Goal: Information Seeking & Learning: Check status

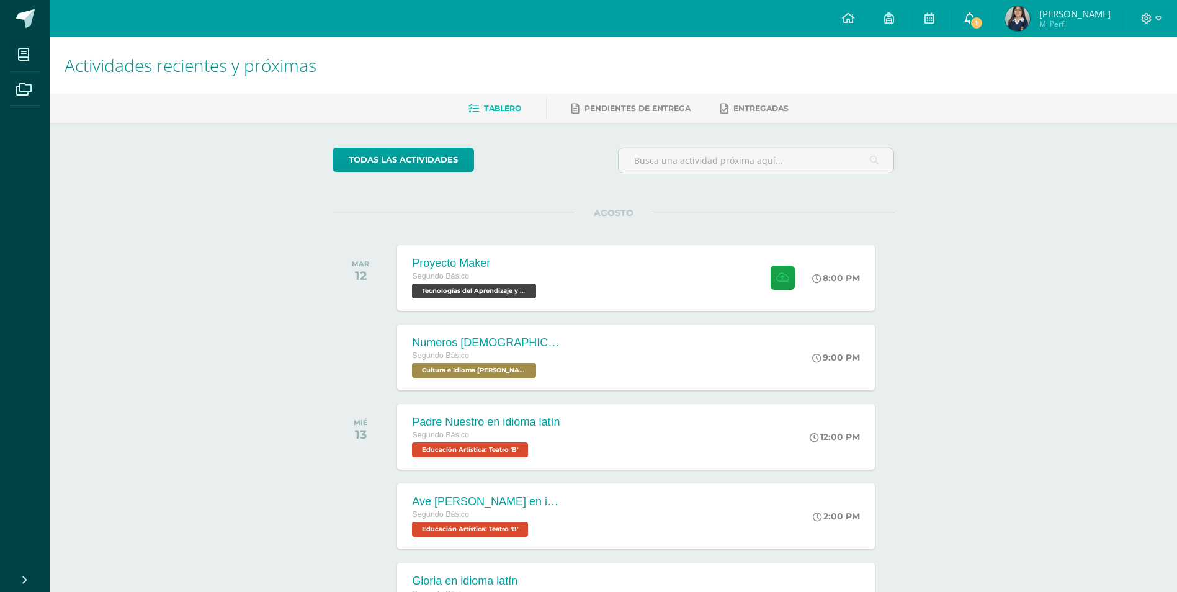
click at [975, 17] on icon at bounding box center [970, 17] width 10 height 11
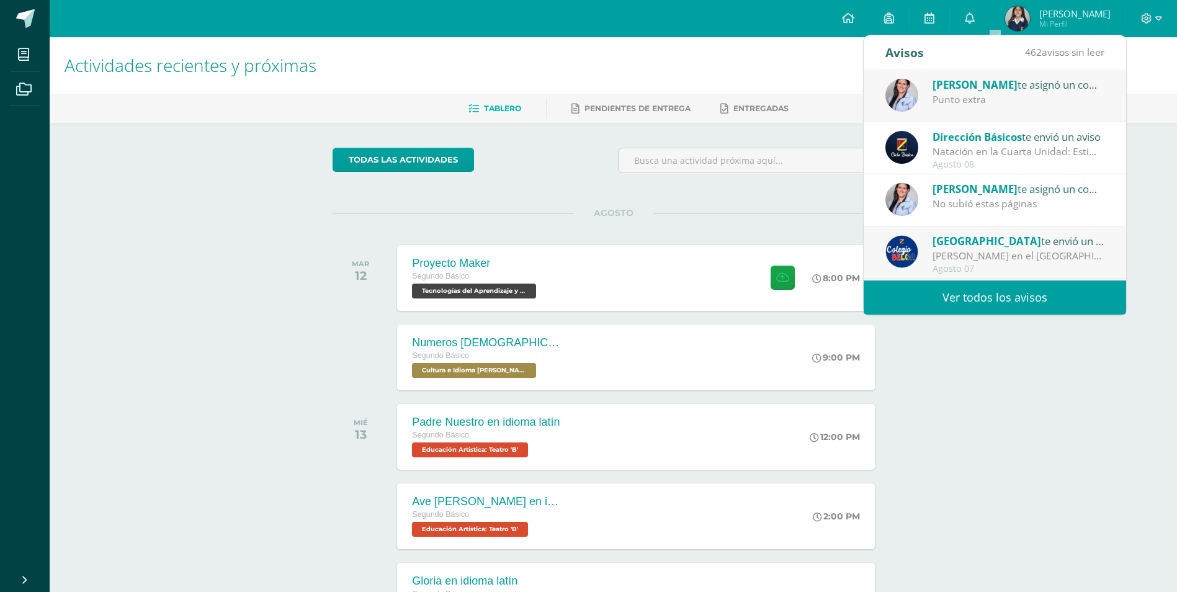
click at [1012, 87] on div "Liza Hernández te asignó un comentario en 'Turismo sostenible' para 'Ciencias N…" at bounding box center [1019, 84] width 172 height 16
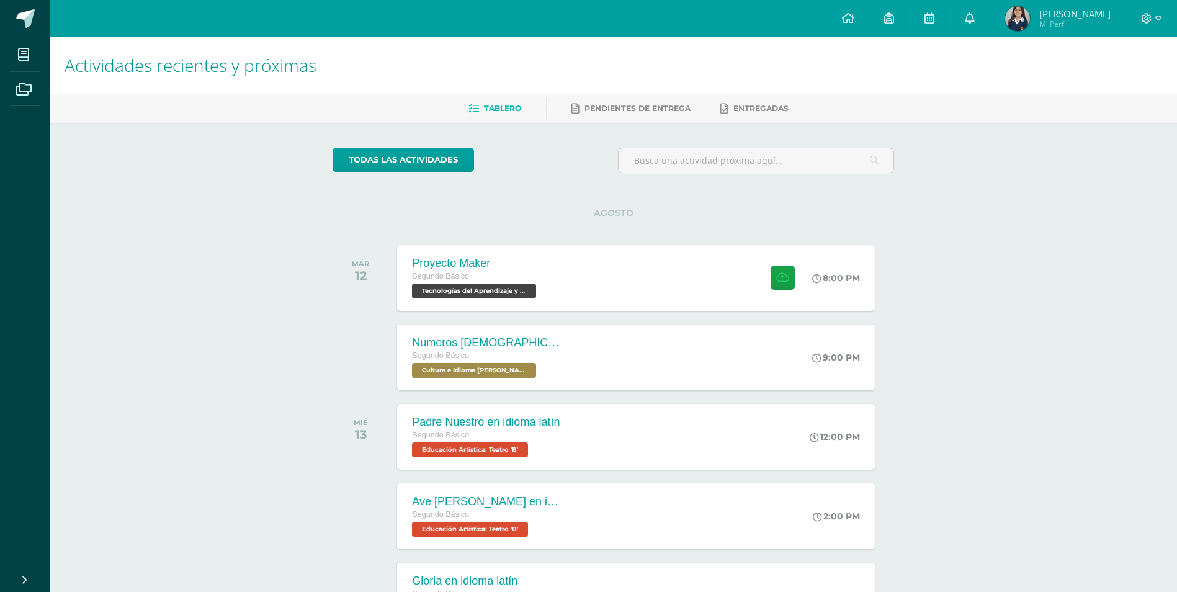
click at [1030, 9] on img at bounding box center [1017, 18] width 25 height 25
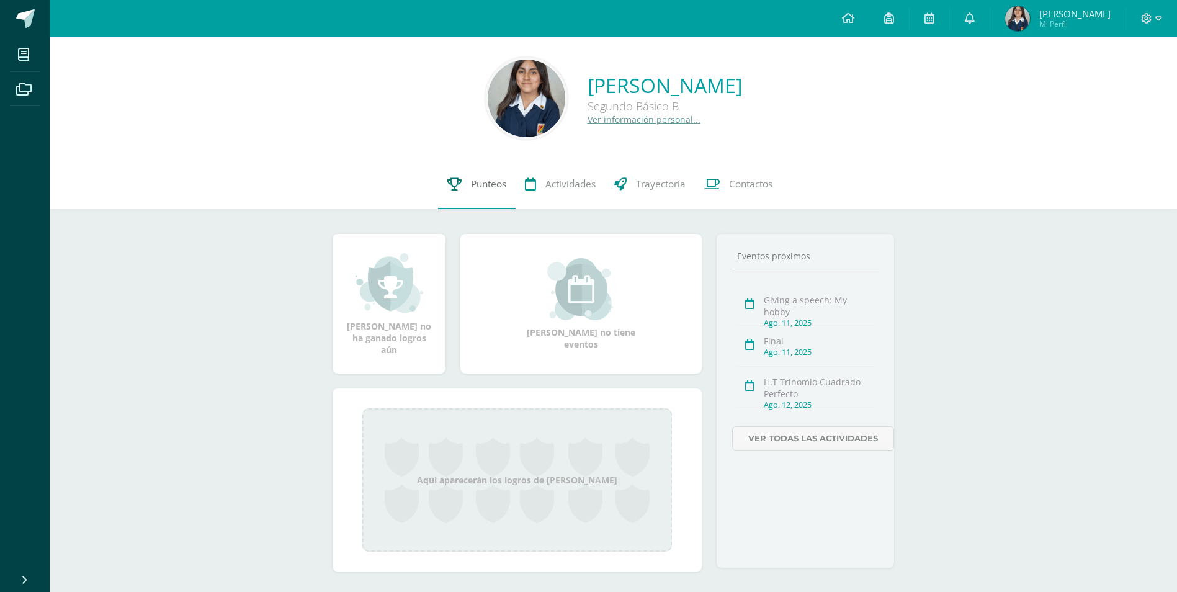
click at [467, 184] on link "Punteos" at bounding box center [477, 184] width 78 height 50
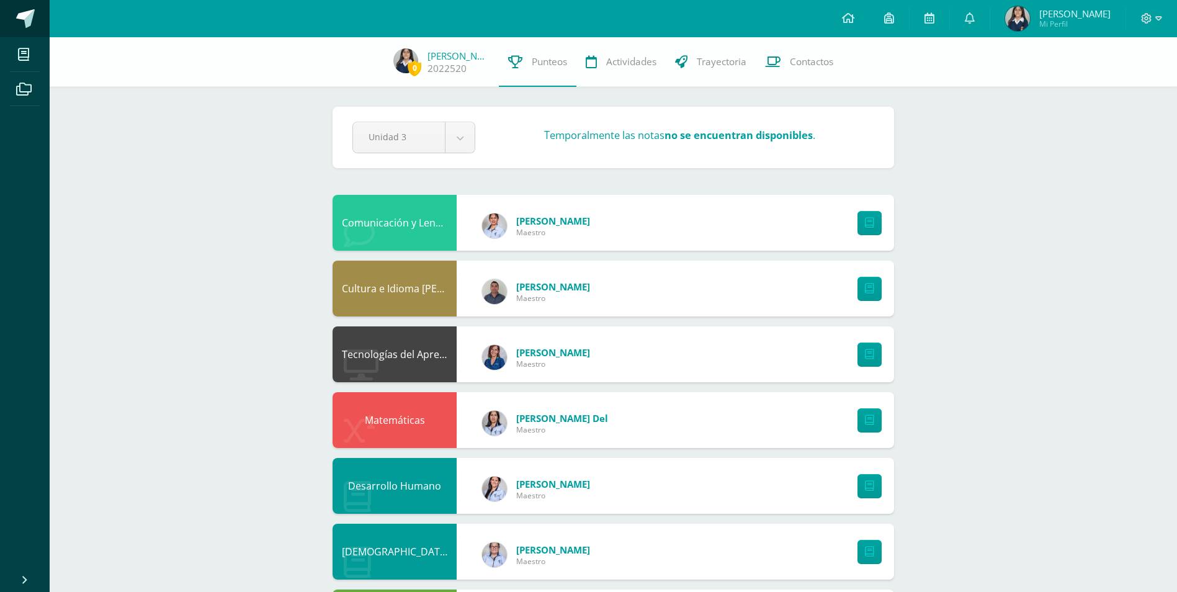
click at [37, 14] on link at bounding box center [25, 18] width 50 height 37
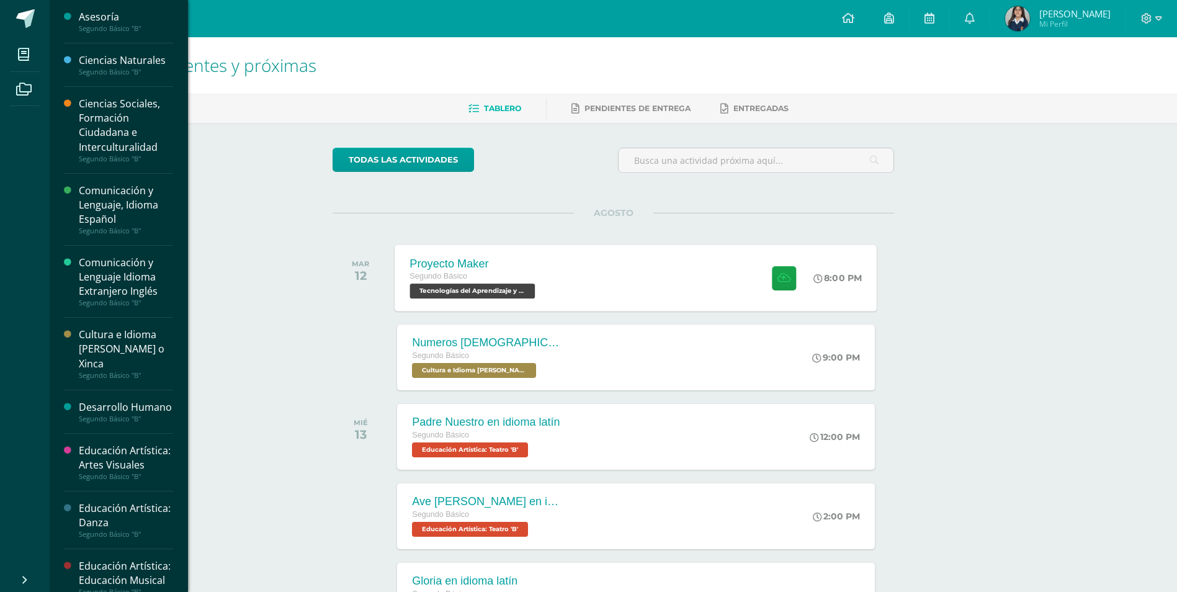
click at [644, 267] on div "Proyecto Maker Segundo Básico Tecnologías del Aprendizaje y la Comunicación 'B'…" at bounding box center [636, 277] width 482 height 66
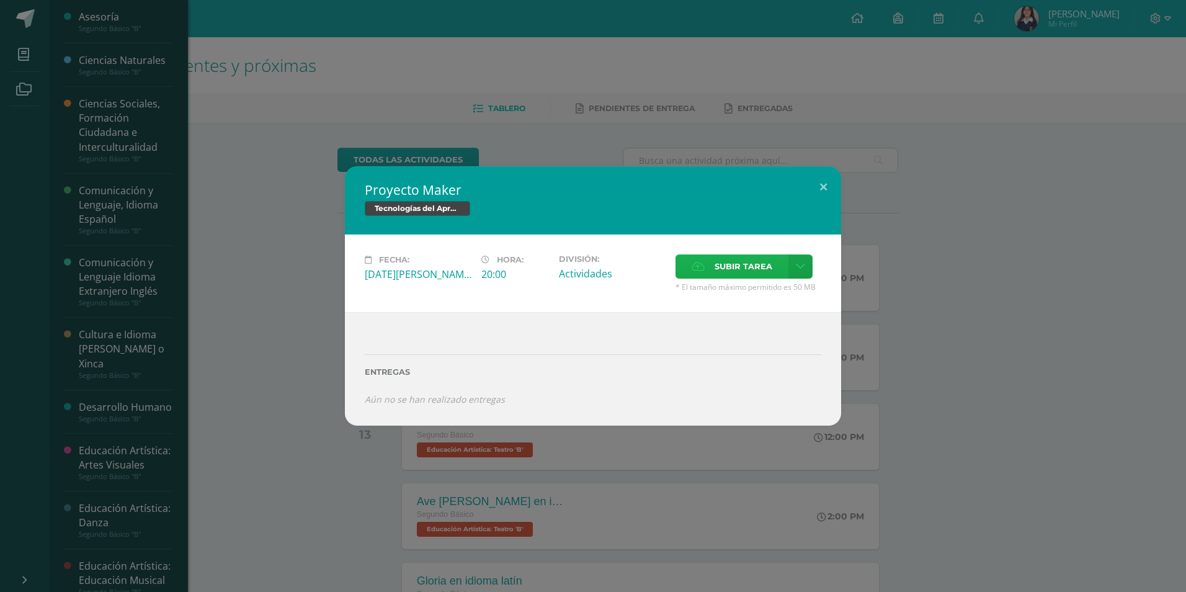
click at [709, 260] on label "Subir tarea" at bounding box center [732, 266] width 113 height 24
click at [0, 0] on input "Subir tarea" at bounding box center [0, 0] width 0 height 0
click at [779, 261] on label "Subir tarea" at bounding box center [732, 266] width 113 height 24
click at [0, 0] on input "Subir tarea" at bounding box center [0, 0] width 0 height 0
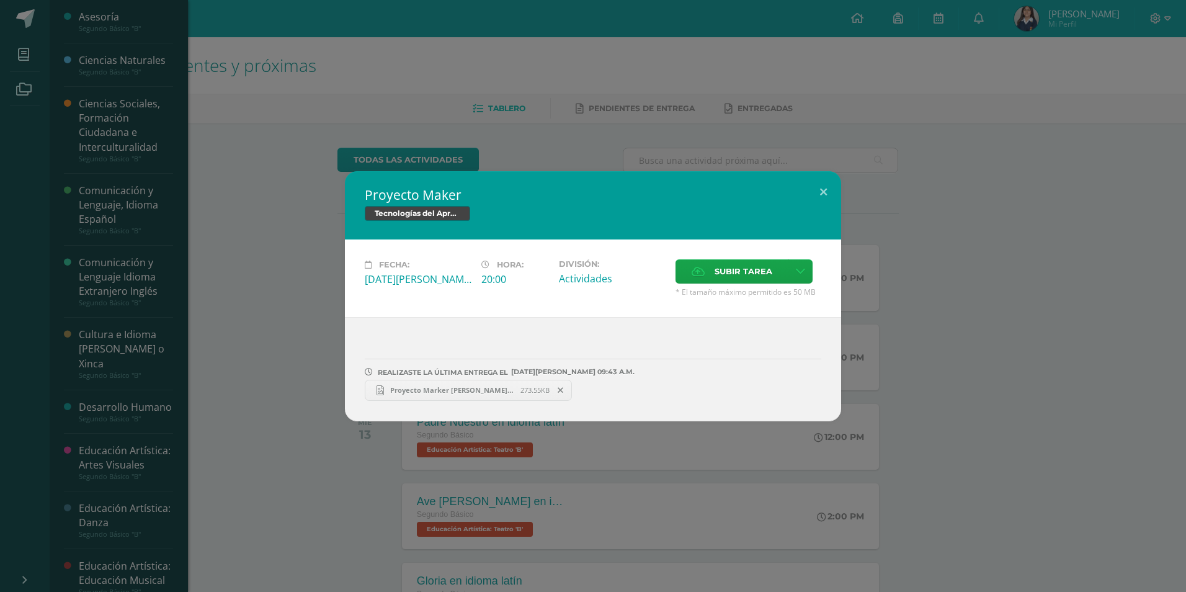
click at [631, 465] on div "Proyecto Maker Tecnologías del Aprendizaje y la Comunicación Fecha: Martes 12 d…" at bounding box center [593, 296] width 1186 height 592
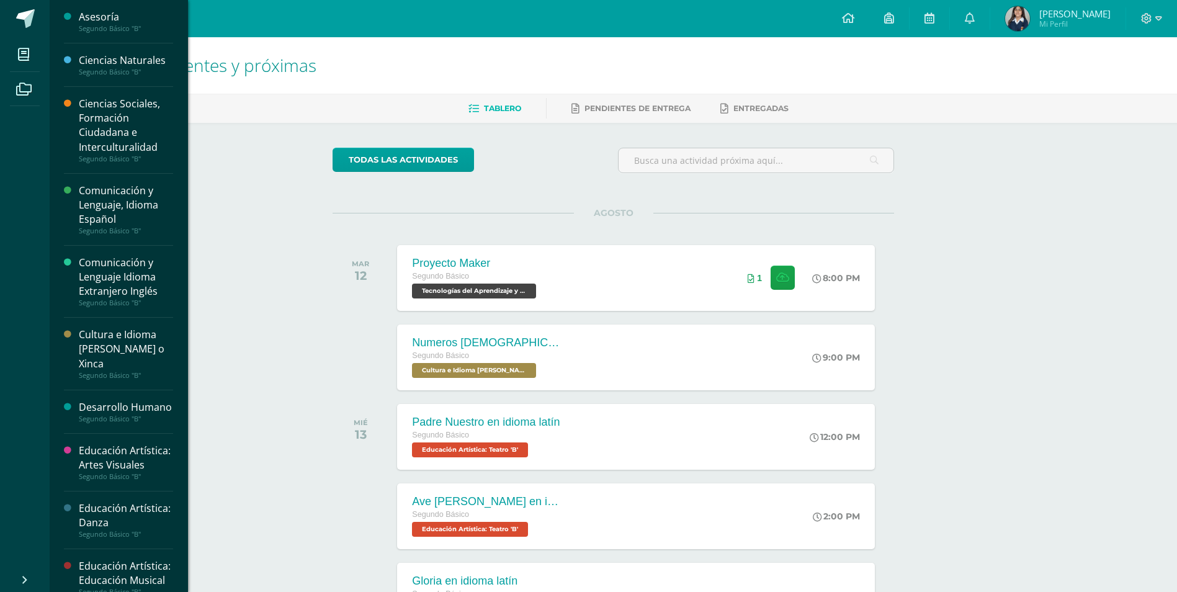
click at [206, 158] on div "Actividades recientes y próximas Tablero Pendientes de entrega Entregadas todas…" at bounding box center [613, 411] width 1127 height 749
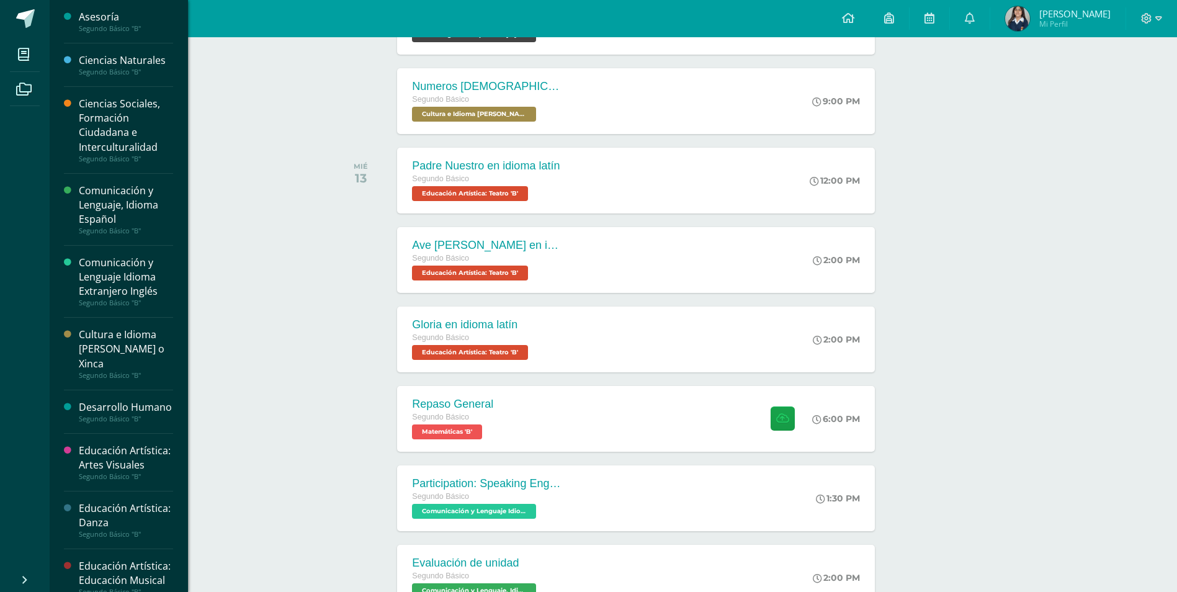
scroll to position [318, 0]
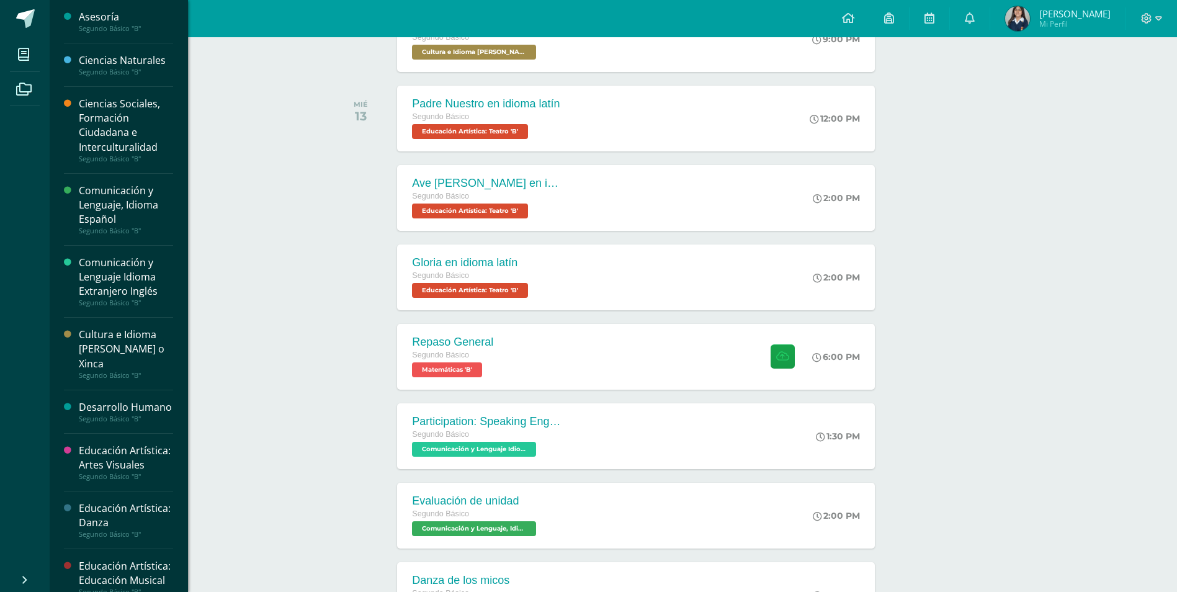
click at [275, 95] on div "Actividades recientes y próximas Tablero Pendientes de entrega Entregadas todas…" at bounding box center [613, 209] width 1127 height 980
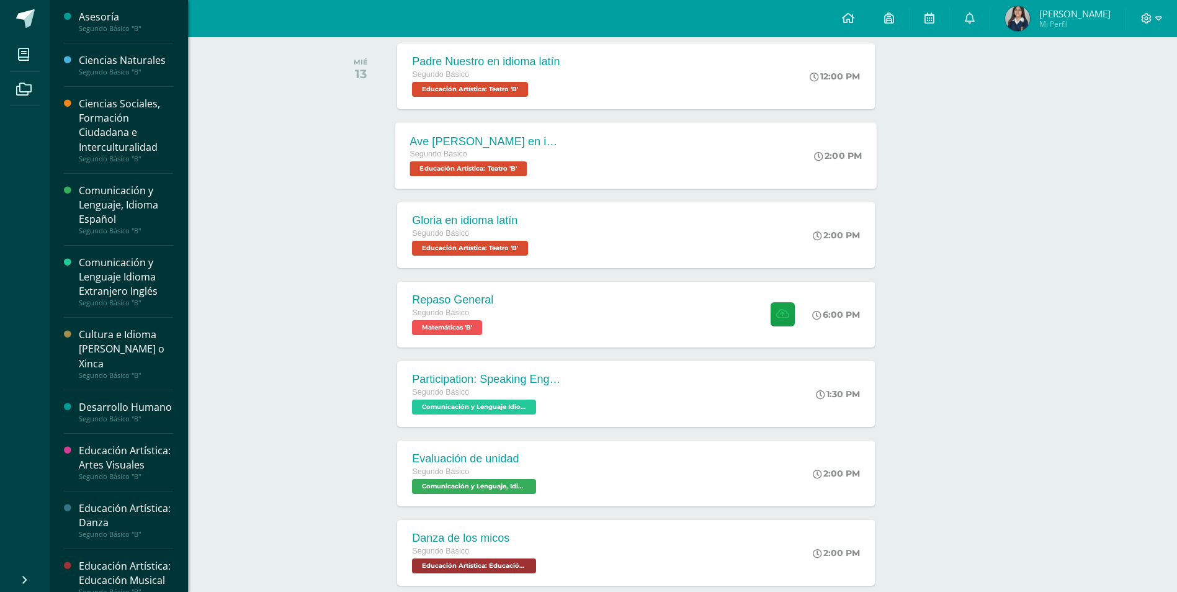
scroll to position [425, 0]
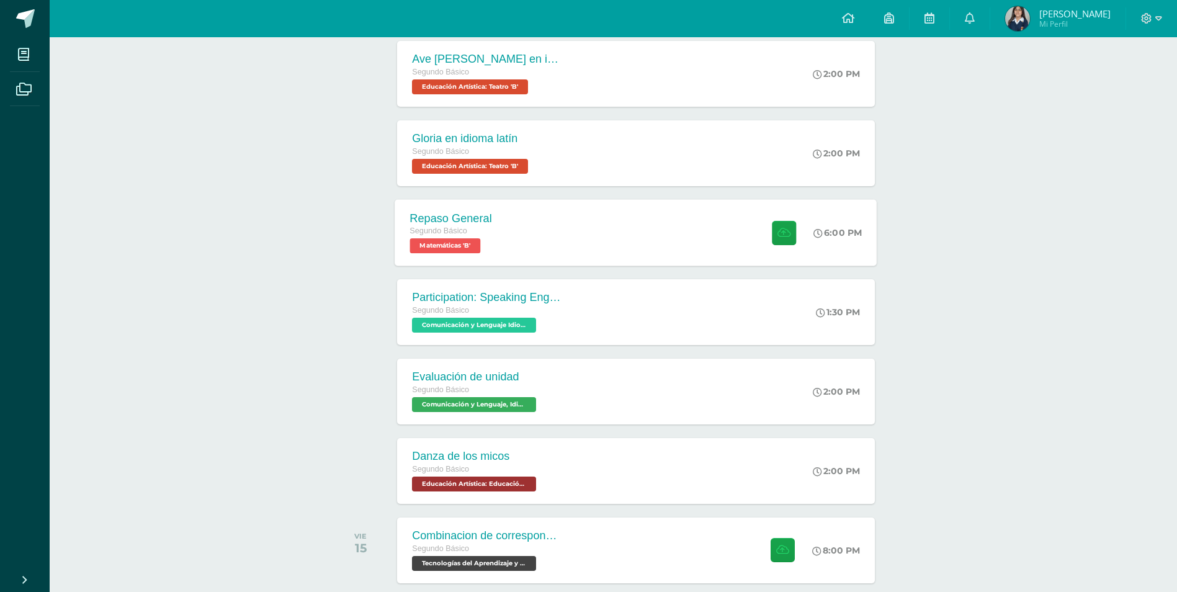
scroll to position [504, 0]
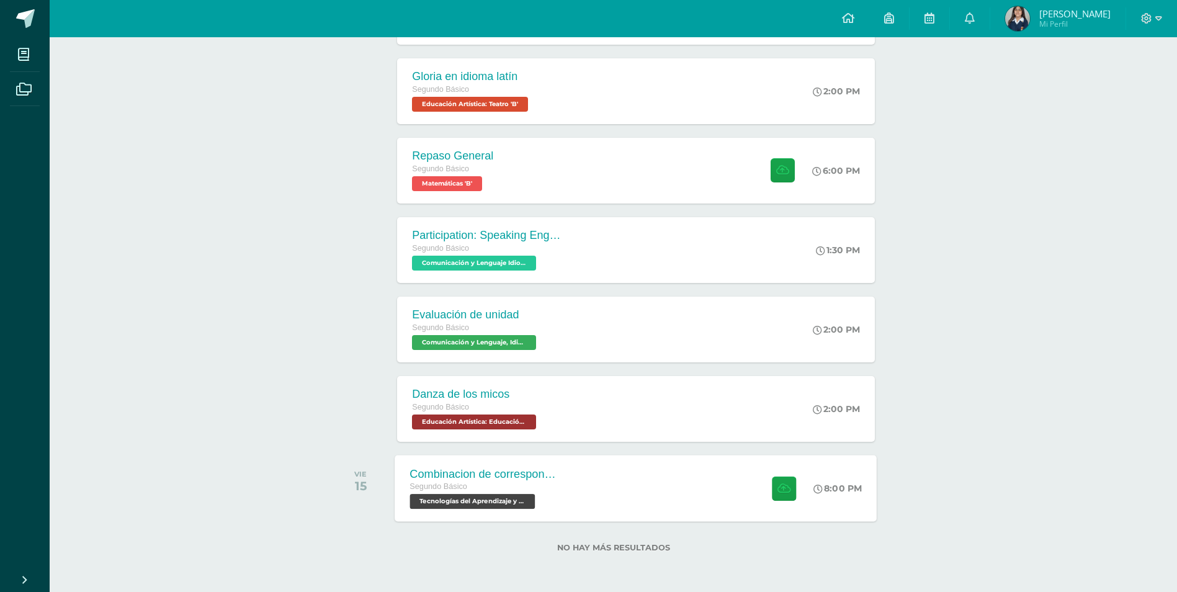
click at [630, 478] on div "Combinacion de correspondencia Segundo Básico Tecnologías del Aprendizaje y la …" at bounding box center [636, 488] width 482 height 66
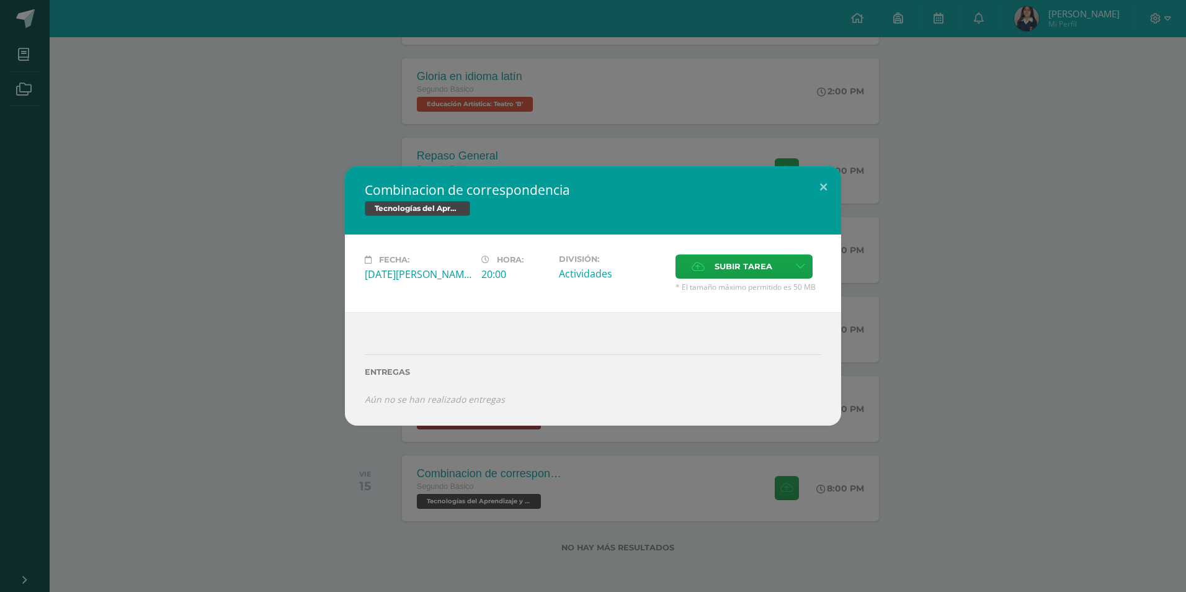
drag, startPoint x: 370, startPoint y: 316, endPoint x: 379, endPoint y: 316, distance: 8.7
click at [370, 316] on div "Entregas Aún no se han realizado entregas ¿Deseas retirar la entrega ? Esta acc…" at bounding box center [593, 369] width 496 height 114
click at [690, 260] on label "Subir tarea" at bounding box center [732, 266] width 113 height 24
click at [0, 0] on input "Subir tarea" at bounding box center [0, 0] width 0 height 0
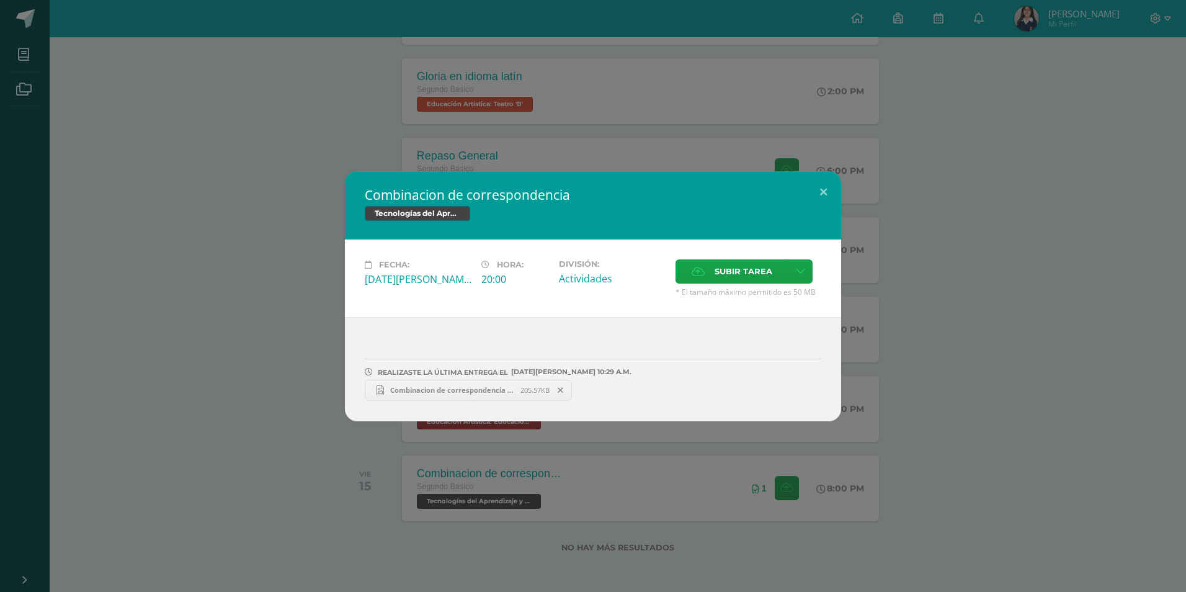
click at [46, 284] on div "Combinacion de correspondencia Tecnologías del Aprendizaje y la Comunicación Fe…" at bounding box center [593, 296] width 1176 height 250
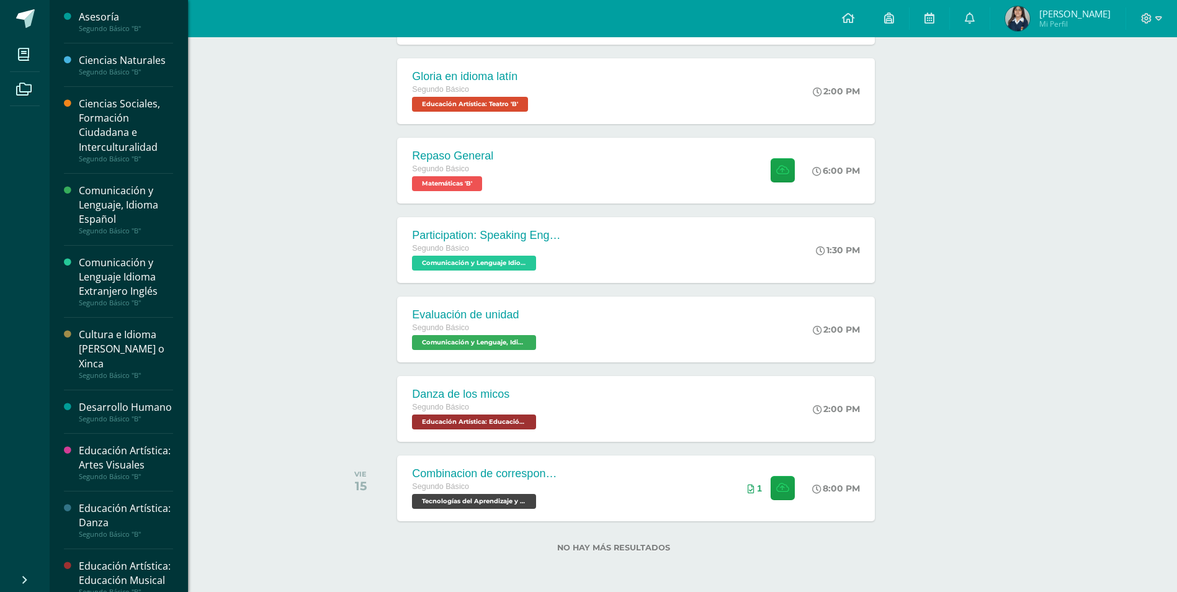
click at [121, 71] on div "Segundo Básico "B"" at bounding box center [126, 72] width 94 height 9
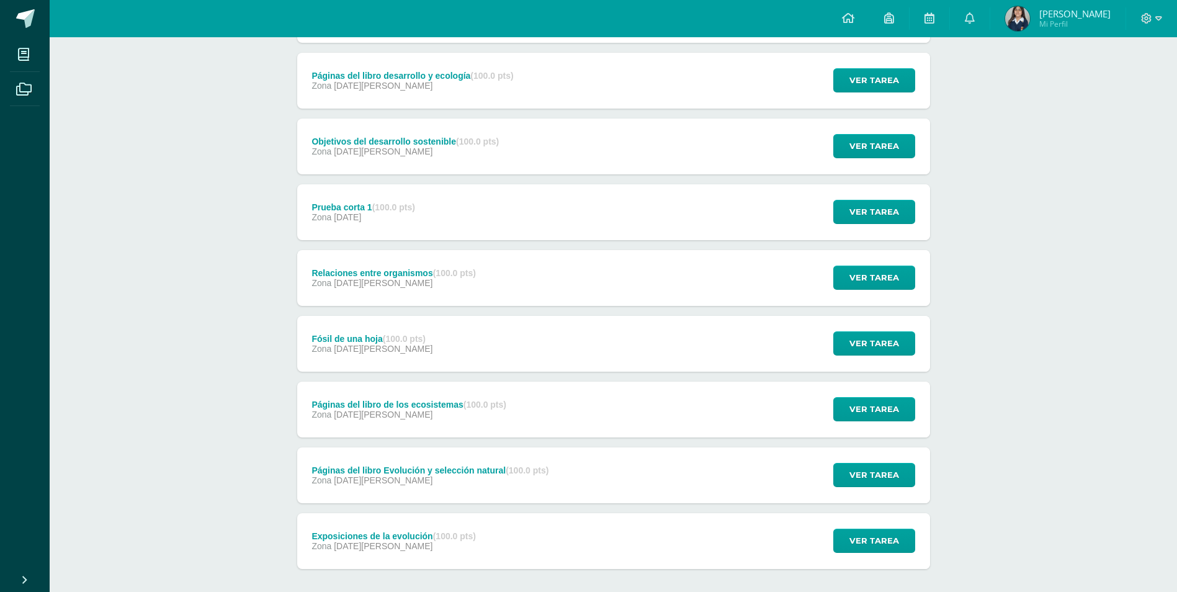
scroll to position [279, 0]
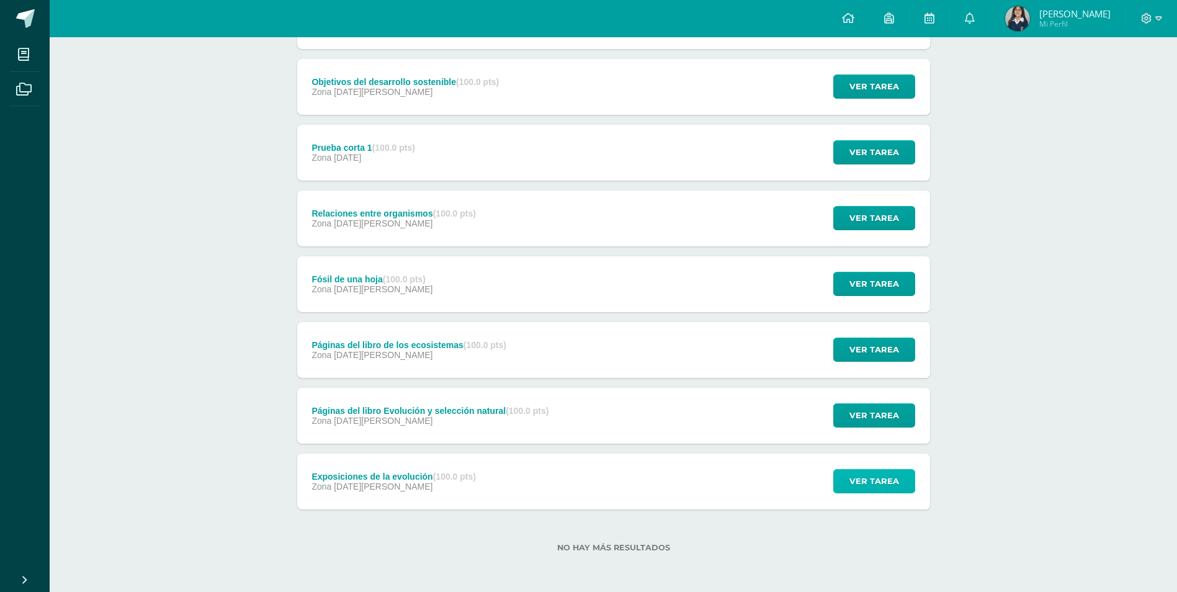
click at [915, 479] on button "Ver tarea" at bounding box center [874, 481] width 82 height 24
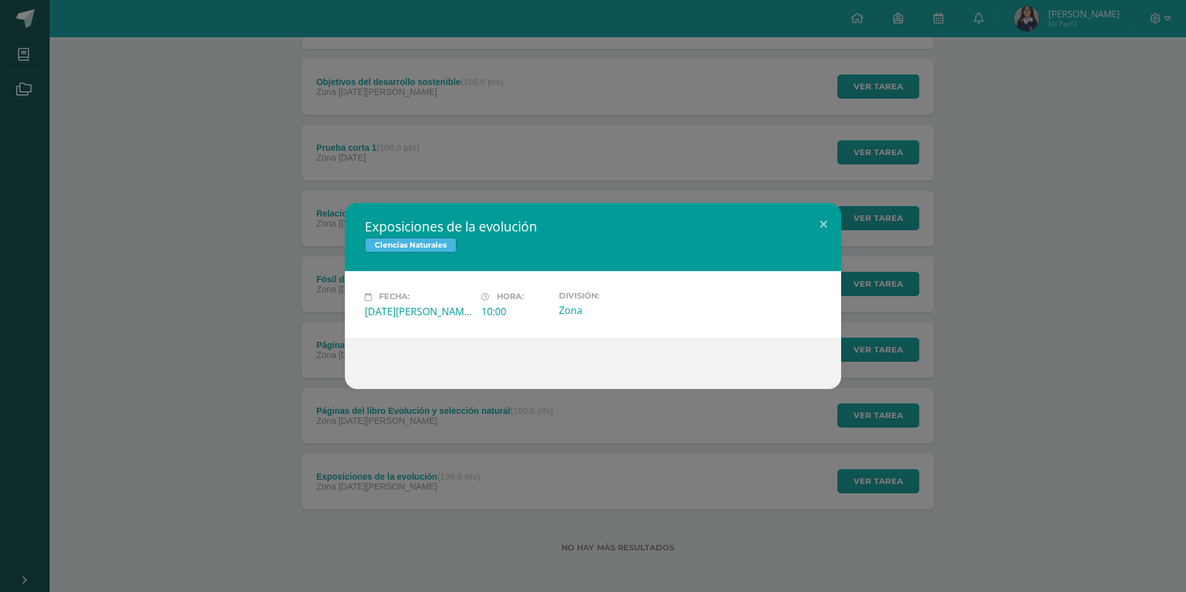
click at [985, 441] on div "Exposiciones de la evolución Ciencias Naturales Fecha: [DATE][PERSON_NAME] Hora…" at bounding box center [593, 296] width 1186 height 592
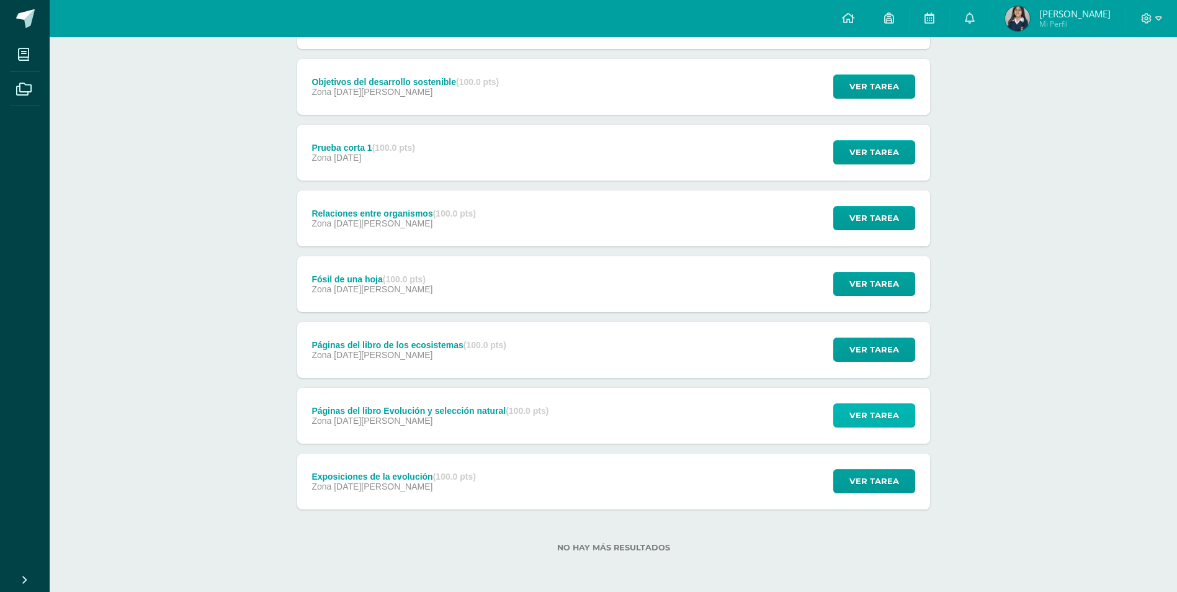
click at [898, 417] on span "Ver tarea" at bounding box center [874, 415] width 50 height 23
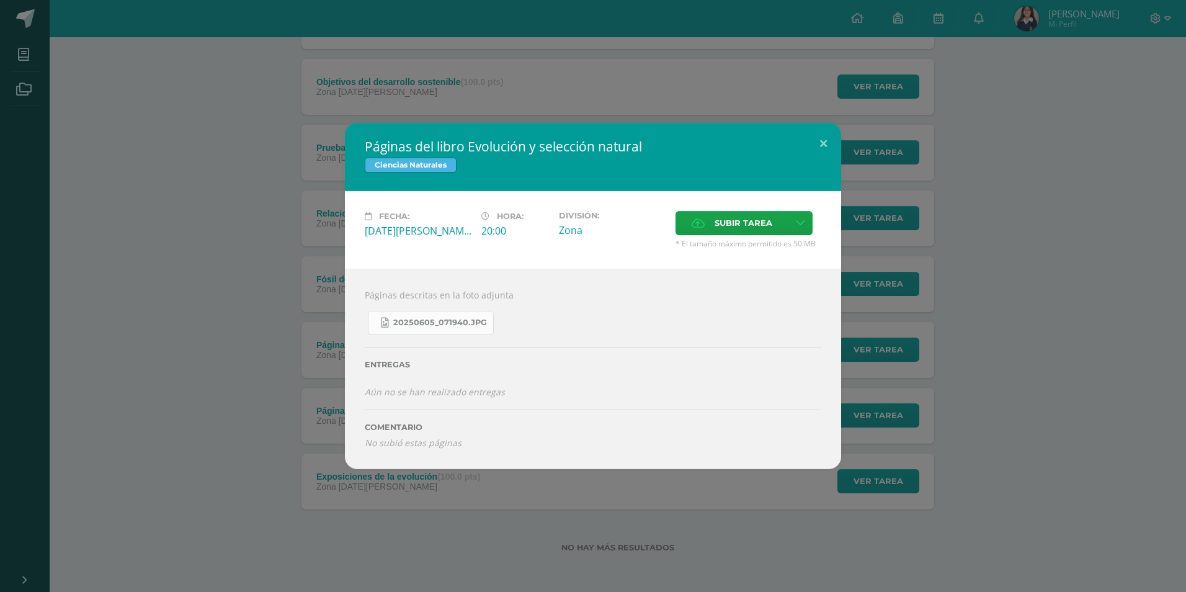
click at [439, 324] on span "20250605_071940.jpg" at bounding box center [440, 323] width 94 height 10
click at [899, 278] on div "Páginas del libro Evolución y selección natural Ciencias Naturales Fecha: Jueve…" at bounding box center [593, 296] width 1176 height 346
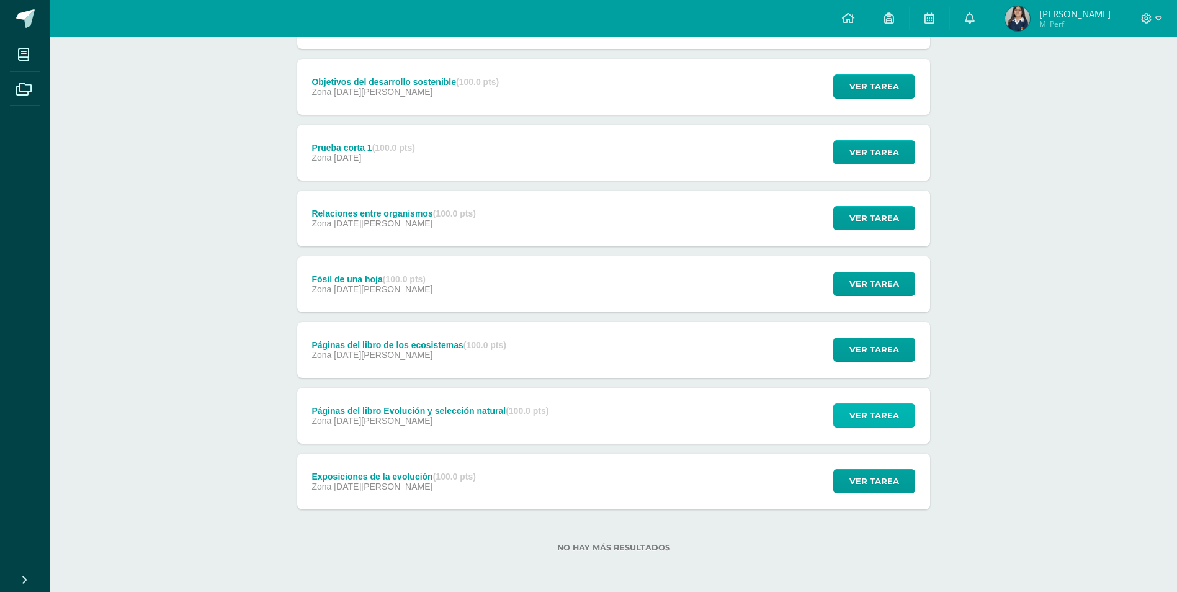
click at [858, 418] on span "Ver tarea" at bounding box center [874, 415] width 50 height 23
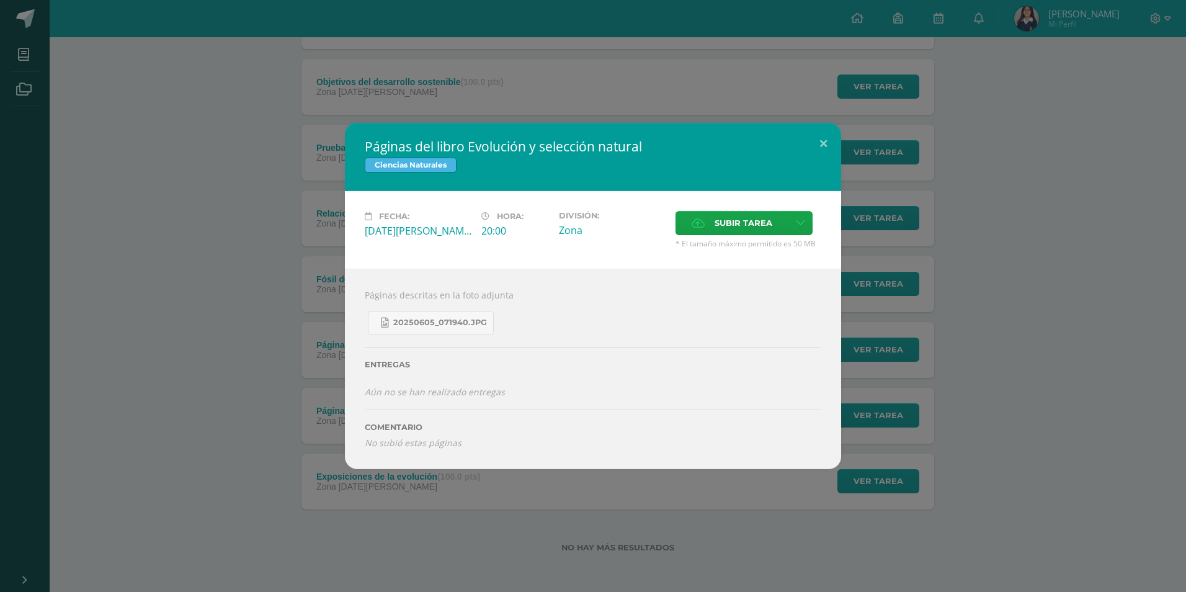
click at [867, 407] on div "Páginas del libro Evolución y selección natural Ciencias Naturales Fecha: Jueve…" at bounding box center [593, 296] width 1176 height 346
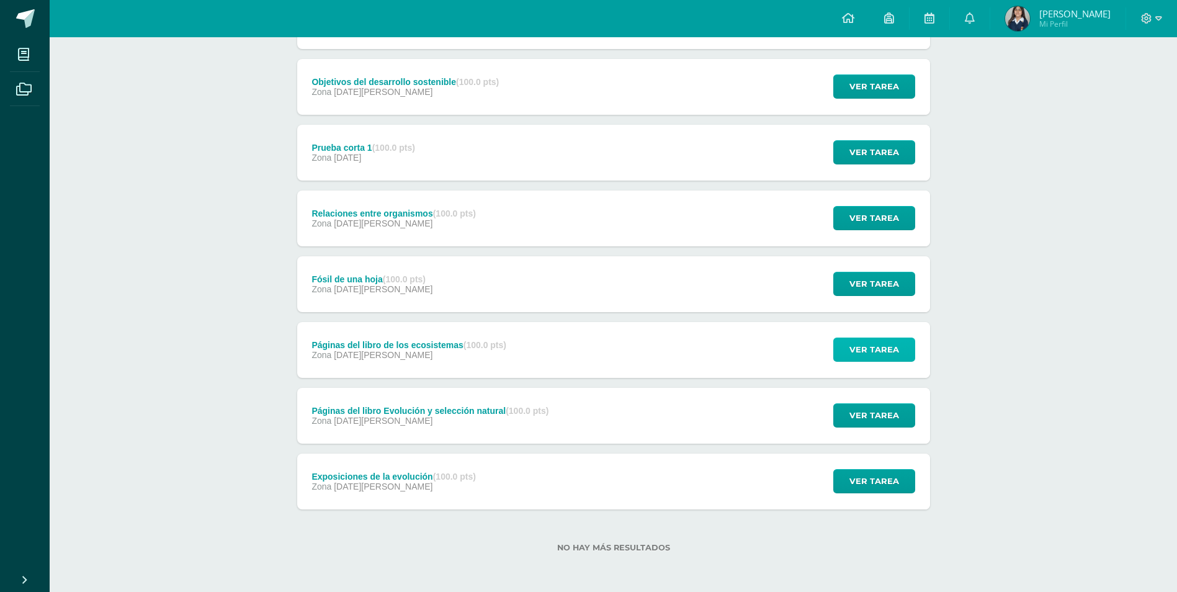
click at [867, 341] on span "Ver tarea" at bounding box center [874, 349] width 50 height 23
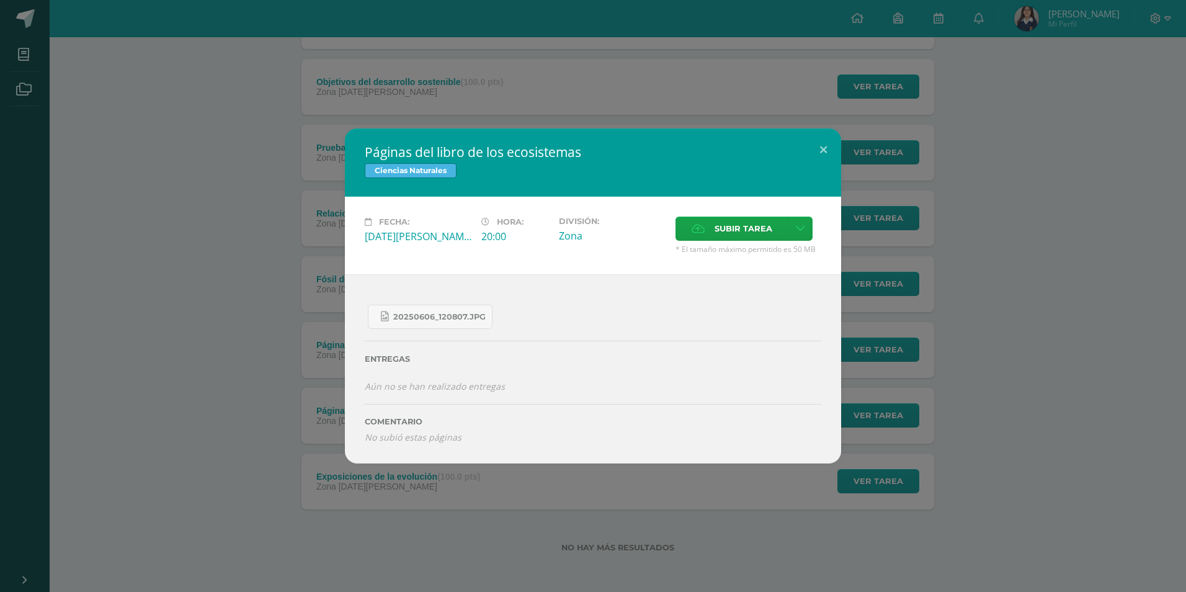
click at [867, 352] on div "Páginas del libro de los ecosistemas Ciencias Naturales Fecha: Lunes 09 de Juni…" at bounding box center [593, 295] width 1176 height 334
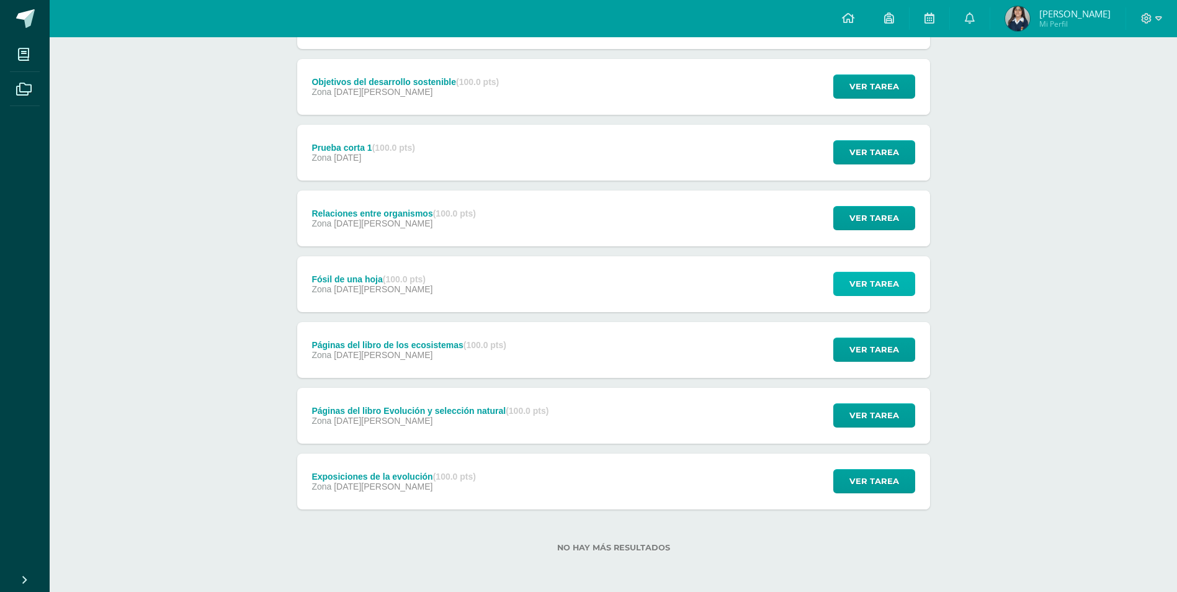
click at [869, 282] on span "Ver tarea" at bounding box center [874, 283] width 50 height 23
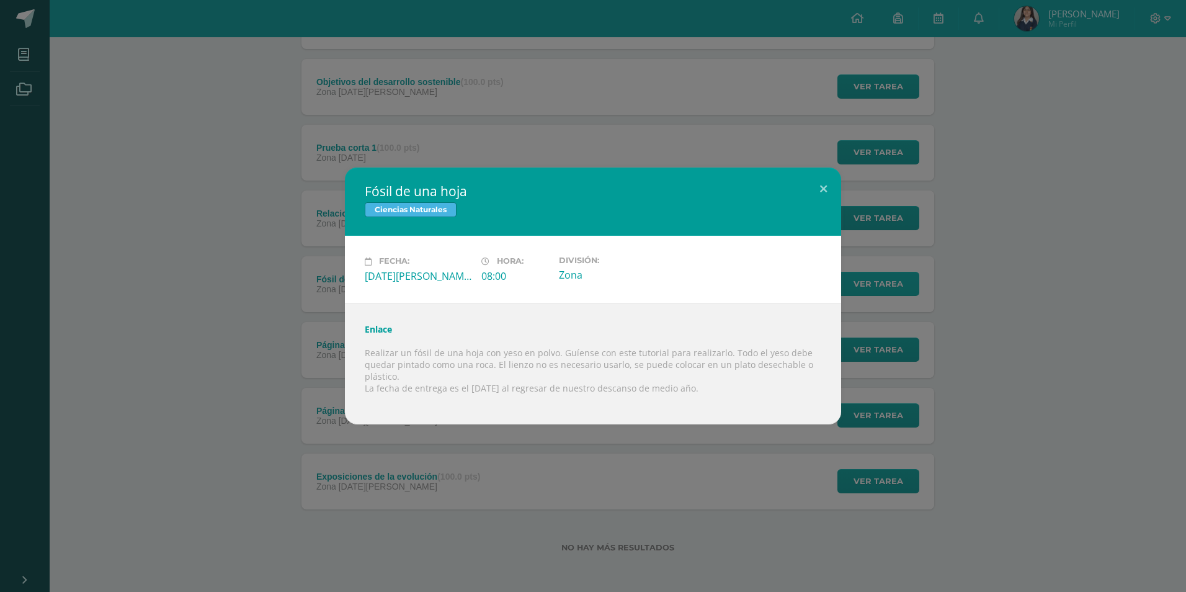
click at [869, 282] on div "Fósil de una hoja Ciencias Naturales Fecha: Miércoles 02 de Julio Hora: 08:00 D…" at bounding box center [593, 296] width 1176 height 256
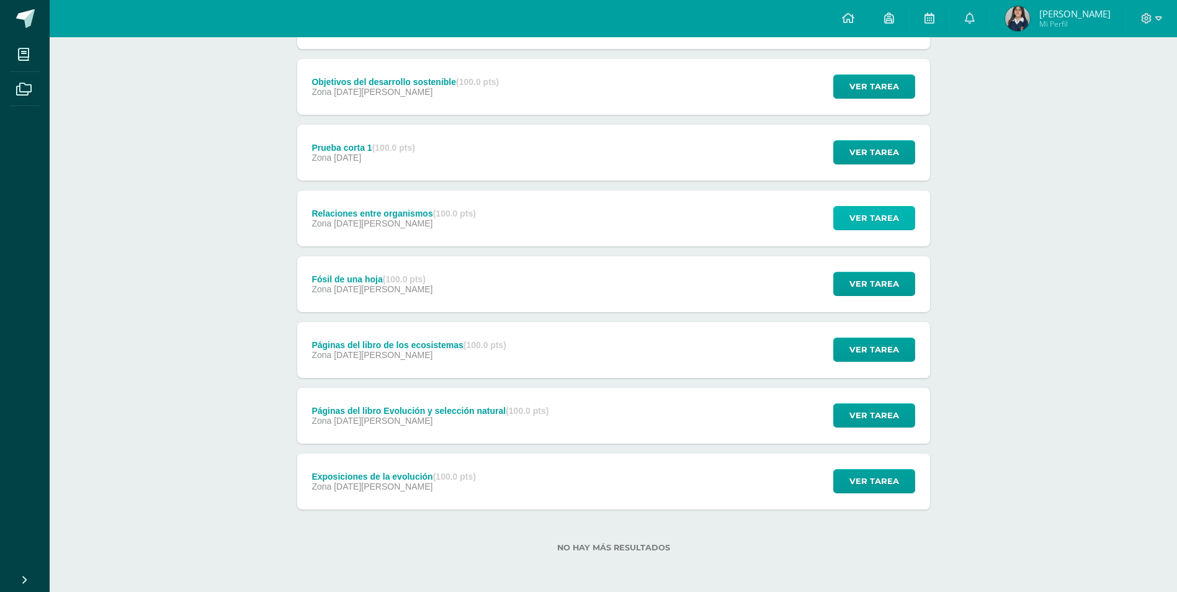
click at [856, 216] on span "Ver tarea" at bounding box center [874, 218] width 50 height 23
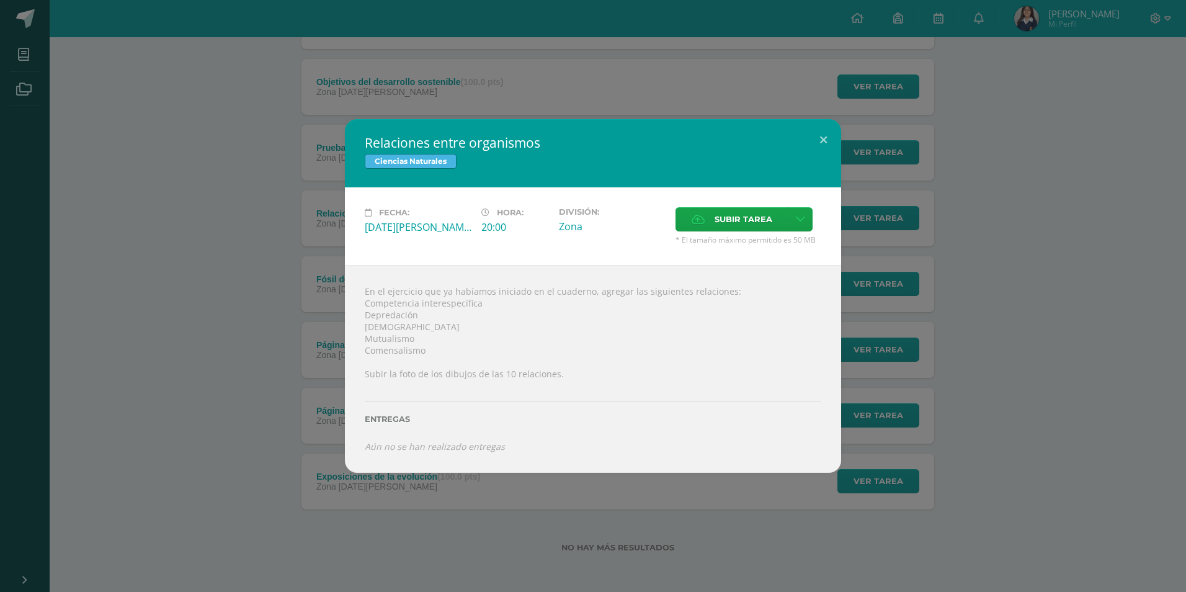
click at [856, 216] on div "Relaciones entre organismos Ciencias Naturales Fecha: Lunes 07 de Julio Hora: 2…" at bounding box center [593, 296] width 1176 height 354
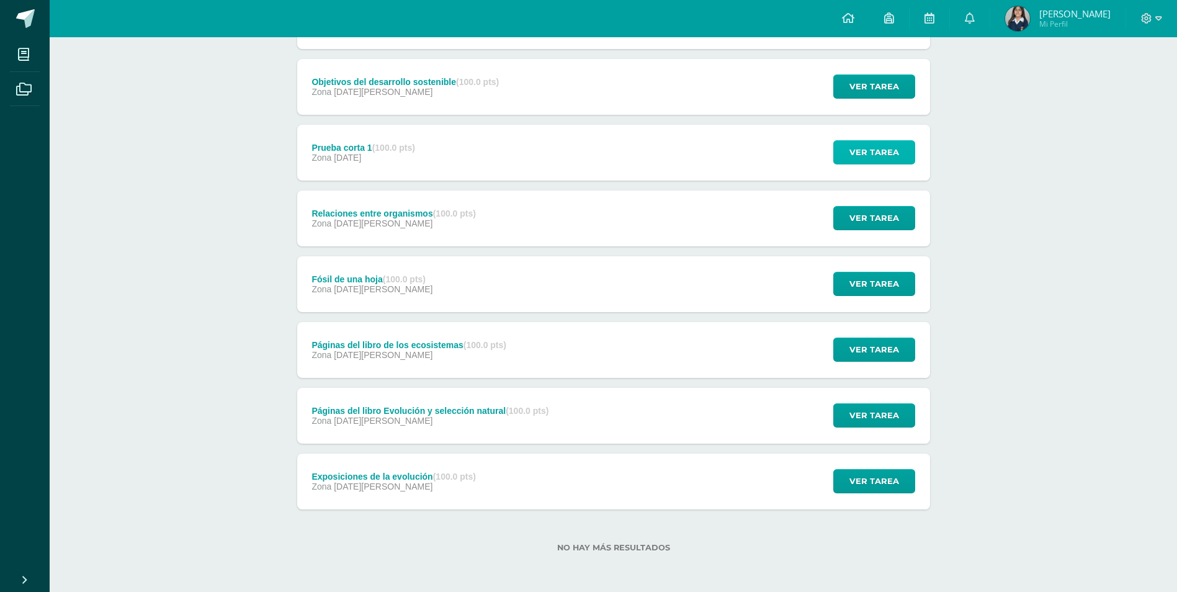
click at [863, 152] on span "Ver tarea" at bounding box center [874, 152] width 50 height 23
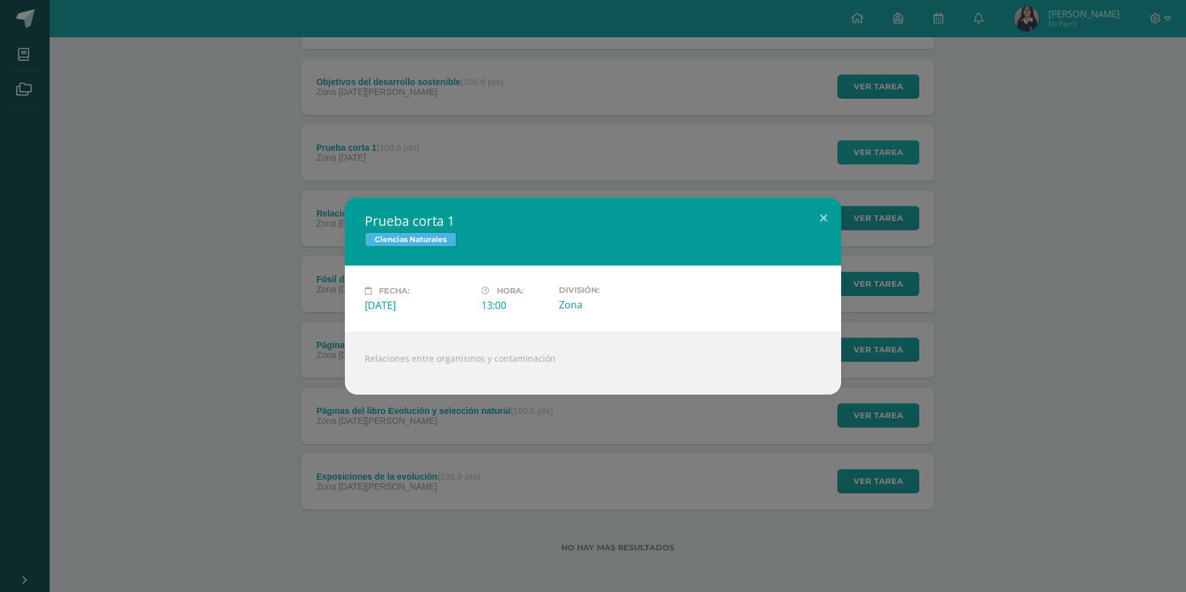
click at [863, 152] on div "Prueba corta 1 Ciencias Naturales Fecha: Jueves 10 de Julio Hora: 13:00 Divisió…" at bounding box center [593, 296] width 1186 height 592
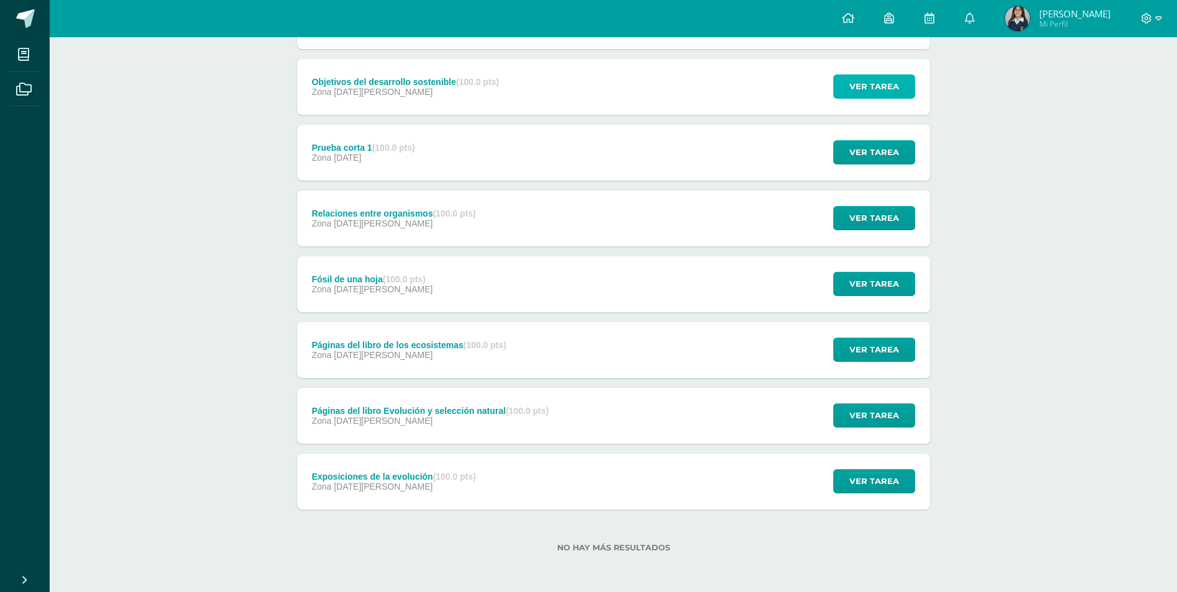
click at [874, 85] on span "Ver tarea" at bounding box center [874, 86] width 50 height 23
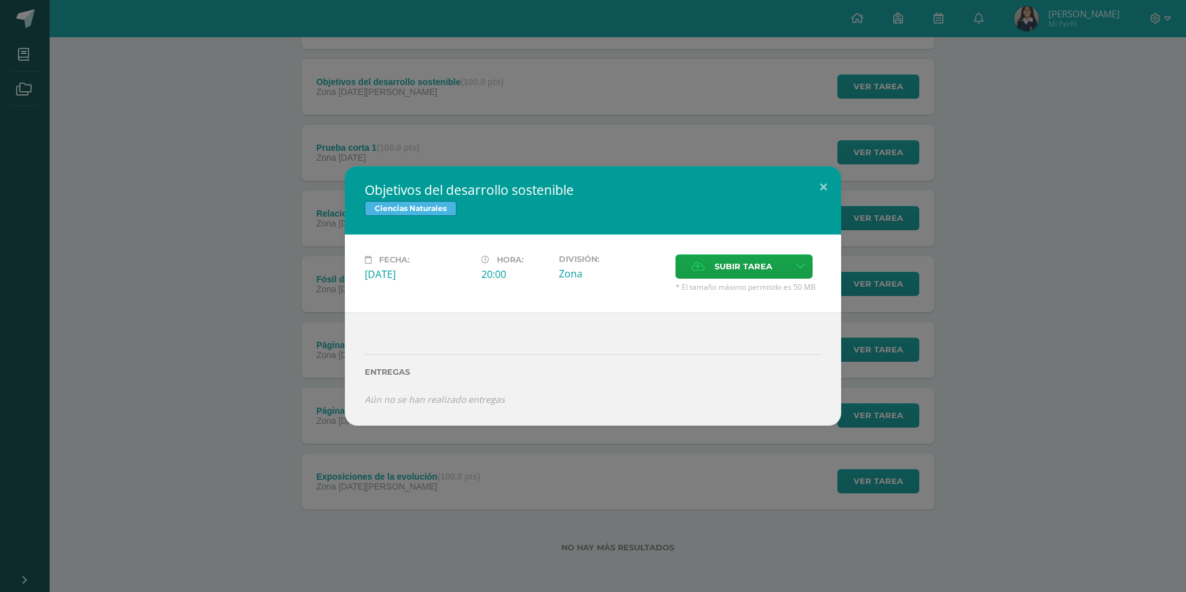
click at [870, 94] on div "Objetivos del desarrollo sostenible Ciencias Naturales Fecha: Miércoles 16 de J…" at bounding box center [593, 296] width 1186 height 592
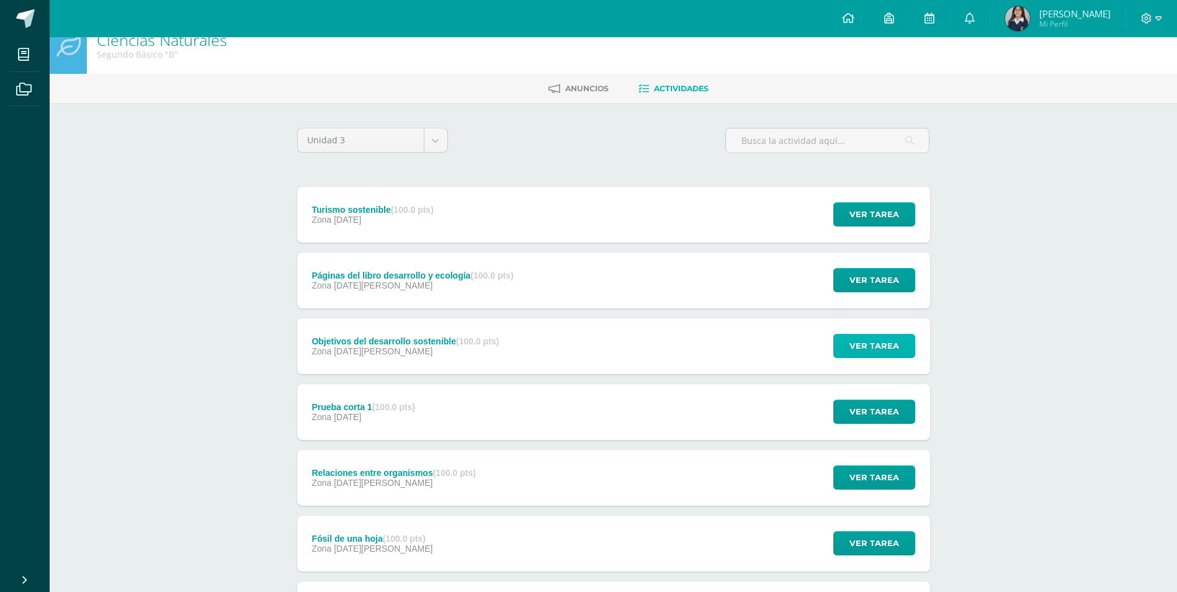
scroll to position [0, 0]
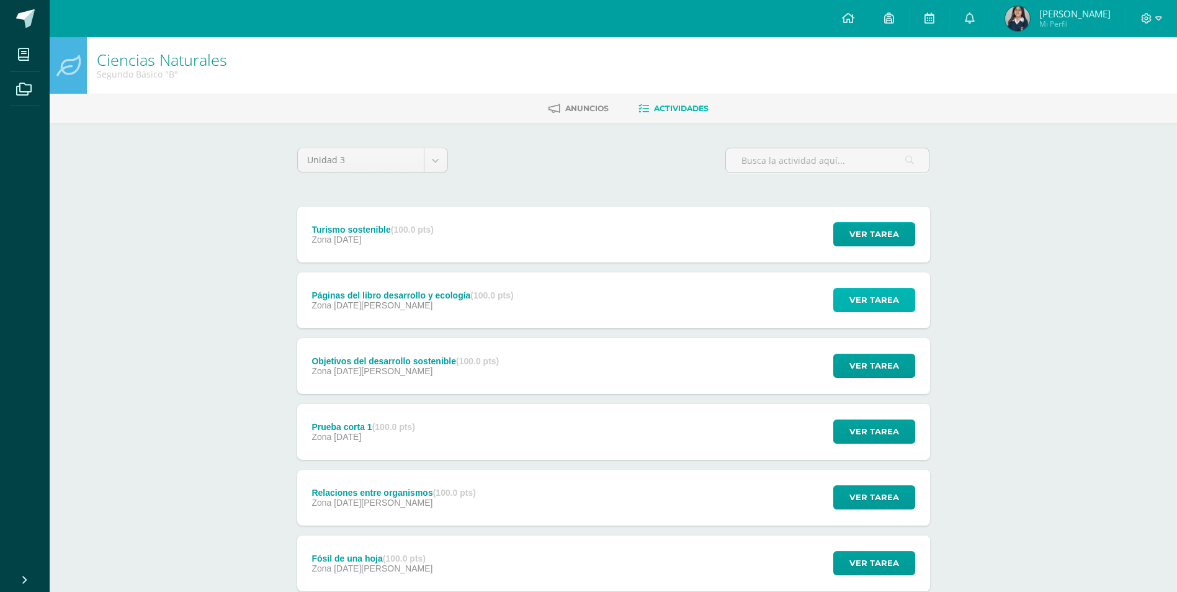
click at [882, 300] on span "Ver tarea" at bounding box center [874, 300] width 50 height 23
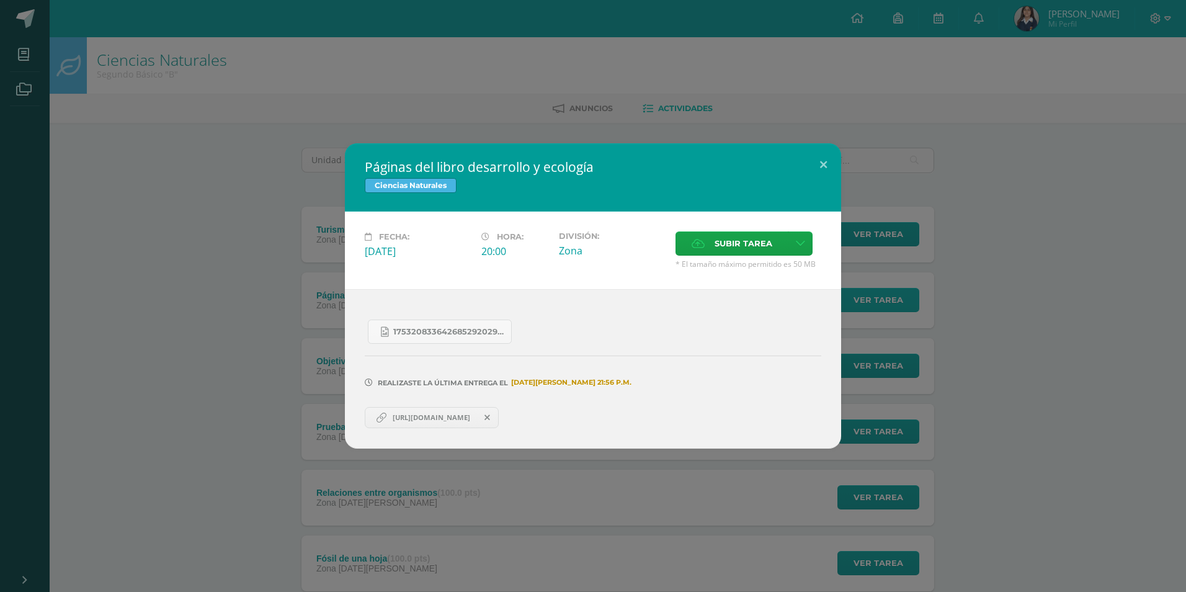
click at [882, 300] on div "Páginas del libro desarrollo y ecología Ciencias Naturales Fecha: Martes 22 de …" at bounding box center [593, 295] width 1176 height 305
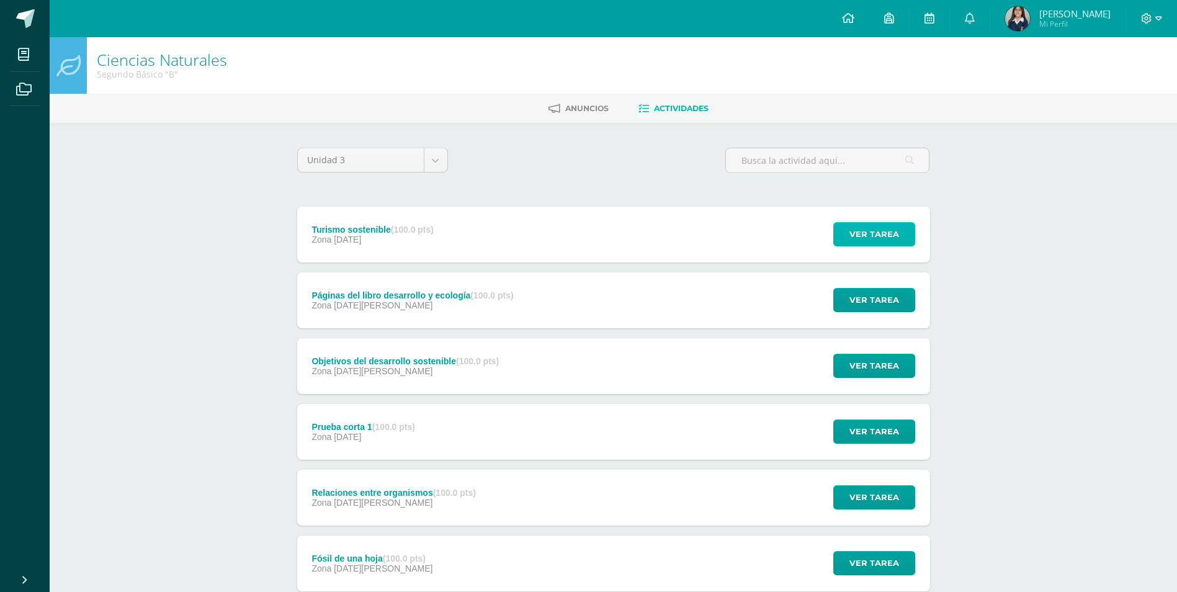
click at [869, 236] on span "Ver tarea" at bounding box center [874, 234] width 50 height 23
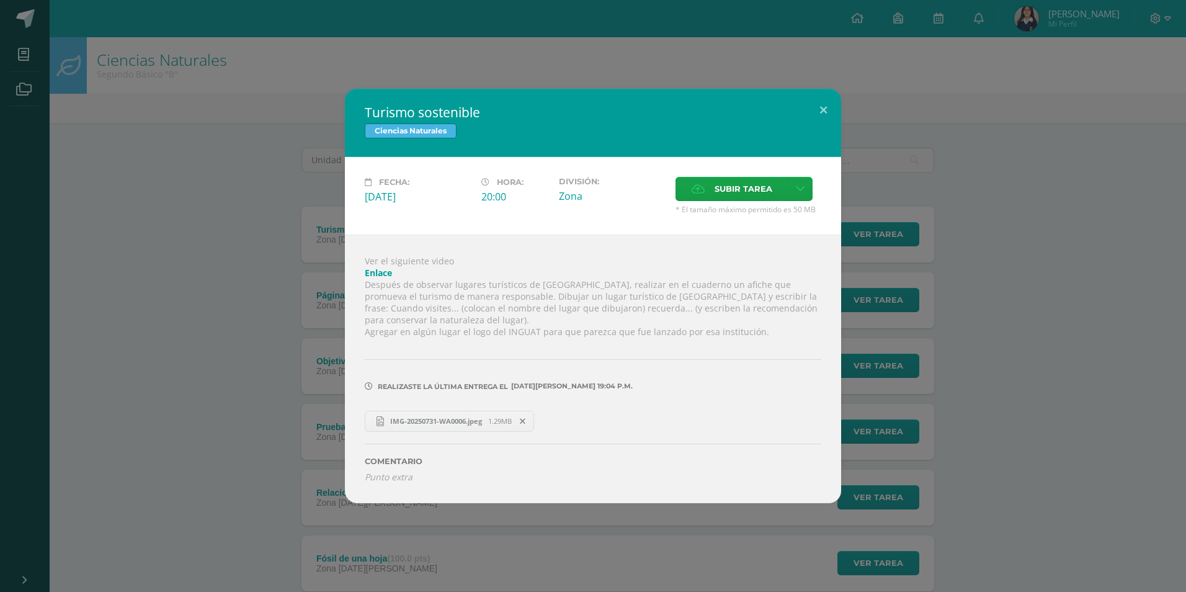
click at [420, 416] on link "IMG-20250731-WA0006.jpeg 1.29MB" at bounding box center [449, 421] width 169 height 21
click at [305, 140] on div "Turismo sostenible Ciencias Naturales Fecha: Jueves 31 de Julio Hora: 20:00 Div…" at bounding box center [593, 296] width 1176 height 414
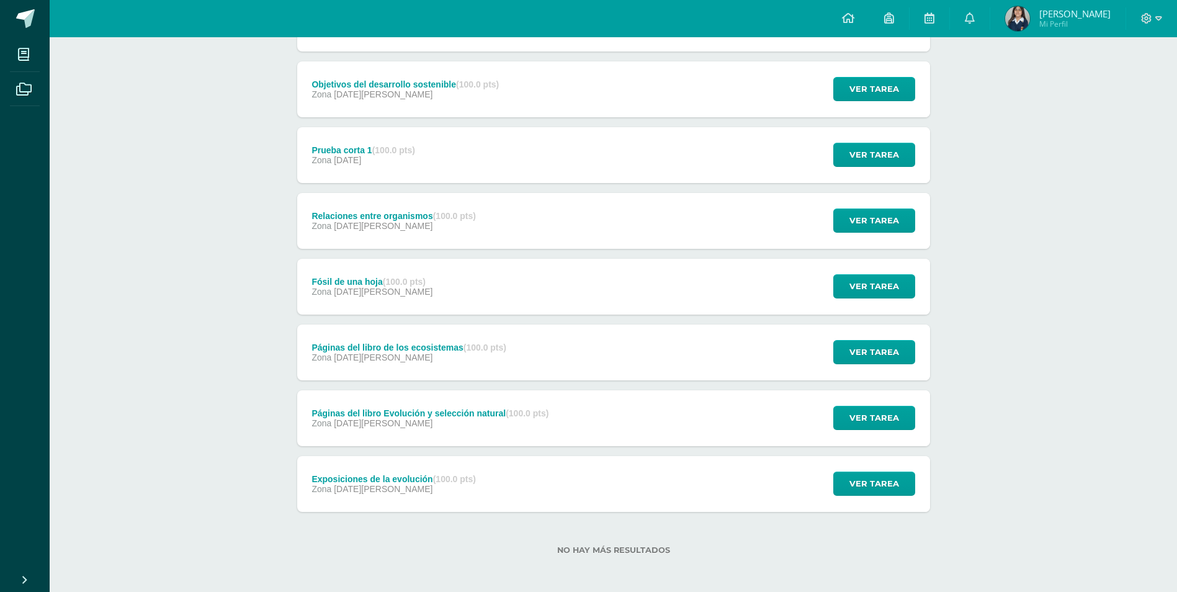
scroll to position [279, 0]
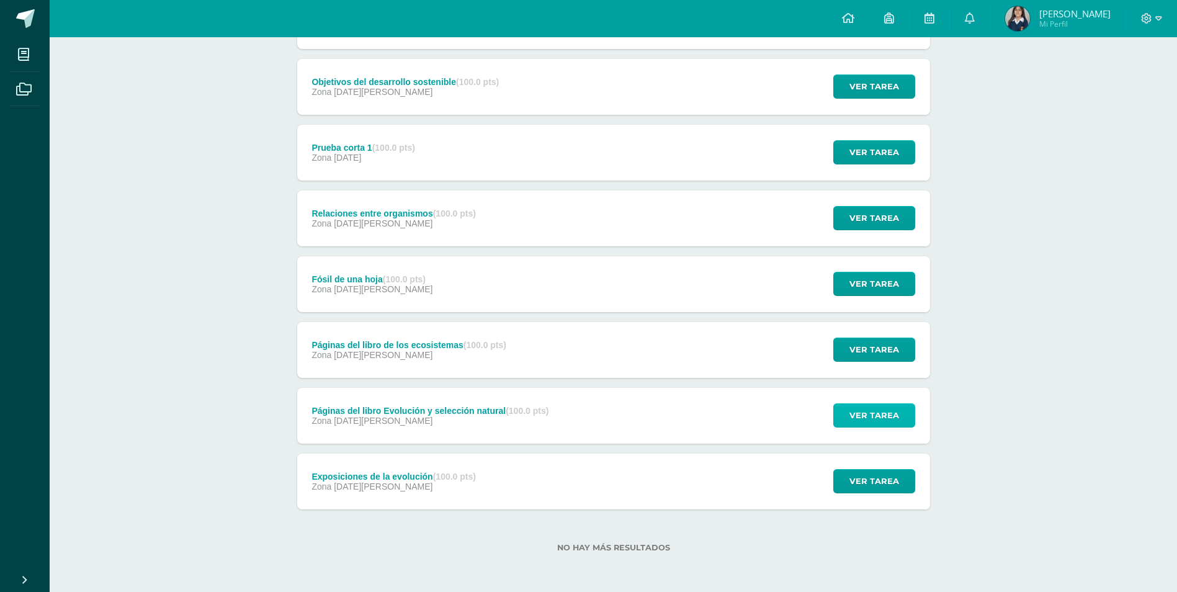
click at [858, 413] on span "Ver tarea" at bounding box center [874, 415] width 50 height 23
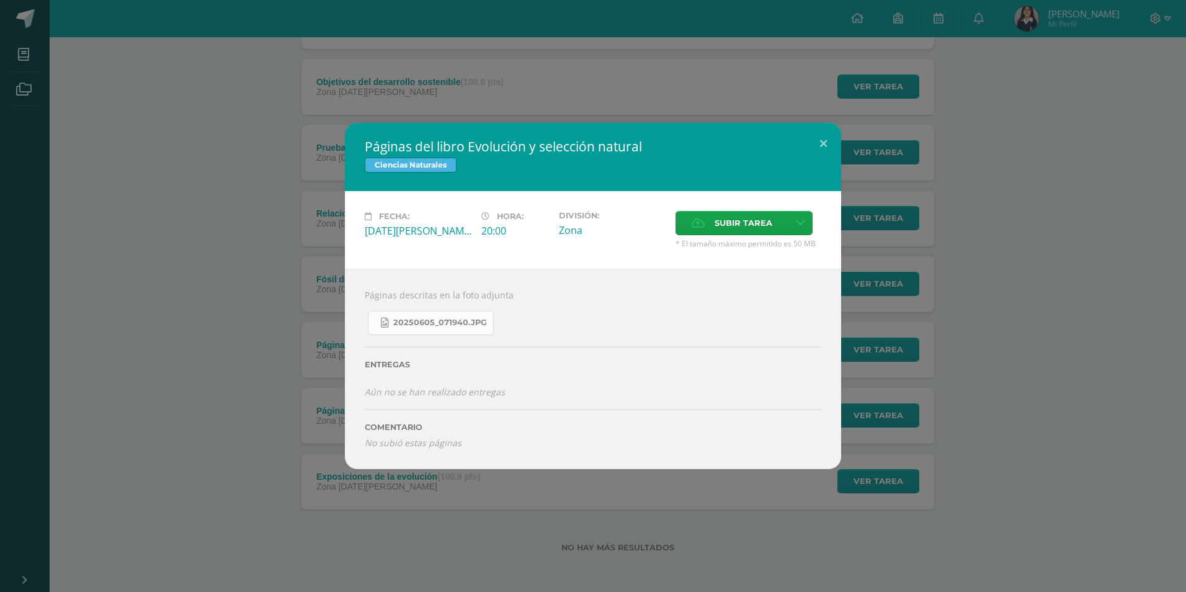
click at [397, 315] on link "20250605_071940.jpg" at bounding box center [431, 323] width 126 height 24
click at [229, 92] on div "Páginas del libro Evolución y selección natural Ciencias Naturales Fecha: Jueve…" at bounding box center [593, 296] width 1186 height 592
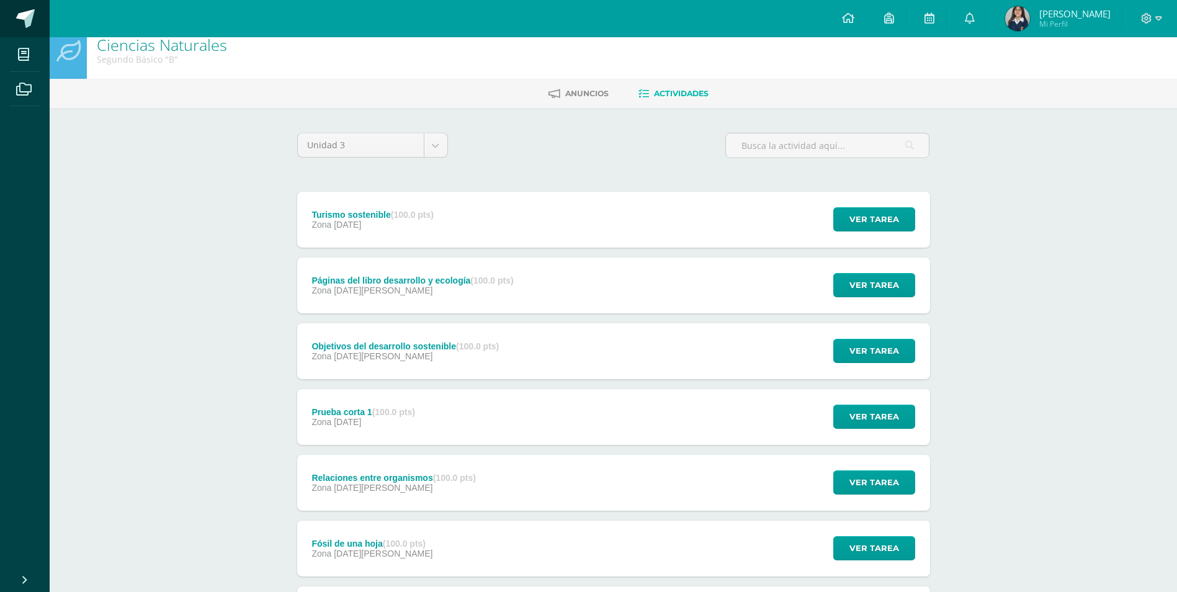
scroll to position [0, 0]
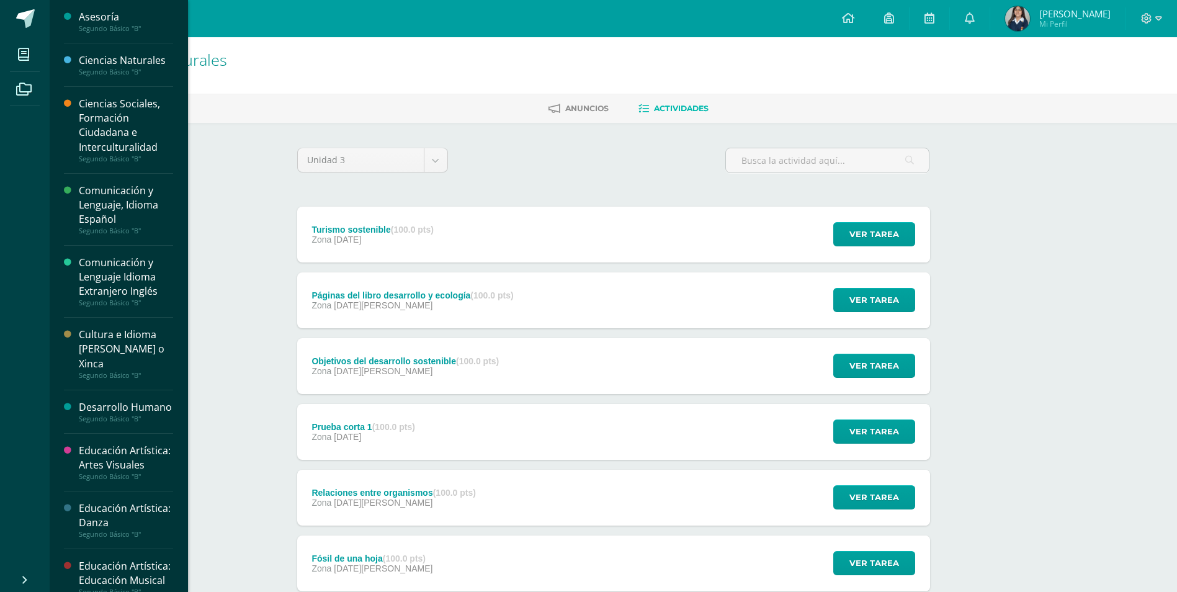
click at [120, 117] on div "Ciencias Sociales, Formación Ciudadana e Interculturalidad" at bounding box center [126, 125] width 94 height 57
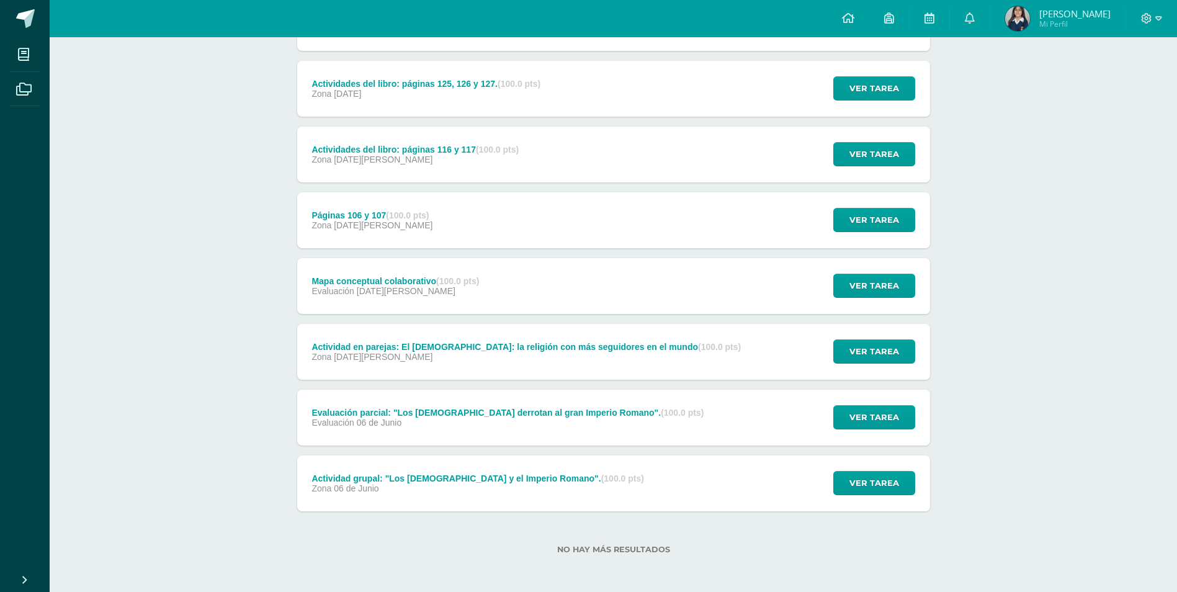
scroll to position [477, 0]
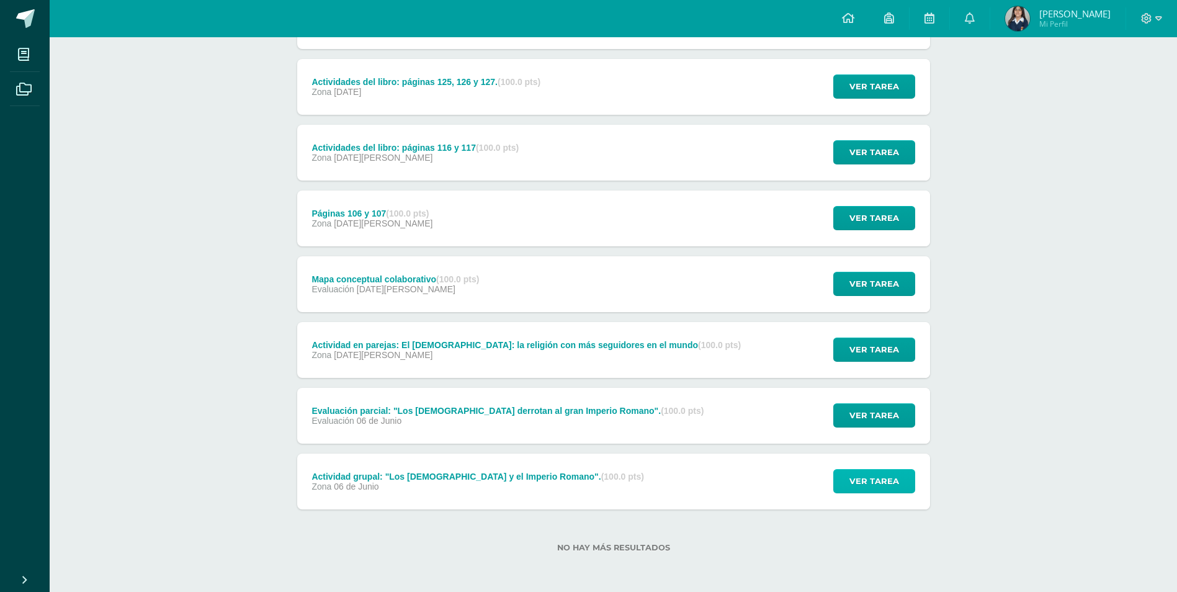
click at [867, 486] on span "Ver tarea" at bounding box center [874, 481] width 50 height 23
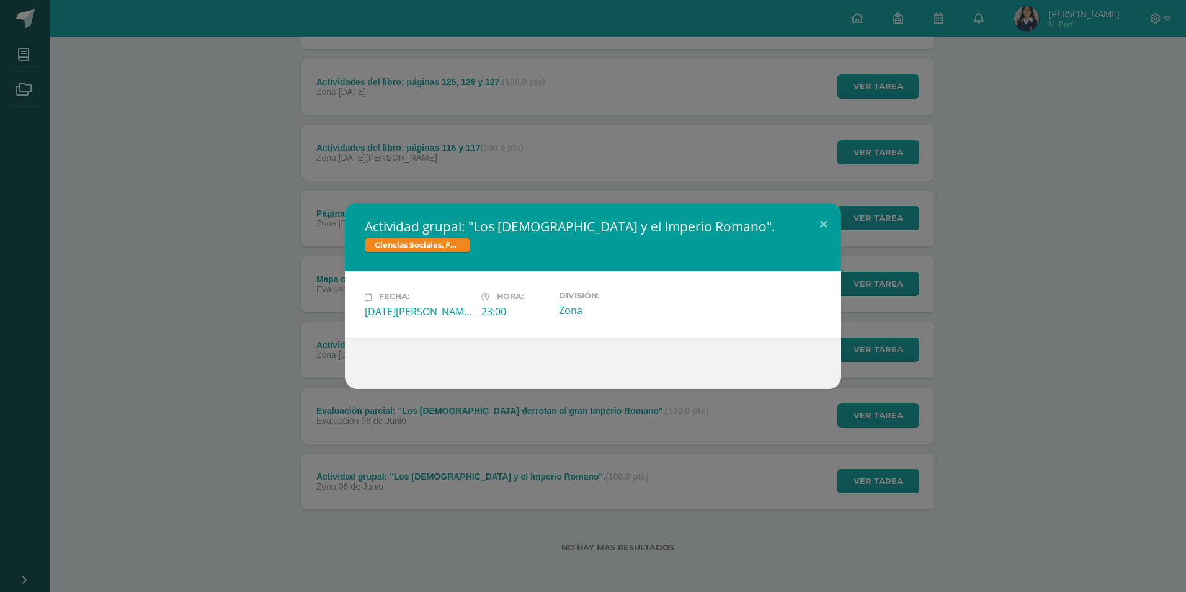
click at [959, 437] on div "Actividad grupal: "Los germanos y el Imperio Romano". Ciencias Sociales, Formac…" at bounding box center [593, 296] width 1186 height 592
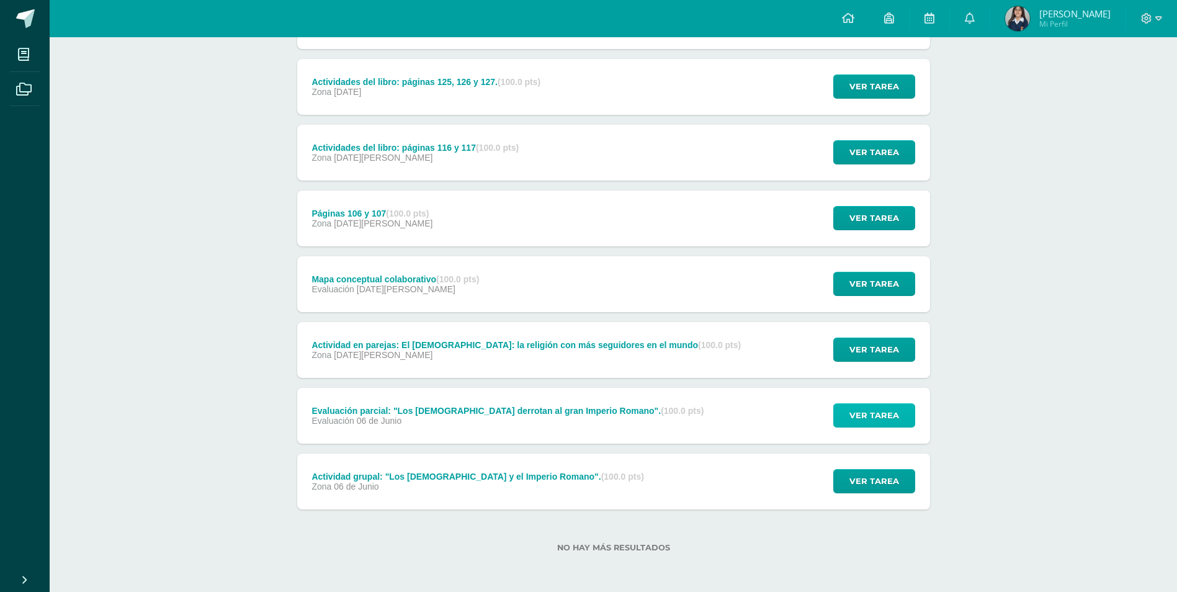
click at [898, 410] on span "Ver tarea" at bounding box center [874, 415] width 50 height 23
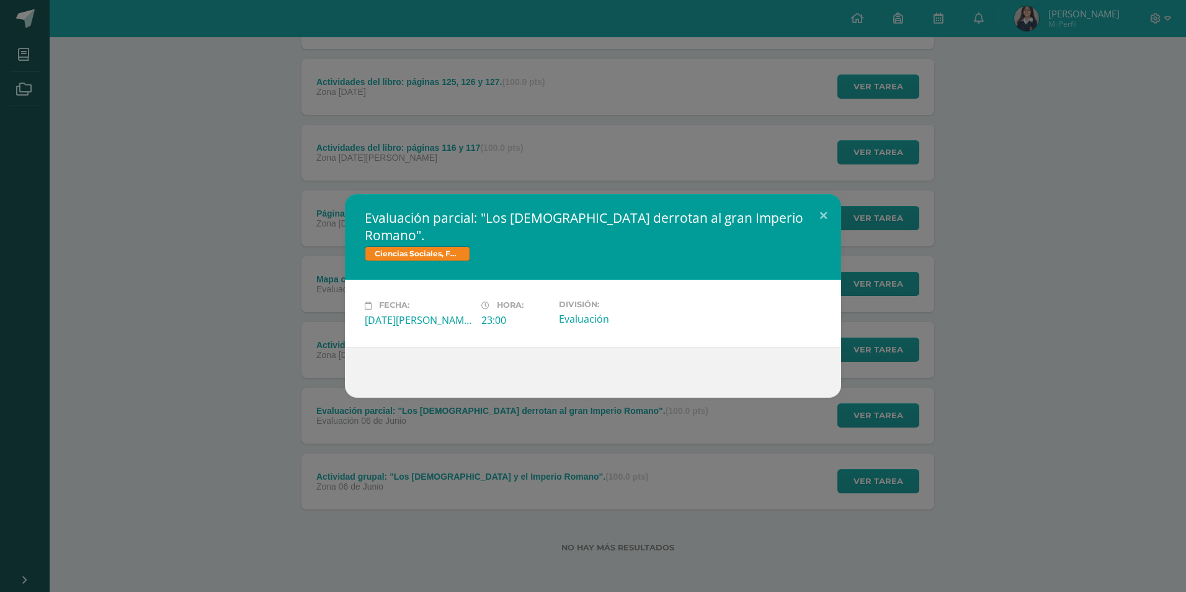
drag, startPoint x: 887, startPoint y: 376, endPoint x: 887, endPoint y: 367, distance: 9.3
click at [887, 375] on div "Evaluación parcial: "Los germanos derrotan al gran Imperio Romano". Ciencias So…" at bounding box center [593, 295] width 1176 height 203
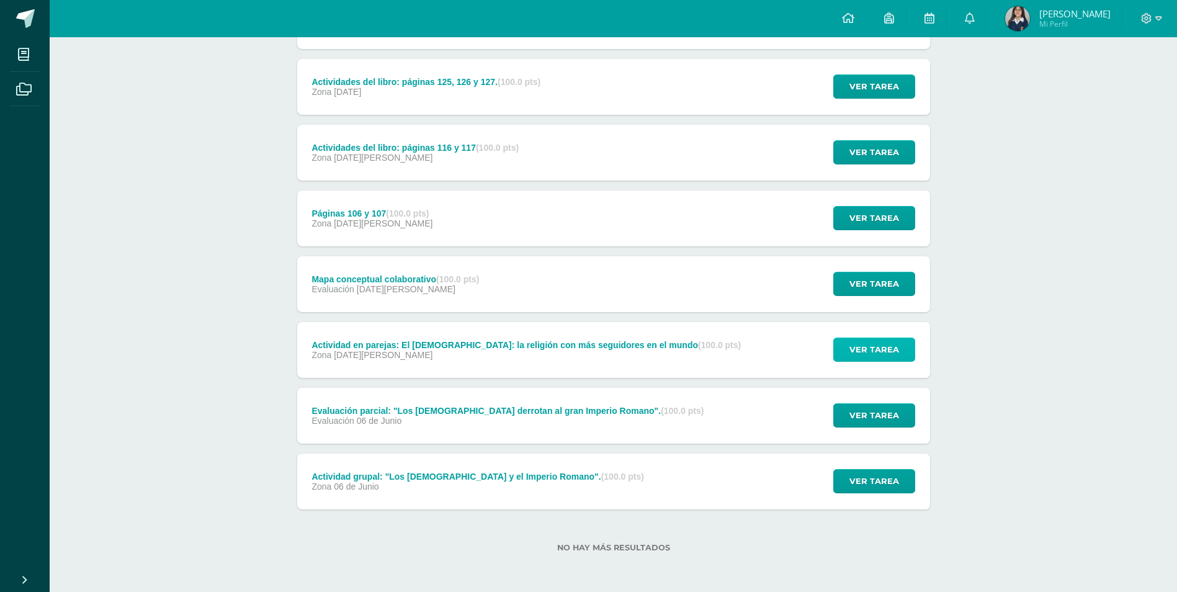
click at [879, 343] on span "Ver tarea" at bounding box center [874, 349] width 50 height 23
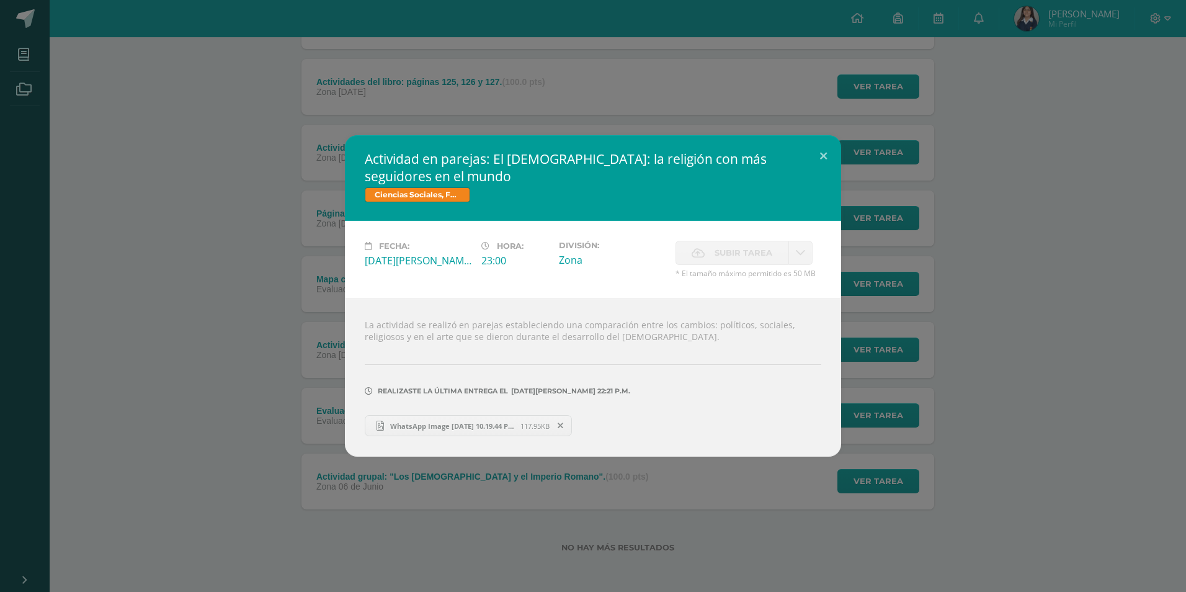
click at [875, 282] on div "Actividad en parejas: El Cristianismo: la religión con más seguidores en el mun…" at bounding box center [593, 295] width 1176 height 321
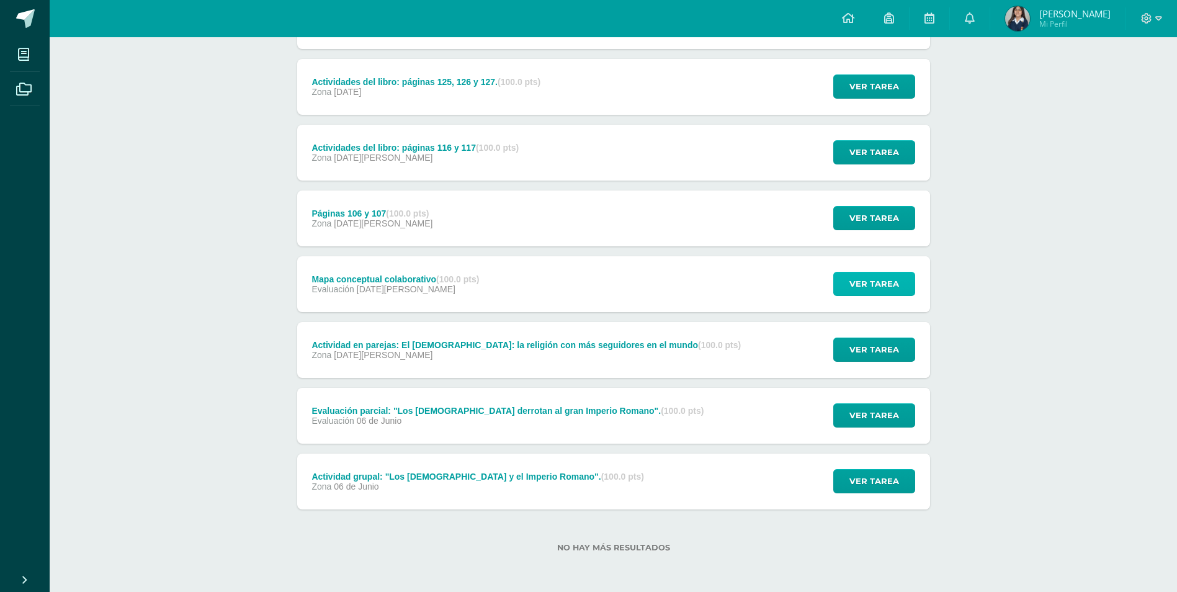
click at [874, 279] on span "Ver tarea" at bounding box center [874, 283] width 50 height 23
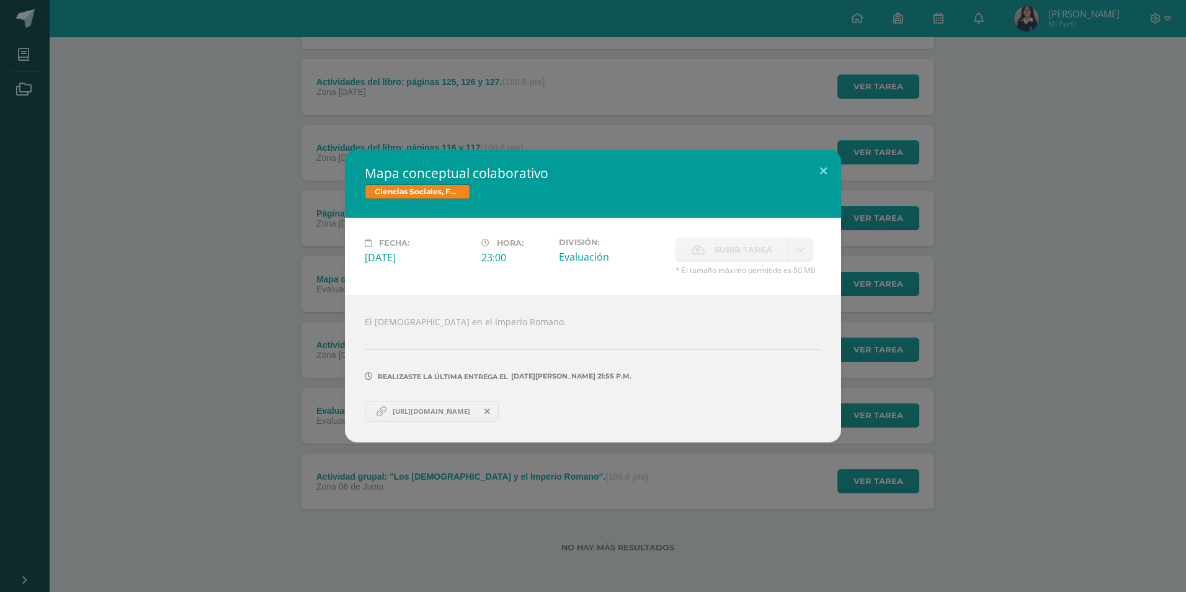
click at [861, 220] on div "Mapa conceptual colaborativo Ciencias Sociales, Formación Ciudadana e Intercult…" at bounding box center [593, 296] width 1176 height 292
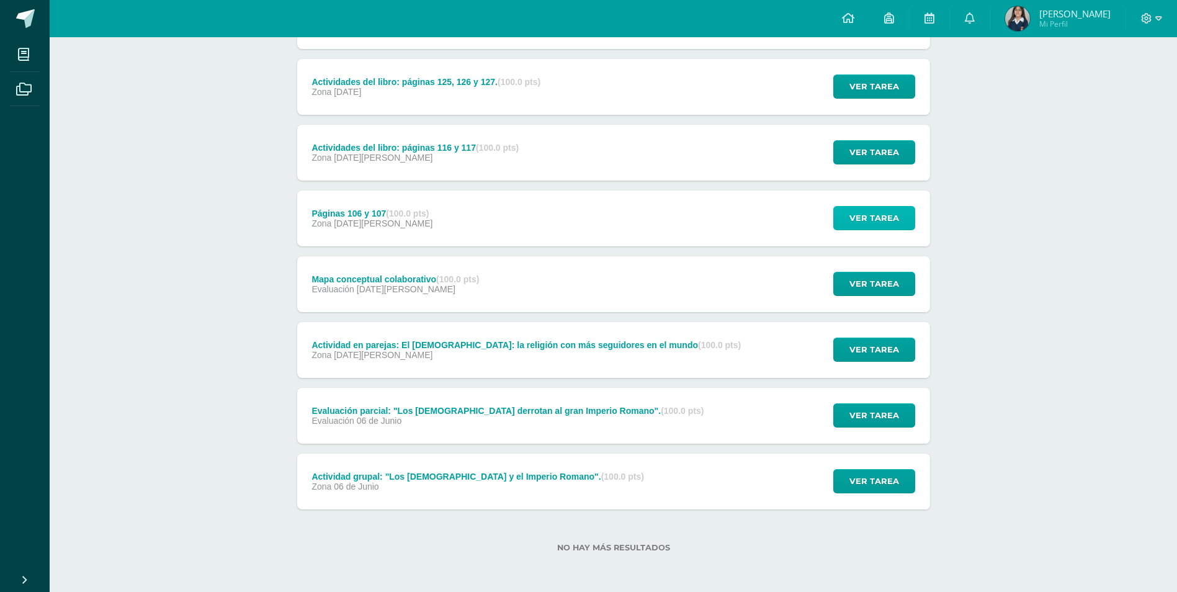
click at [861, 217] on span "Ver tarea" at bounding box center [874, 218] width 50 height 23
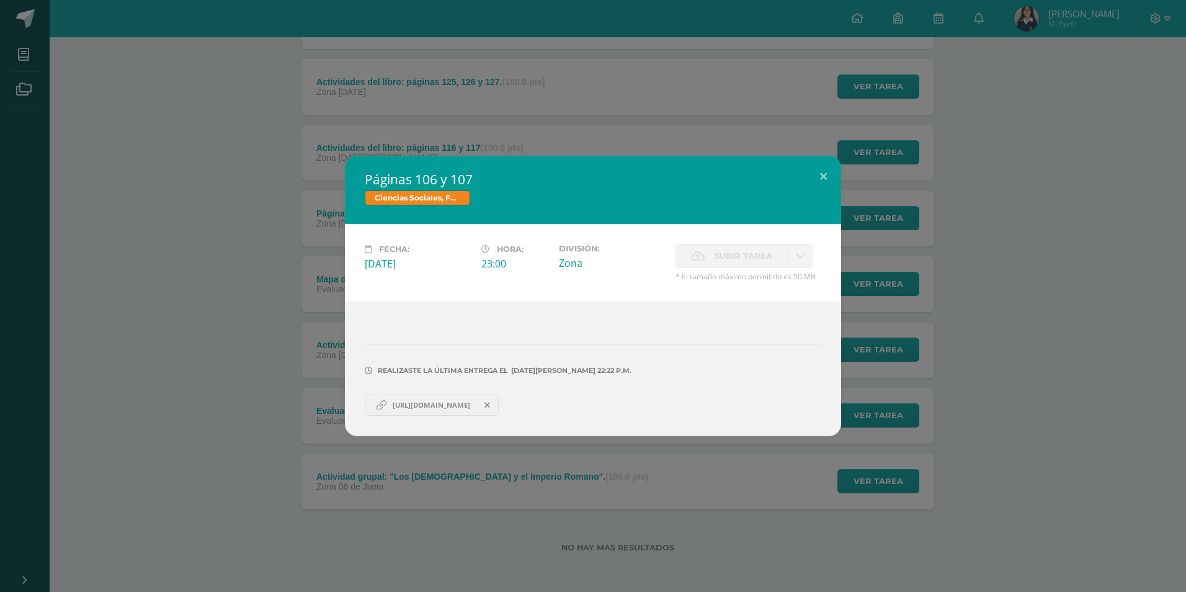
click at [861, 217] on div "Páginas 106 y 107 Ciencias Sociales, Formación Ciudadana e Interculturalidad Fe…" at bounding box center [593, 296] width 1176 height 280
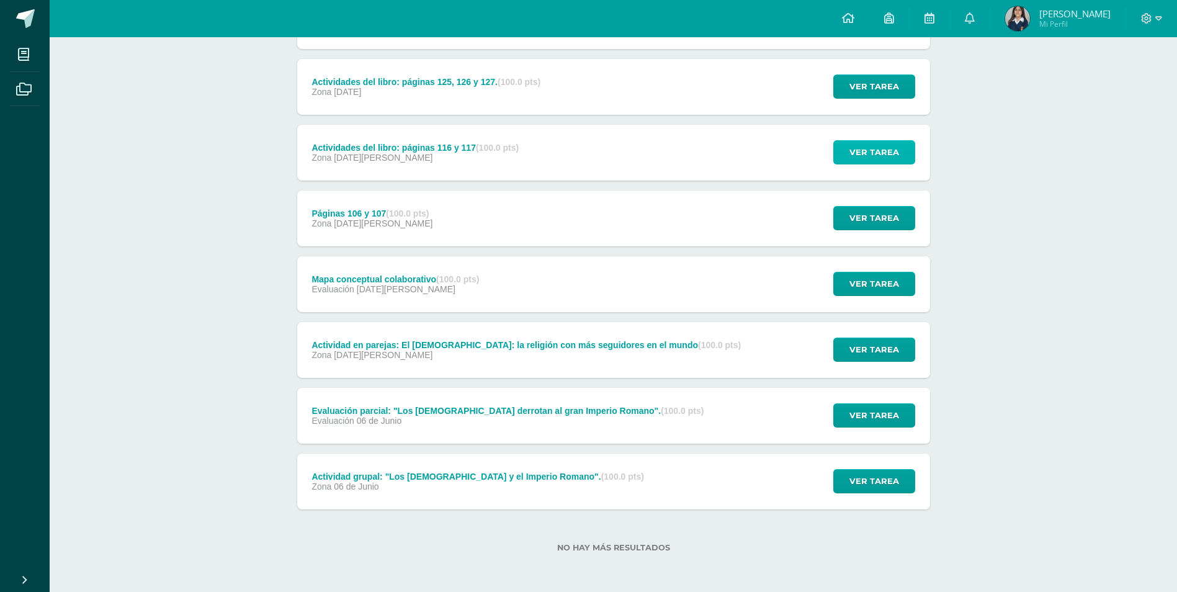
click at [872, 144] on span "Ver tarea" at bounding box center [874, 152] width 50 height 23
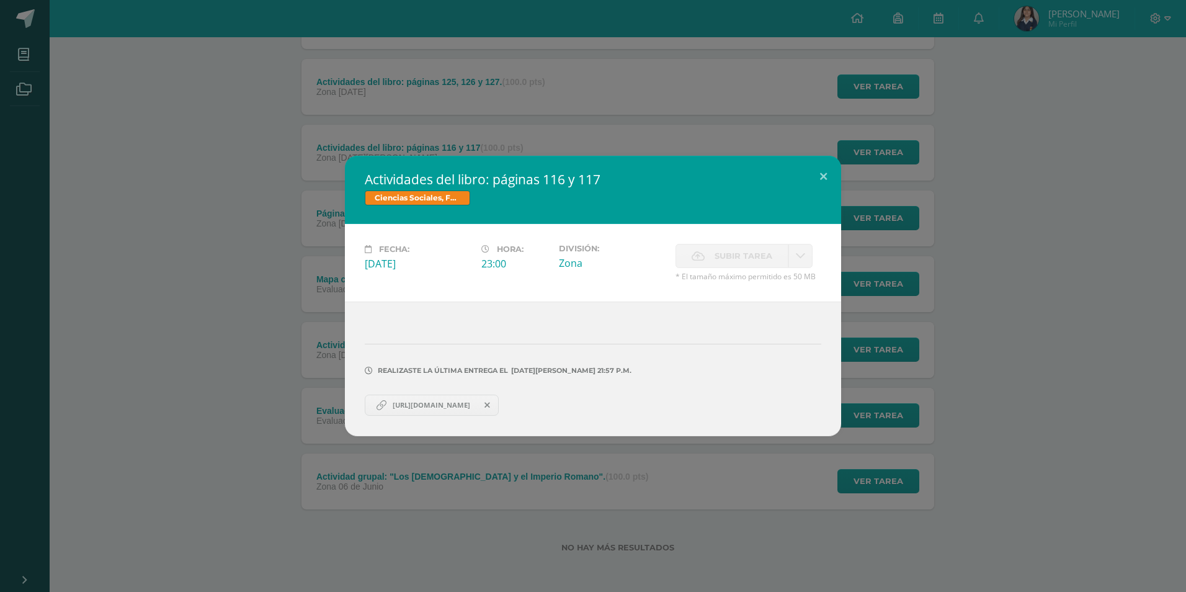
click at [872, 145] on div "Actividades del libro: páginas 116 y 117 Ciencias Sociales, Formación Ciudadana…" at bounding box center [593, 296] width 1186 height 592
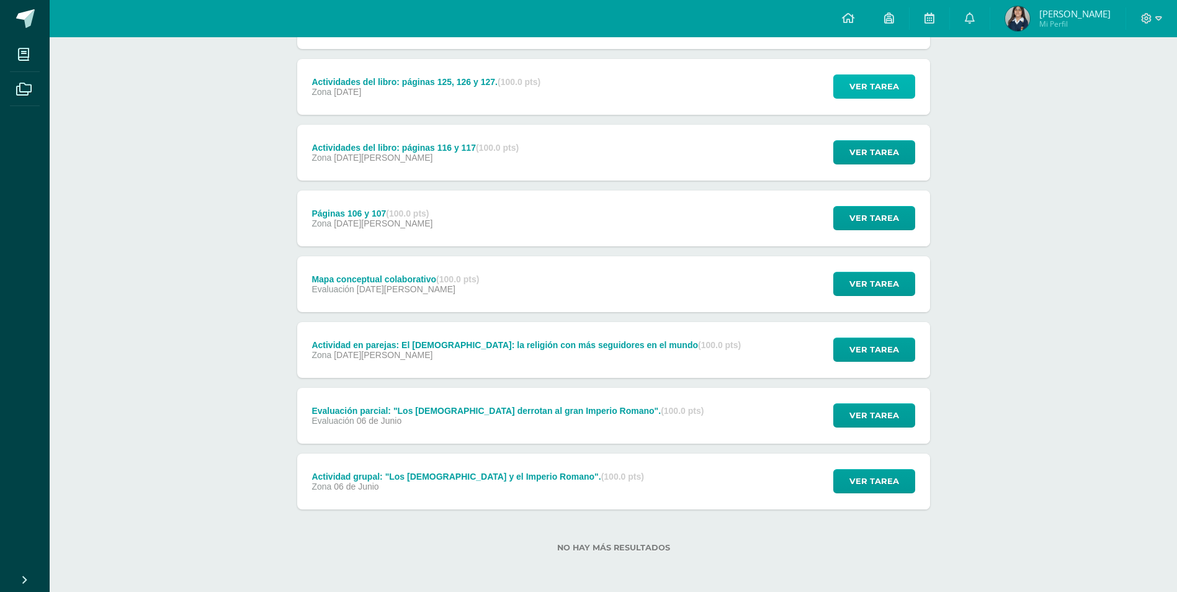
click at [869, 87] on span "Ver tarea" at bounding box center [874, 86] width 50 height 23
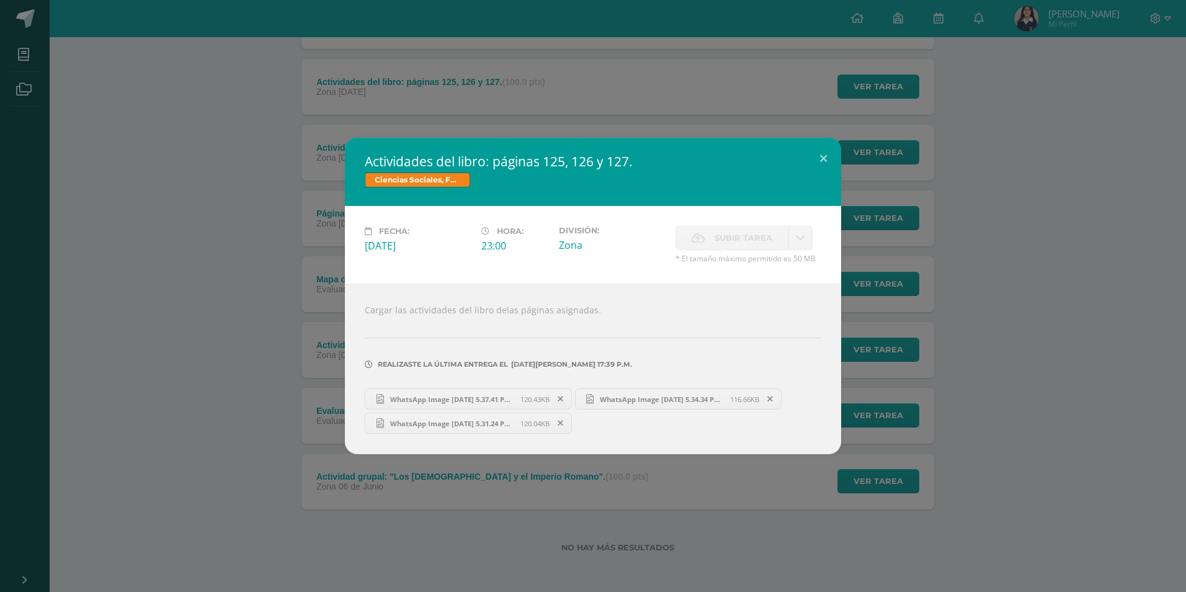
click at [869, 87] on div "Actividades del libro: páginas 125, 126 y 127. Ciencias Sociales, Formación Ciu…" at bounding box center [593, 296] width 1186 height 592
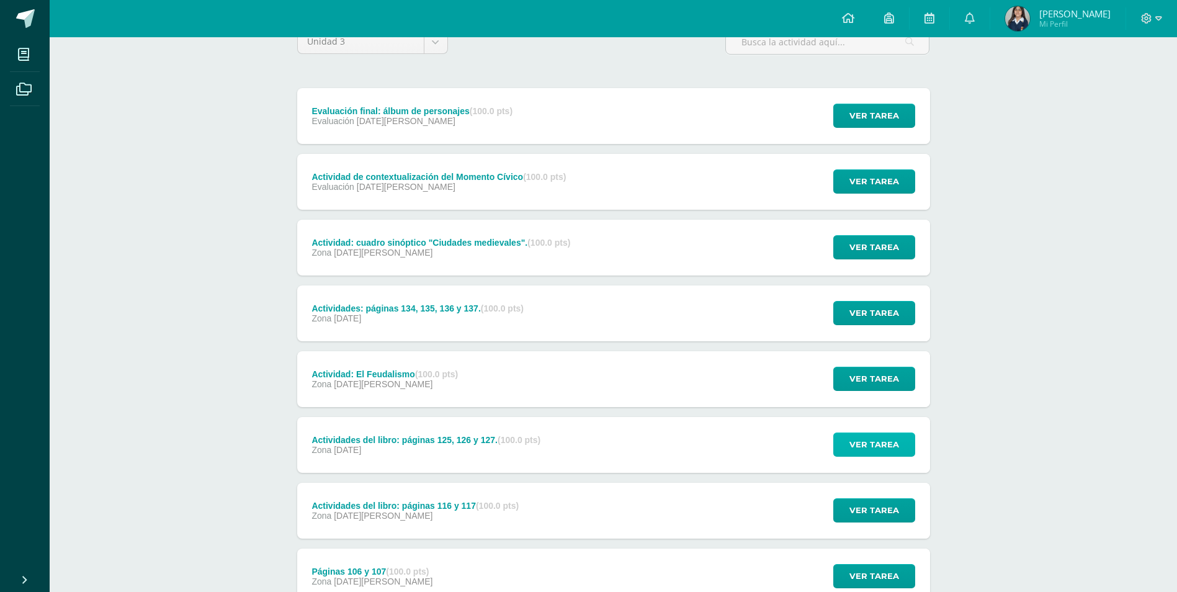
scroll to position [104, 0]
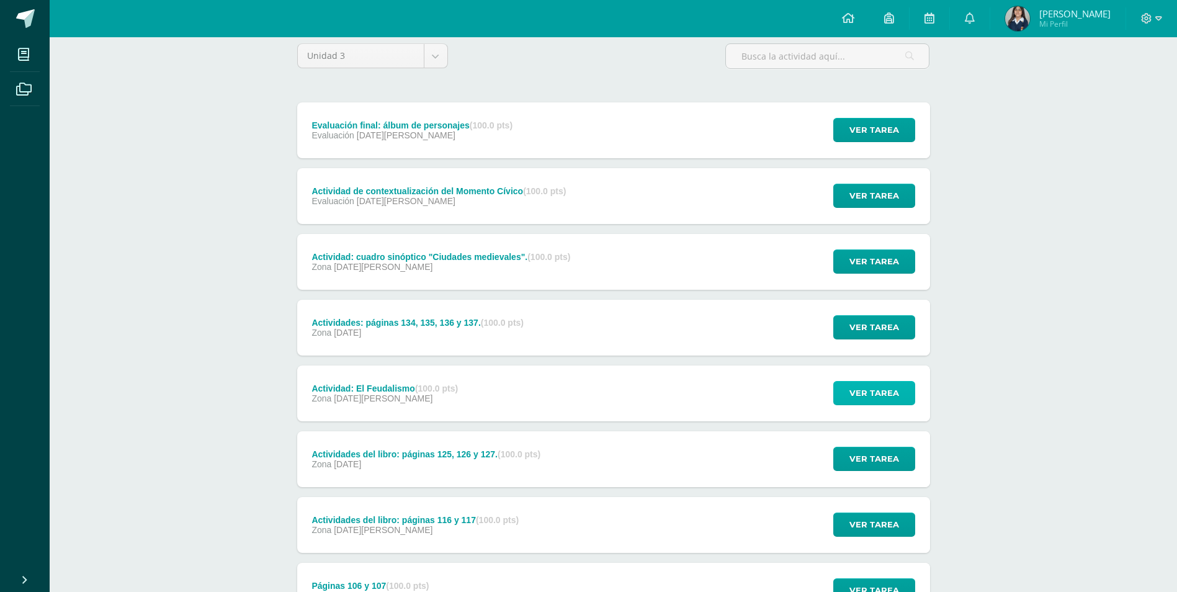
click at [882, 393] on span "Ver tarea" at bounding box center [874, 393] width 50 height 23
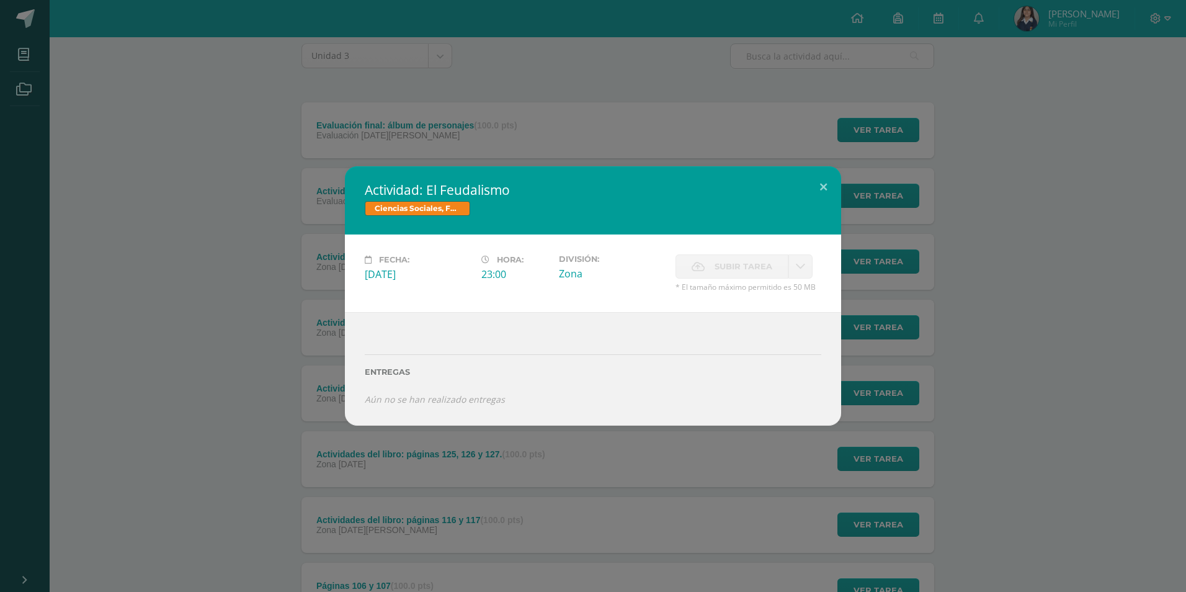
click at [1002, 292] on div "Actividad: El Feudalismo Ciencias Sociales, Formación Ciudadana e Intercultural…" at bounding box center [593, 295] width 1176 height 259
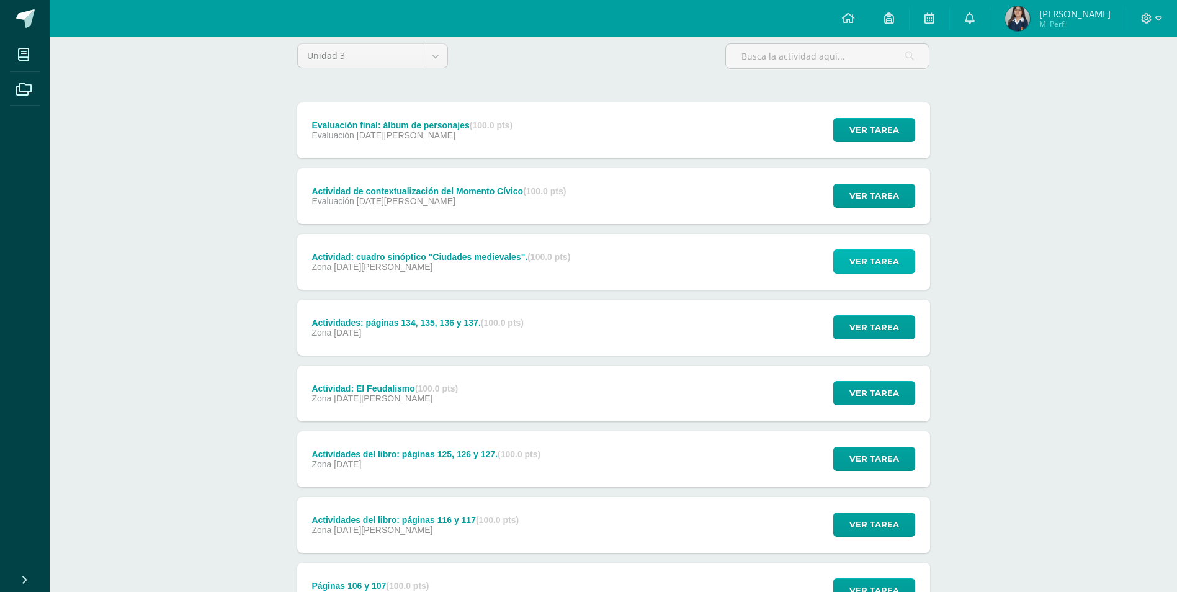
click at [866, 257] on span "Ver tarea" at bounding box center [874, 261] width 50 height 23
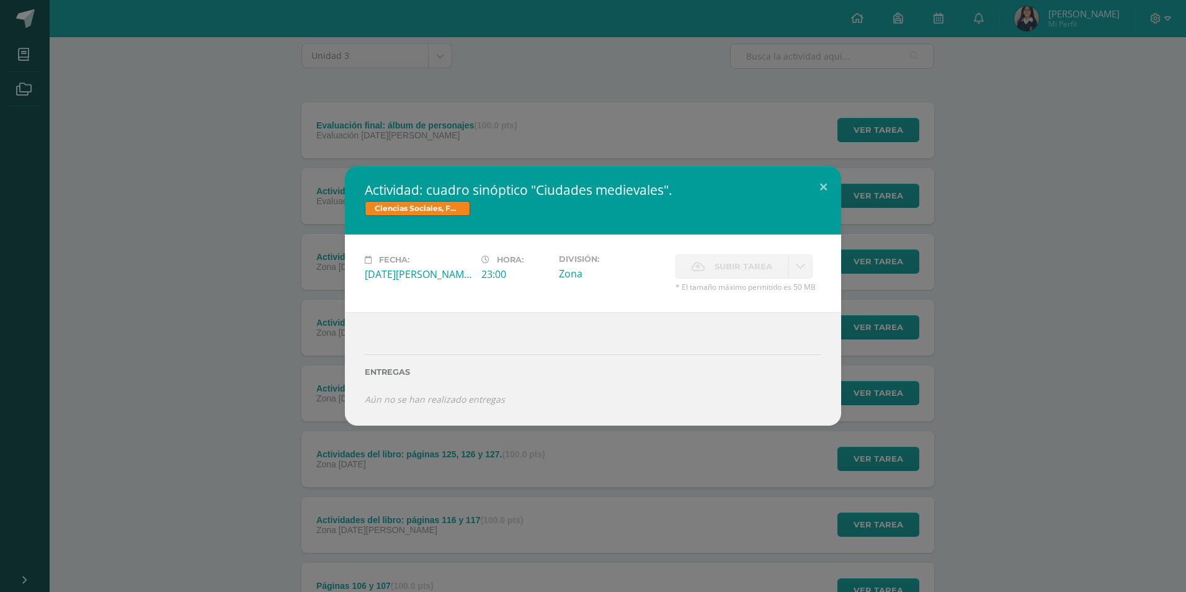
drag, startPoint x: 866, startPoint y: 253, endPoint x: 874, endPoint y: 264, distance: 13.4
click at [867, 253] on div "Actividad: cuadro sinóptico "Ciudades medievales". Ciencias Sociales, Formación…" at bounding box center [593, 295] width 1176 height 259
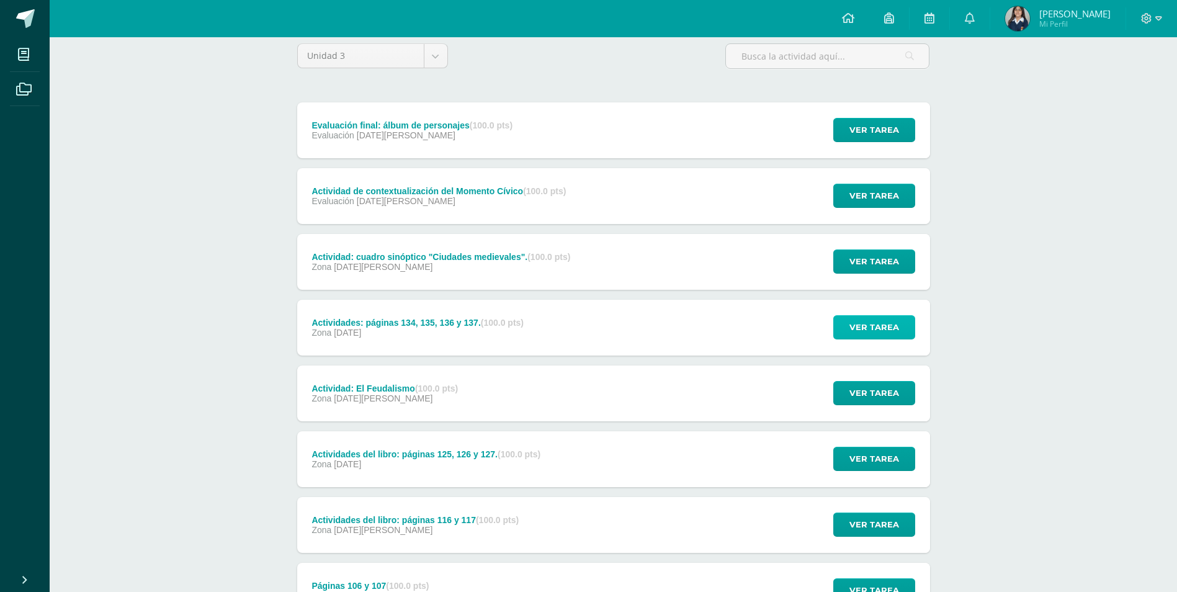
drag, startPoint x: 893, startPoint y: 329, endPoint x: 886, endPoint y: 328, distance: 6.9
click at [886, 328] on span "Ver tarea" at bounding box center [874, 327] width 50 height 23
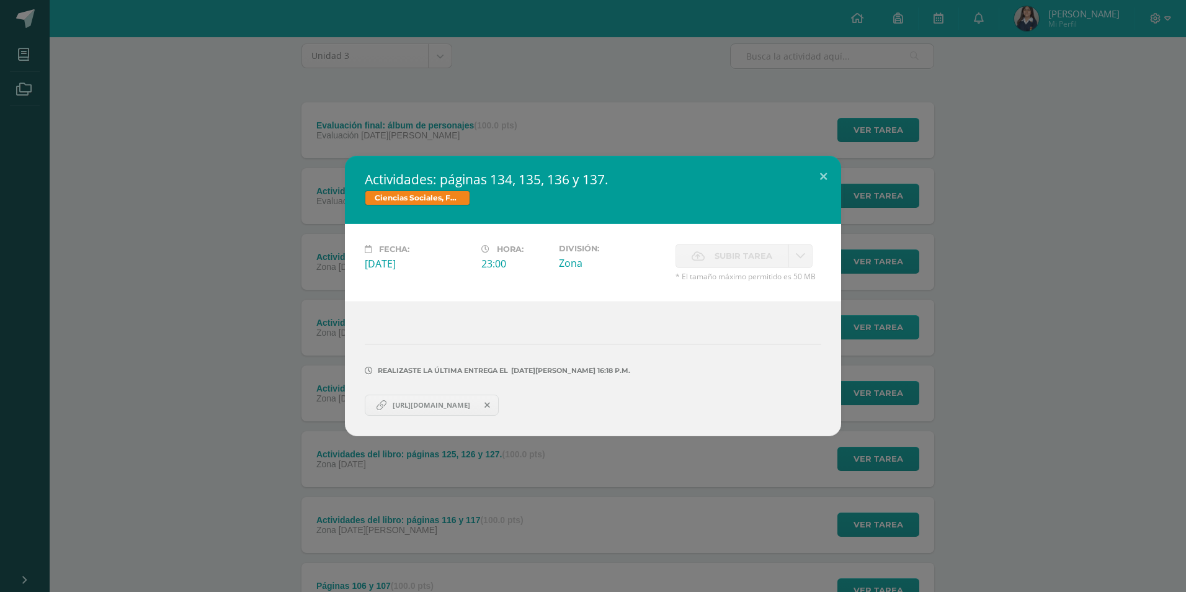
click at [886, 328] on div "Actividades: páginas 134, 135, 136 y 137. Ciencias Sociales, Formación Ciudadan…" at bounding box center [593, 296] width 1176 height 280
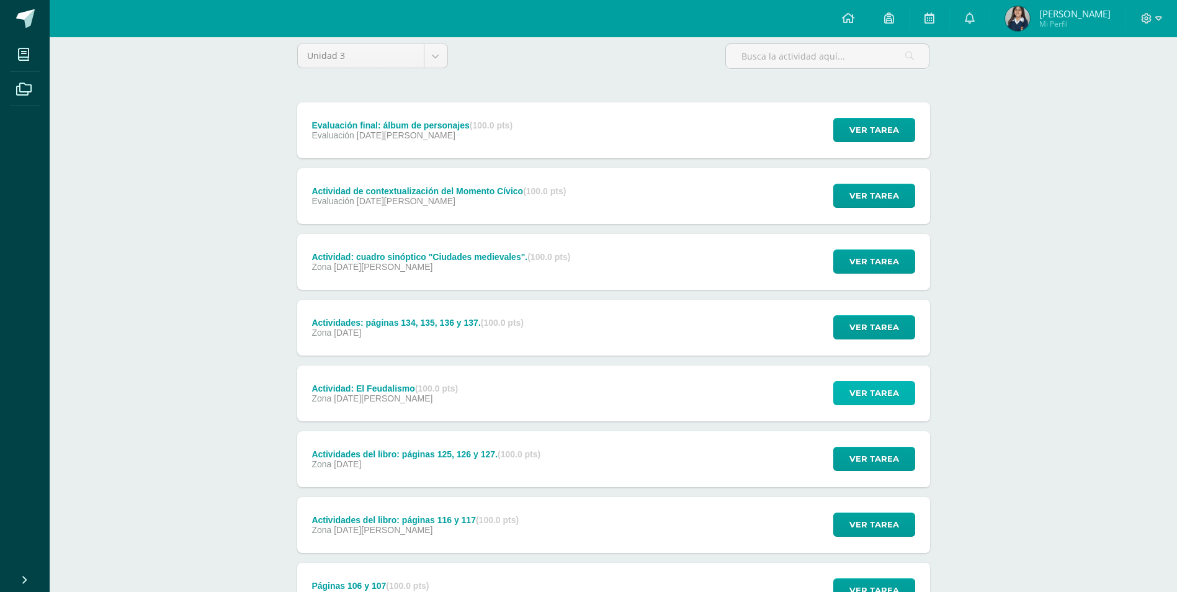
click at [871, 390] on span "Ver tarea" at bounding box center [874, 393] width 50 height 23
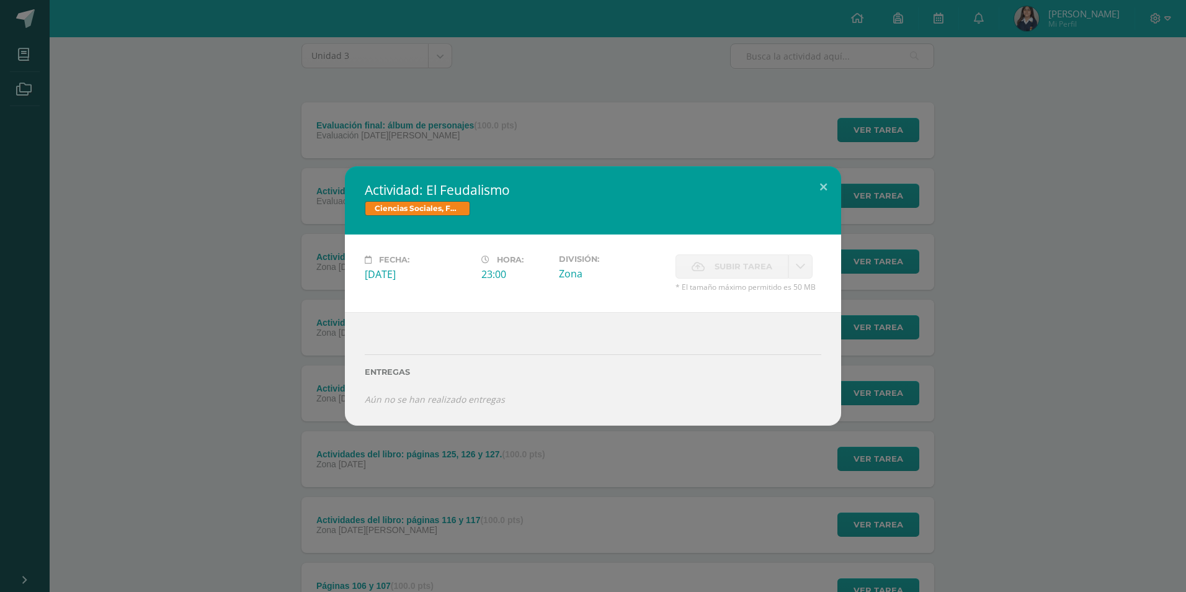
drag, startPoint x: 862, startPoint y: 314, endPoint x: 862, endPoint y: 293, distance: 20.5
click at [862, 313] on div "Actividad: El Feudalismo Ciencias Sociales, Formación Ciudadana e Intercultural…" at bounding box center [593, 295] width 1176 height 259
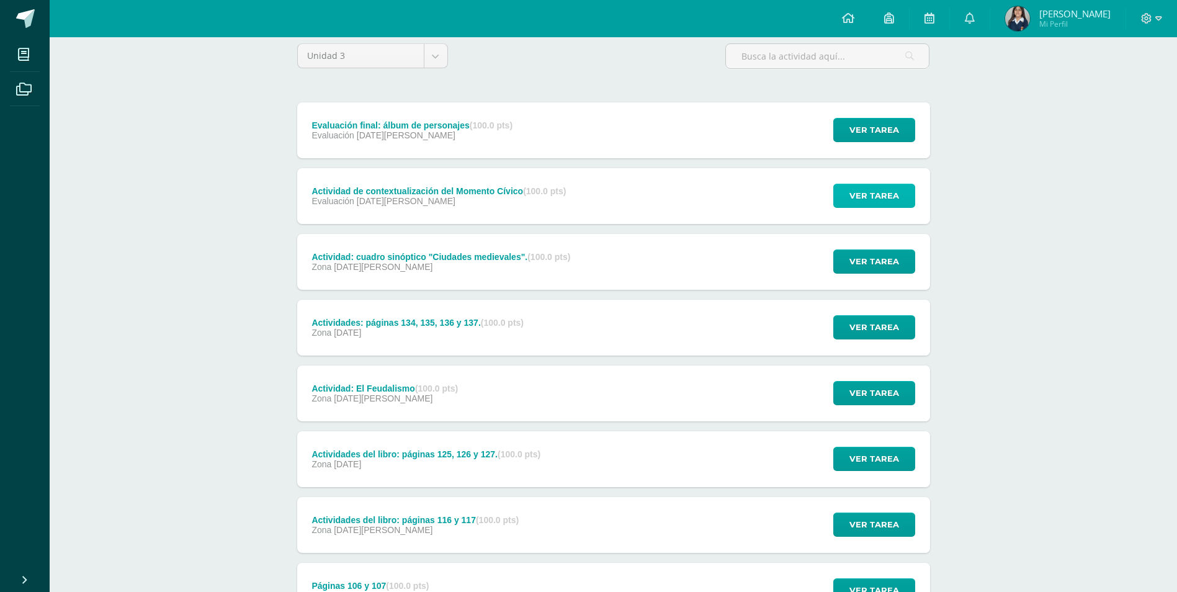
click at [859, 195] on span "Ver tarea" at bounding box center [874, 195] width 50 height 23
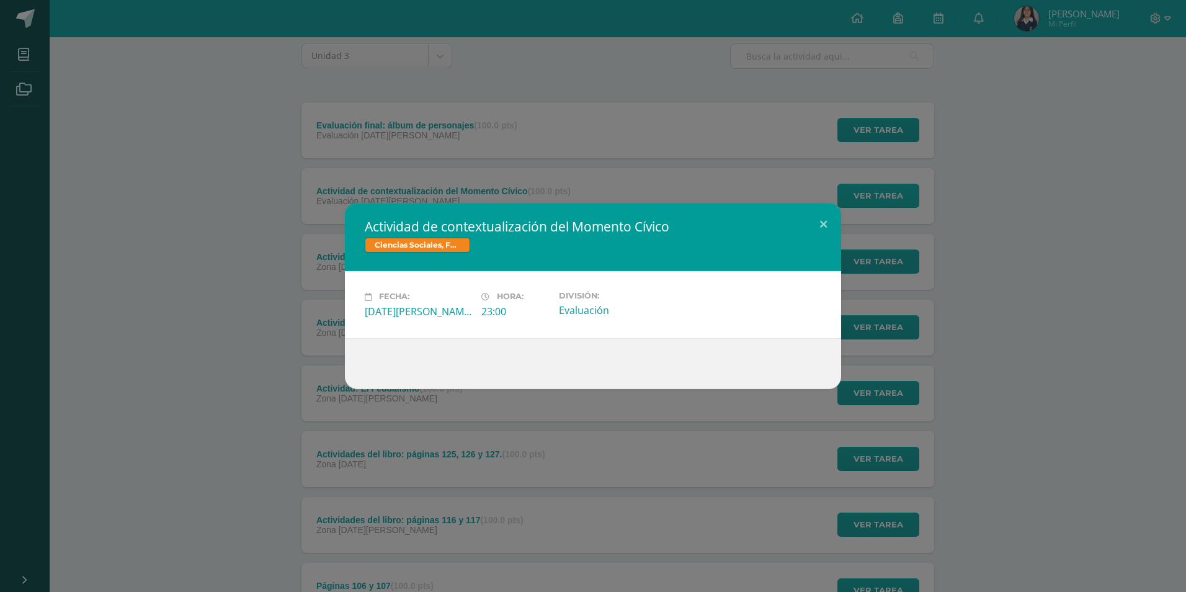
click at [859, 195] on div "Actividad de contextualización del Momento Cívico Ciencias Sociales, Formación …" at bounding box center [593, 296] width 1186 height 592
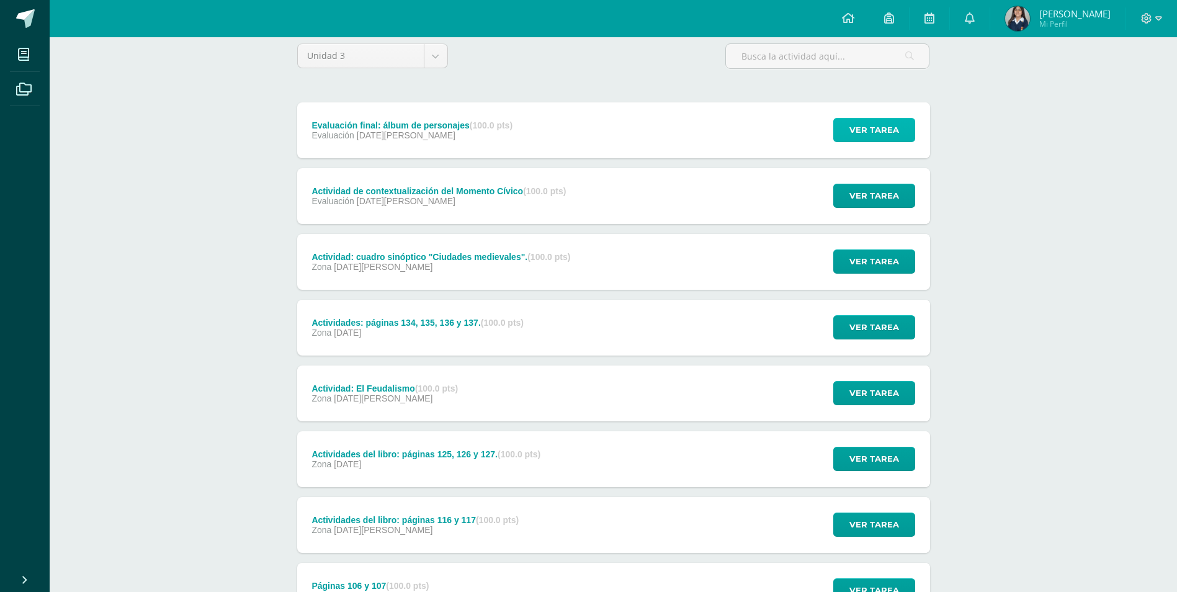
click at [862, 129] on span "Ver tarea" at bounding box center [874, 130] width 50 height 23
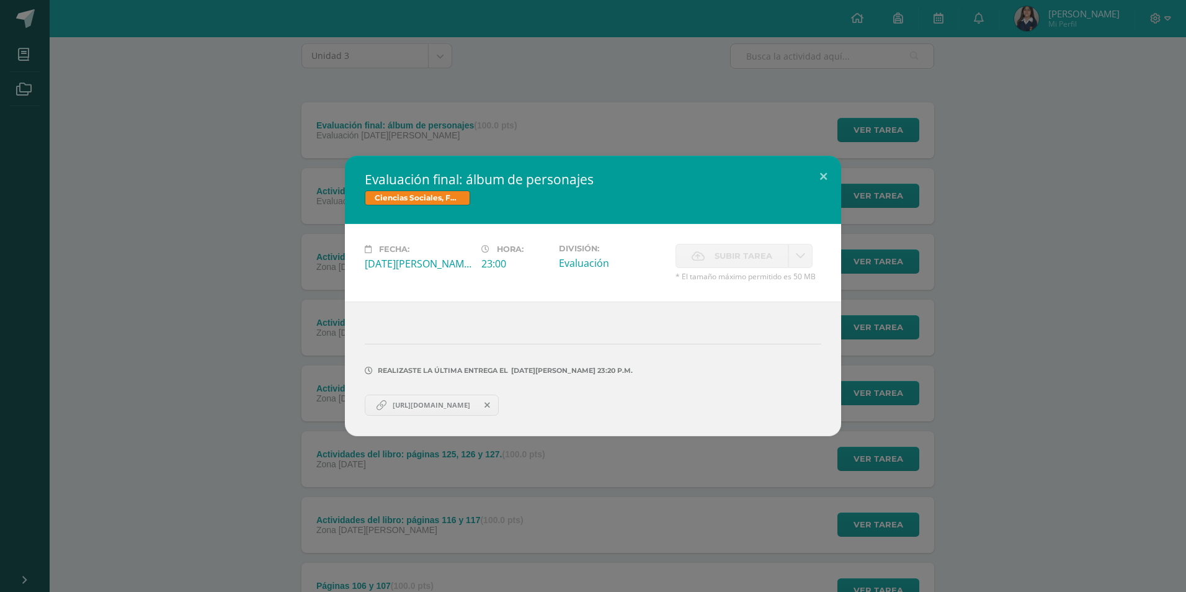
click at [426, 396] on link "https://www.canva.com/design/DAGvdY3woAo/PL9d-z-MzEVJpMdyyPa0NA/edit?utm_conten…" at bounding box center [432, 405] width 134 height 21
click at [257, 201] on div "Evaluación final: álbum de personajes Ciencias Sociales, Formación Ciudadana e …" at bounding box center [593, 296] width 1176 height 280
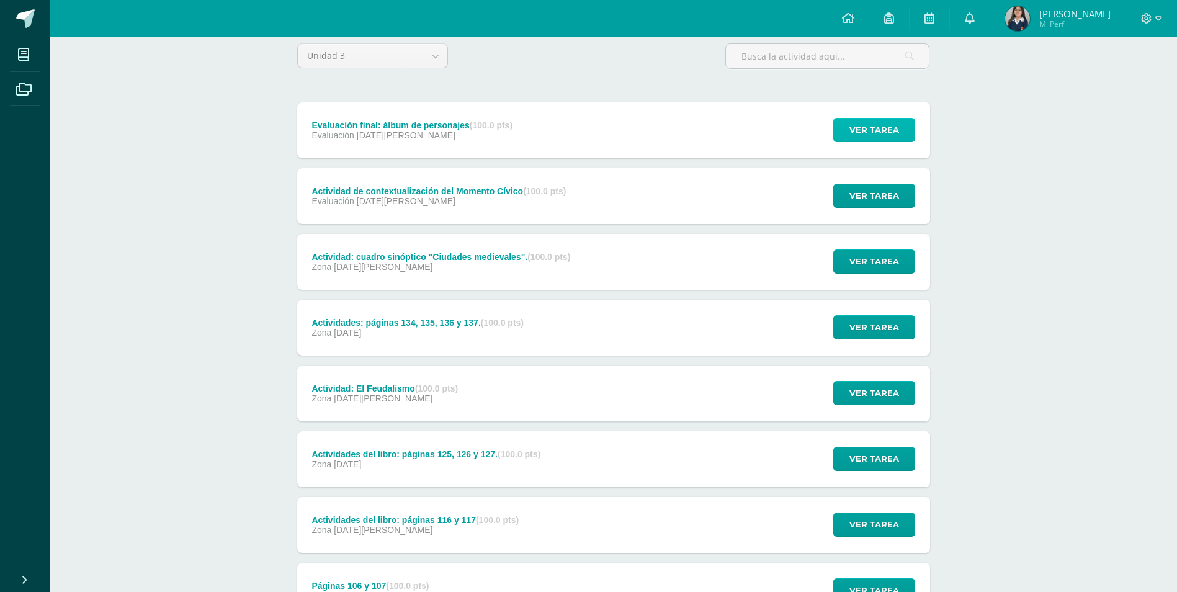
click at [848, 123] on button "Ver tarea" at bounding box center [874, 130] width 82 height 24
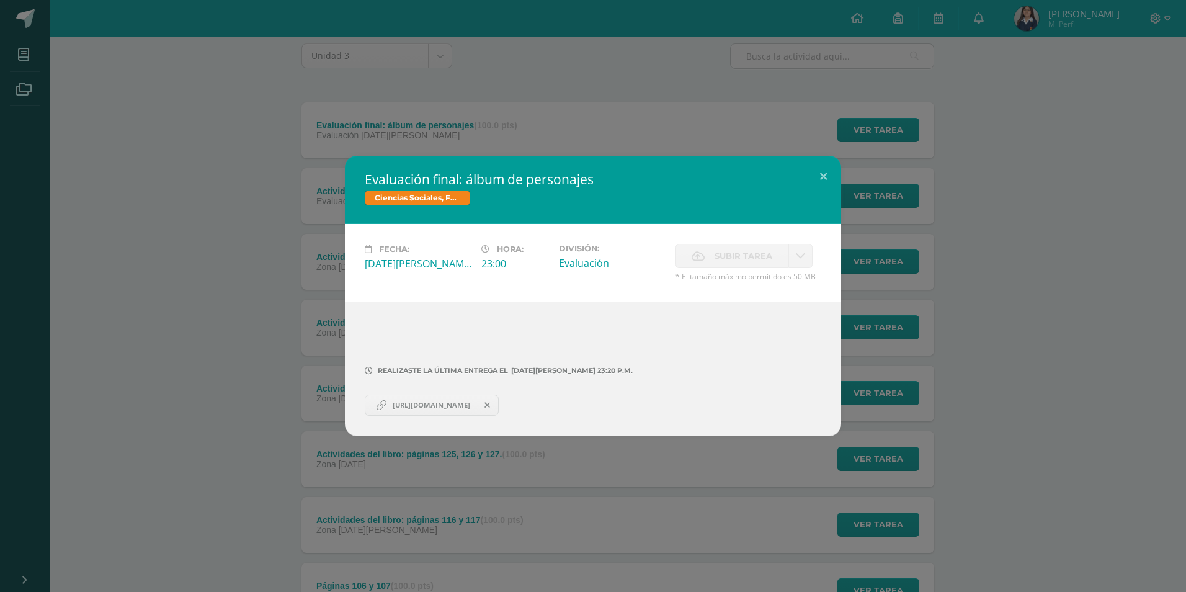
click at [434, 408] on span "https://www.canva.com/design/DAGvdY3woAo/PL9d-z-MzEVJpMdyyPa0NA/edit?utm_conten…" at bounding box center [432, 405] width 90 height 10
drag, startPoint x: 514, startPoint y: 519, endPoint x: 515, endPoint y: 508, distance: 11.8
click at [515, 511] on div "Evaluación final: álbum de personajes Ciencias Sociales, Formación Ciudadana e …" at bounding box center [593, 296] width 1186 height 592
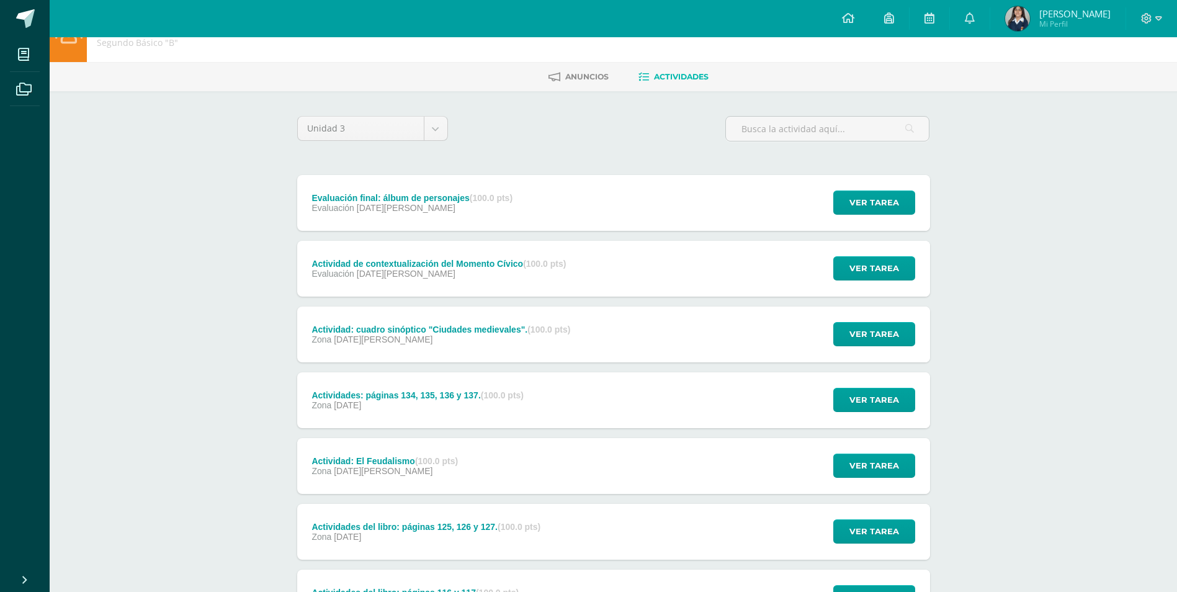
scroll to position [0, 0]
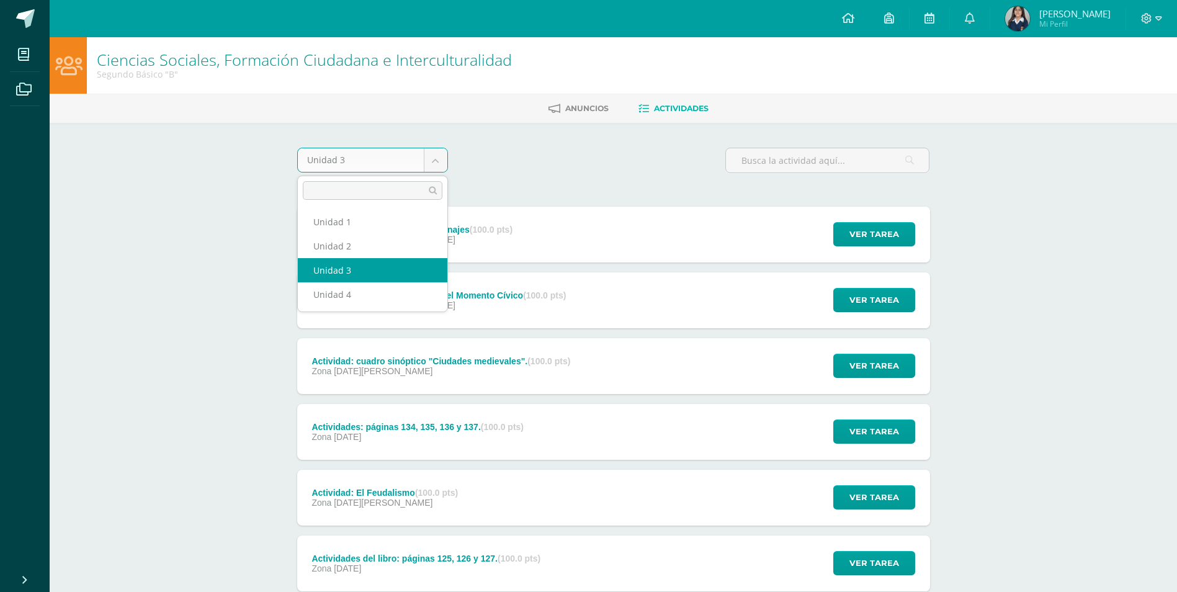
click at [445, 171] on body "Mis cursos Archivos Cerrar panel Asesoría Segundo Básico "B" Ciencias Naturales…" at bounding box center [588, 534] width 1177 height 1068
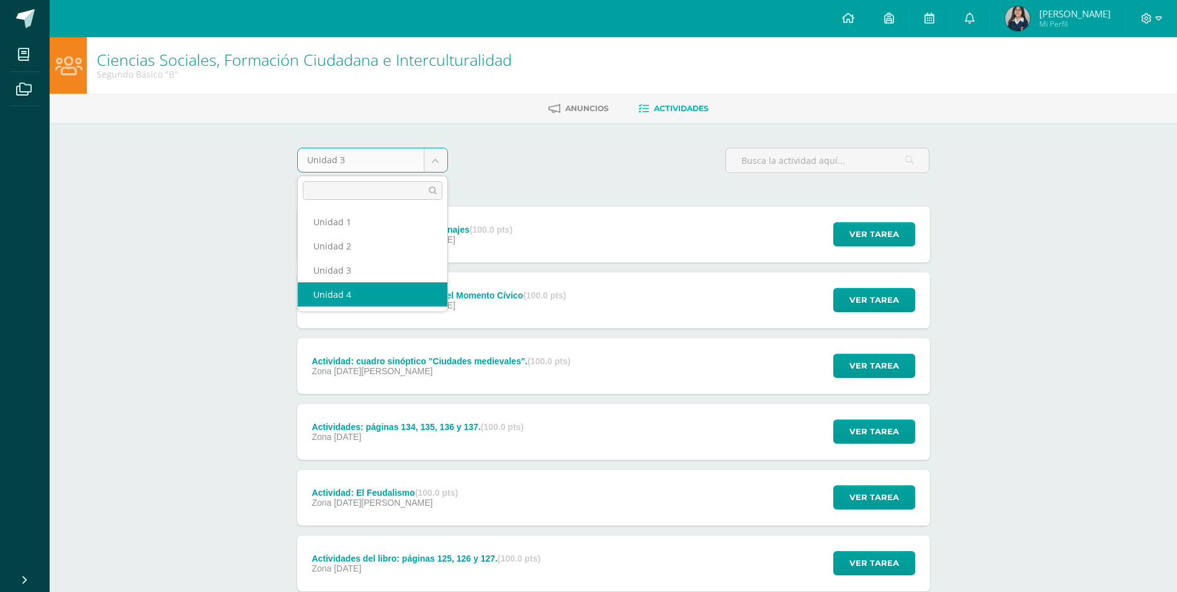
select select "Unidad 4"
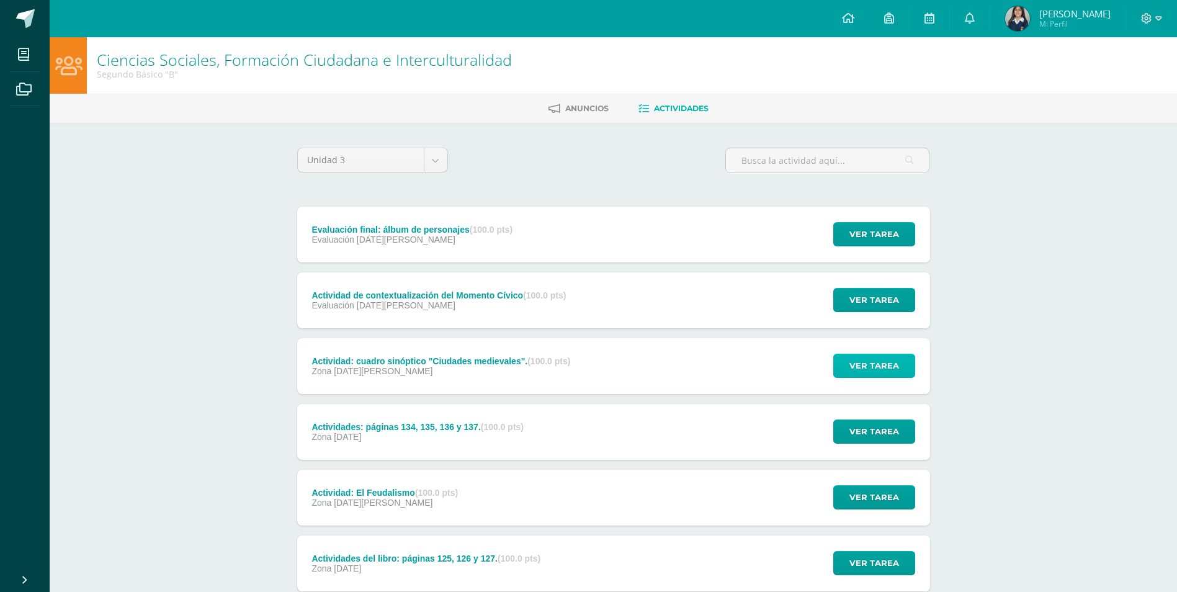
click at [856, 364] on span "Ver tarea" at bounding box center [874, 365] width 50 height 23
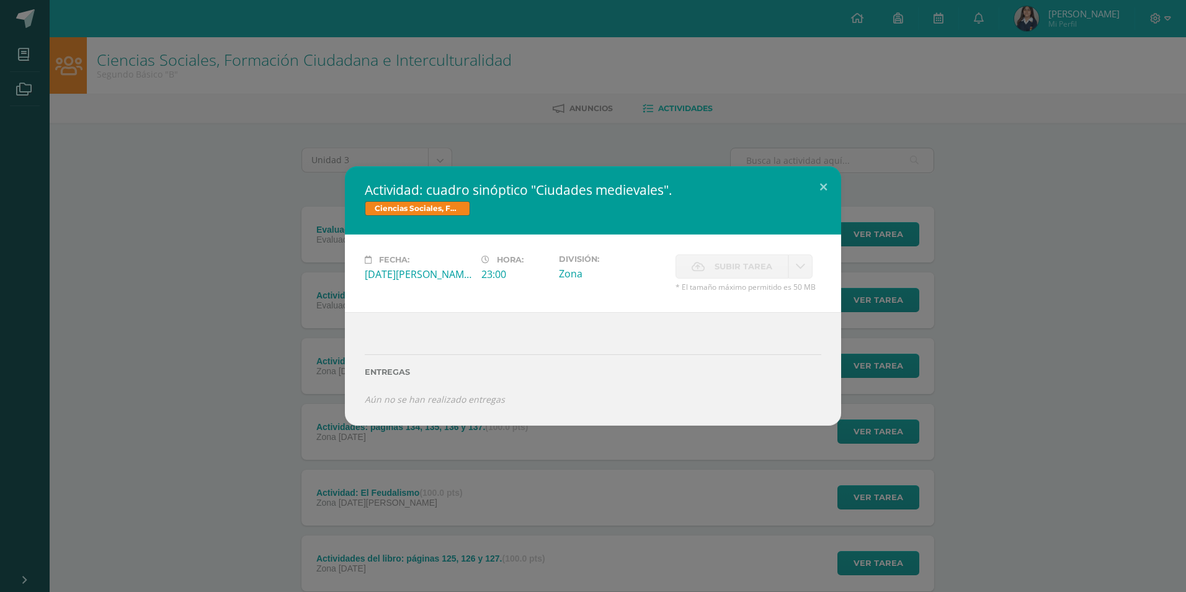
drag, startPoint x: 223, startPoint y: 263, endPoint x: 215, endPoint y: 179, distance: 84.1
click at [230, 251] on div "Actividad: cuadro sinóptico "Ciudades medievales". Ciencias Sociales, Formación…" at bounding box center [593, 295] width 1176 height 259
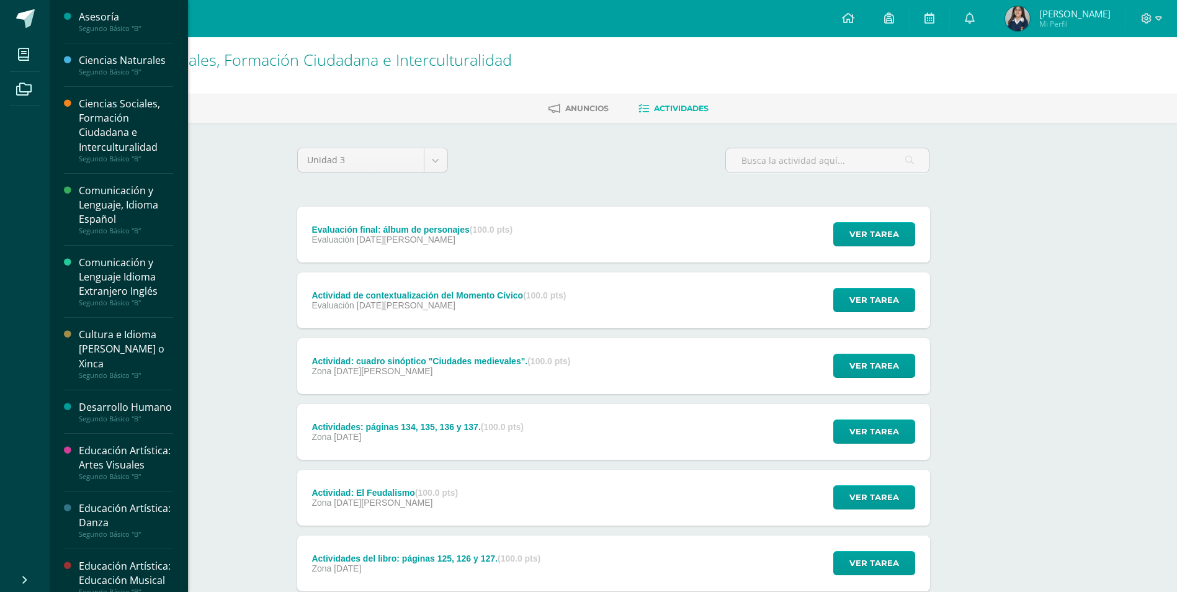
click at [100, 215] on div "Comunicación y Lenguaje, Idioma Español" at bounding box center [126, 205] width 94 height 43
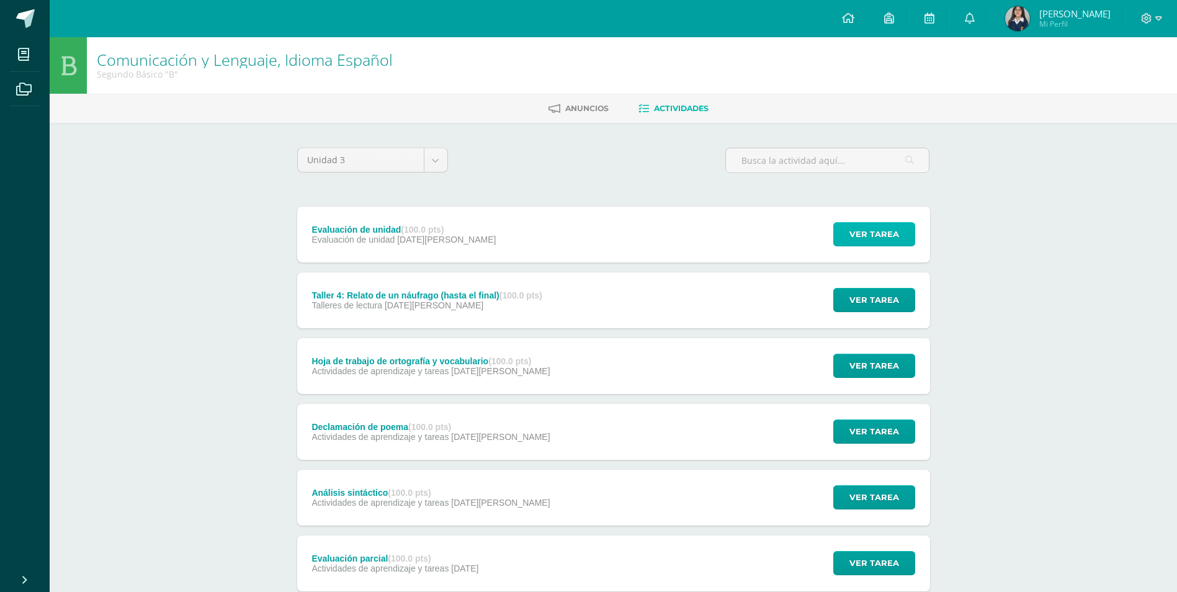
click at [851, 239] on span "Ver tarea" at bounding box center [874, 234] width 50 height 23
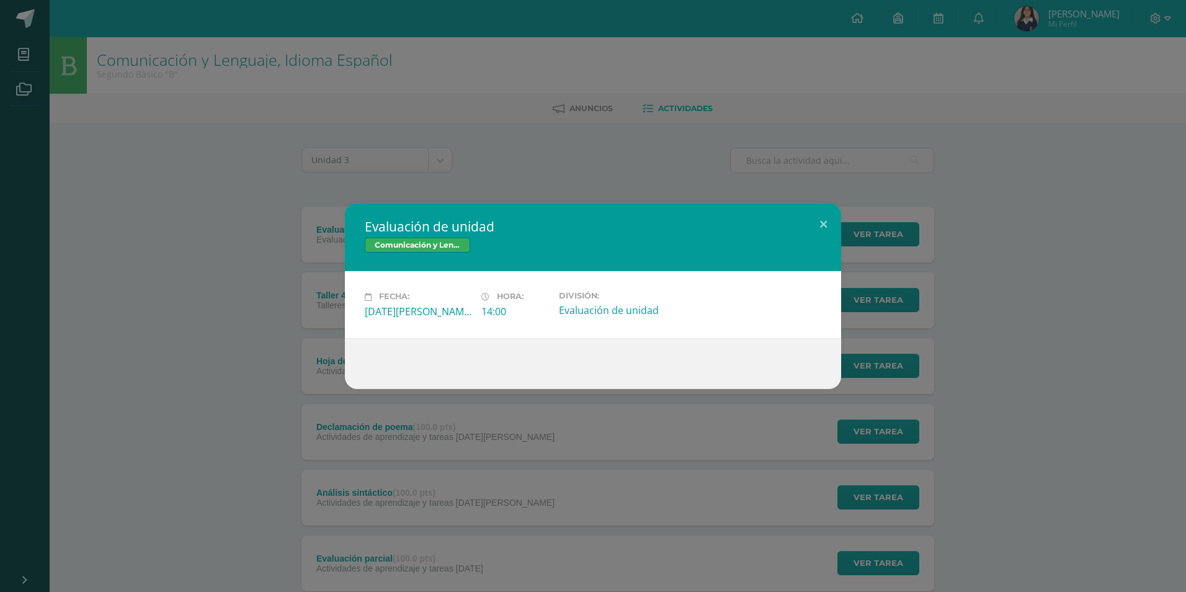
click at [652, 526] on div "Evaluación de unidad Comunicación y Lenguaje, Idioma Español Fecha: Jueves 14 d…" at bounding box center [593, 296] width 1186 height 592
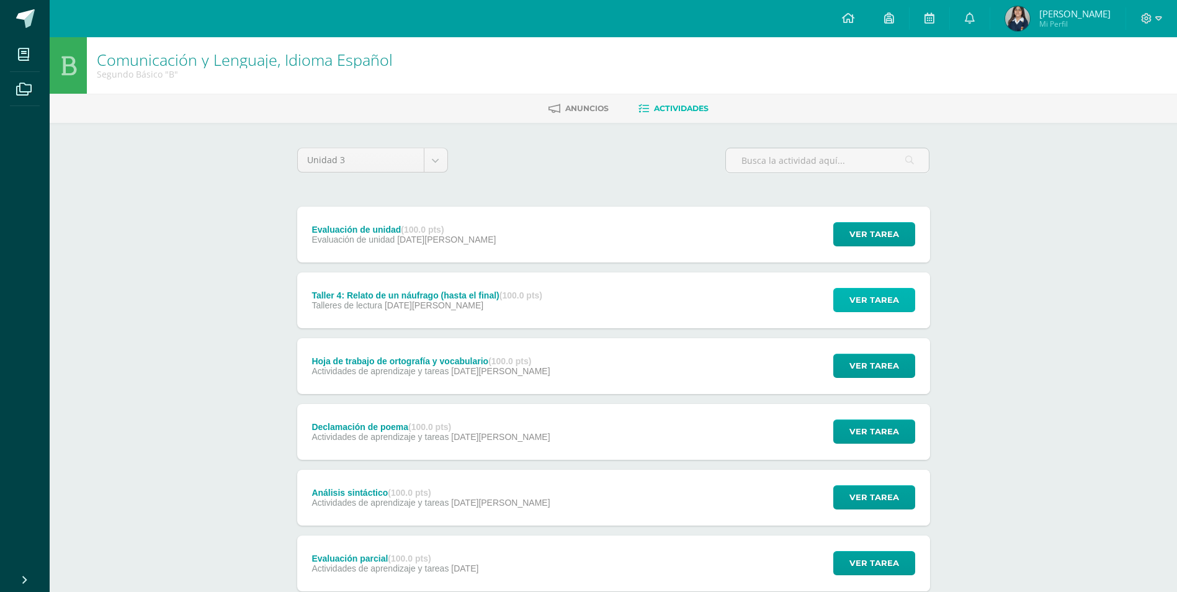
click at [907, 297] on button "Ver tarea" at bounding box center [874, 300] width 82 height 24
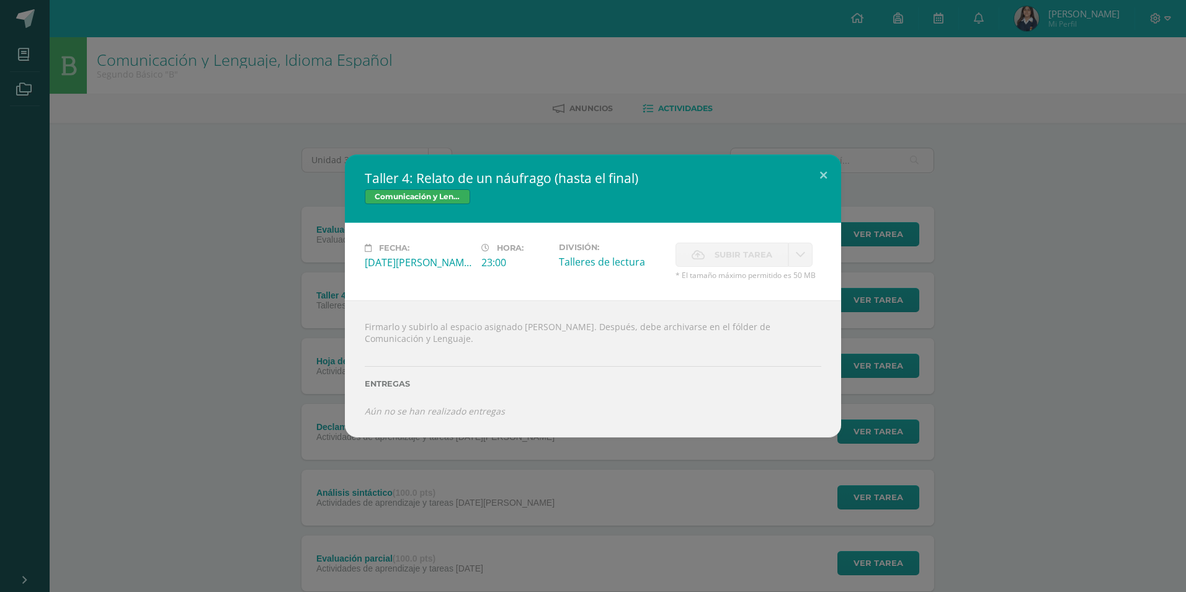
click at [904, 365] on div "Taller 4: Relato de un náufrago (hasta el final) Comunicación y Lenguaje, Idiom…" at bounding box center [593, 295] width 1176 height 283
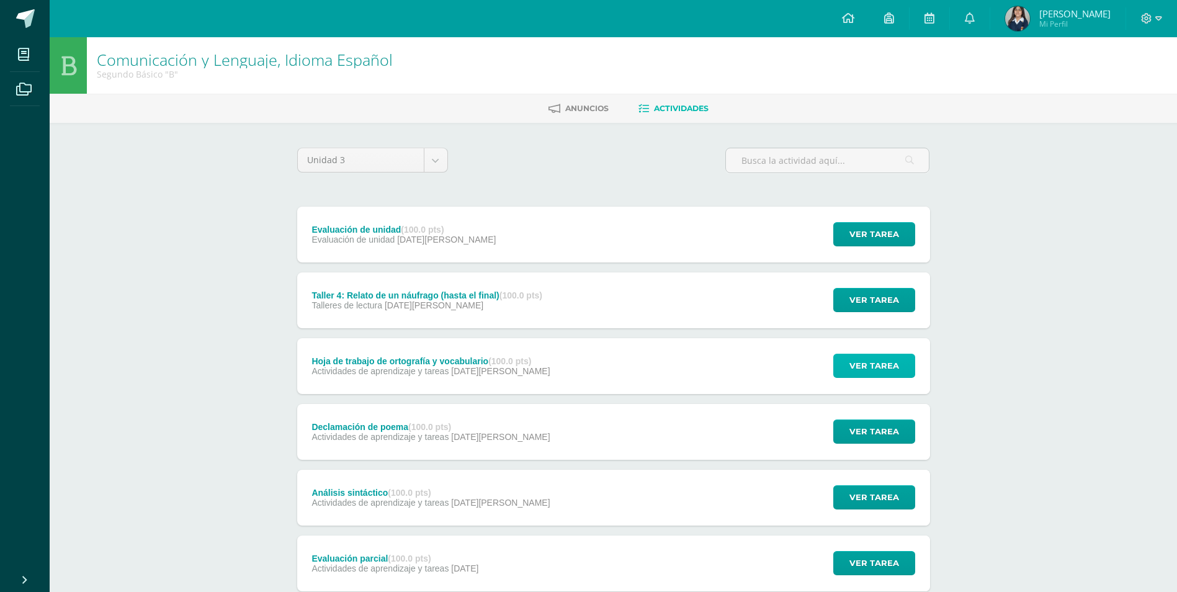
click at [905, 365] on button "Ver tarea" at bounding box center [874, 366] width 82 height 24
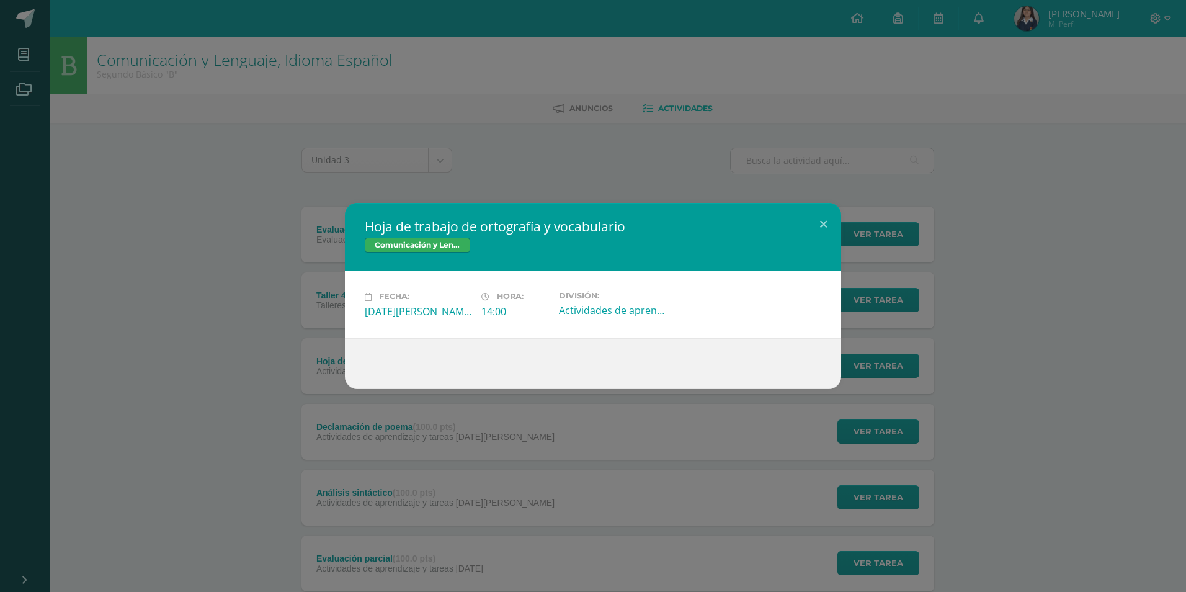
click at [890, 432] on div "Hoja de trabajo de ortografía y vocabulario Comunicación y Lenguaje, Idioma Esp…" at bounding box center [593, 296] width 1186 height 592
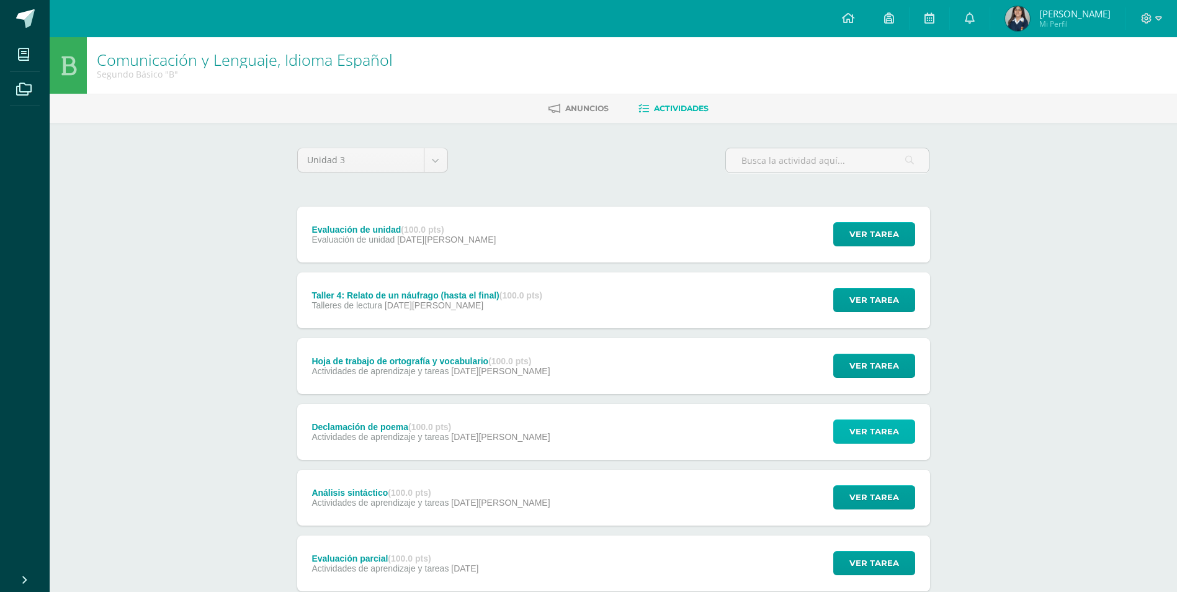
click at [890, 432] on span "Ver tarea" at bounding box center [874, 431] width 50 height 23
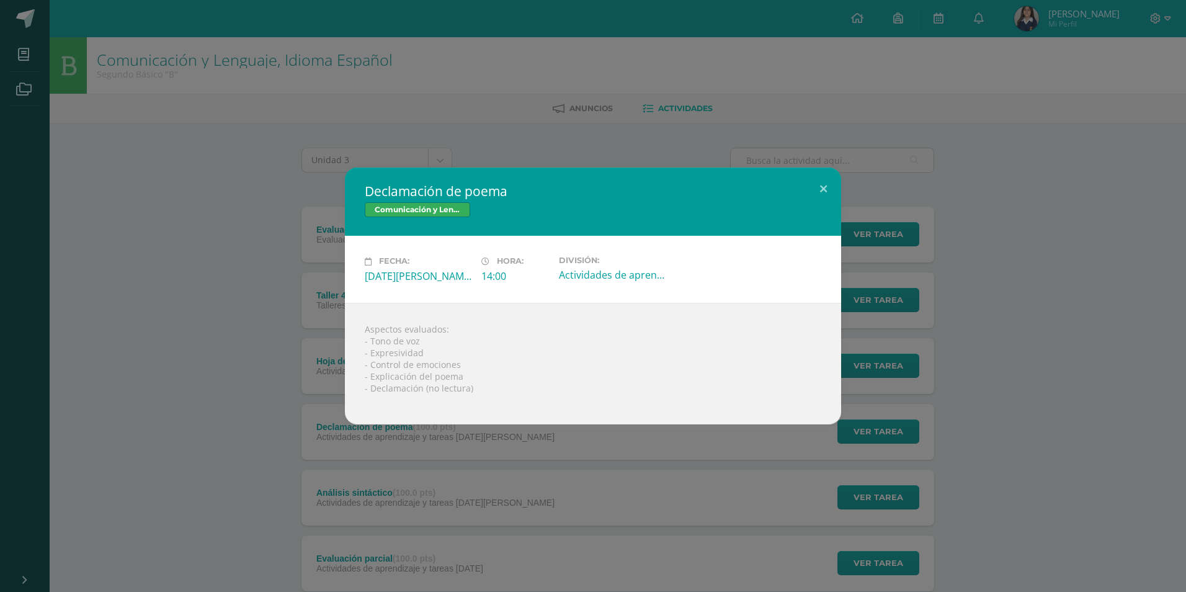
click at [884, 434] on div "Declamación de poema Comunicación y Lenguaje, Idioma Español Fecha: Viernes 08 …" at bounding box center [593, 296] width 1186 height 592
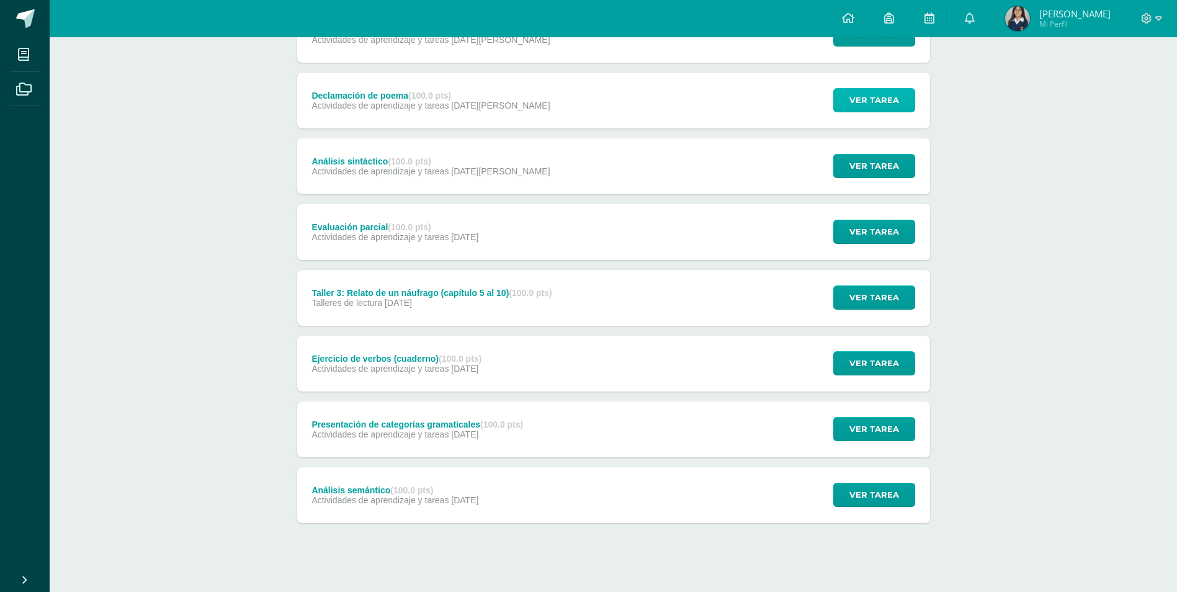
scroll to position [341, 0]
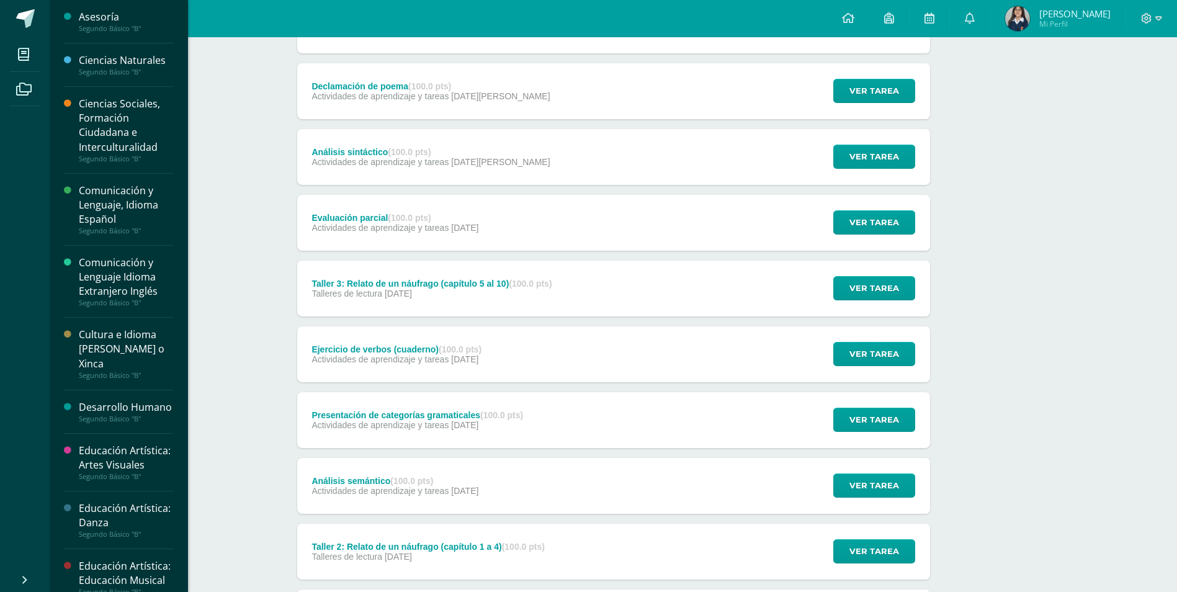
click at [103, 296] on div "Comunicación y Lenguaje Idioma Extranjero Inglés" at bounding box center [126, 277] width 94 height 43
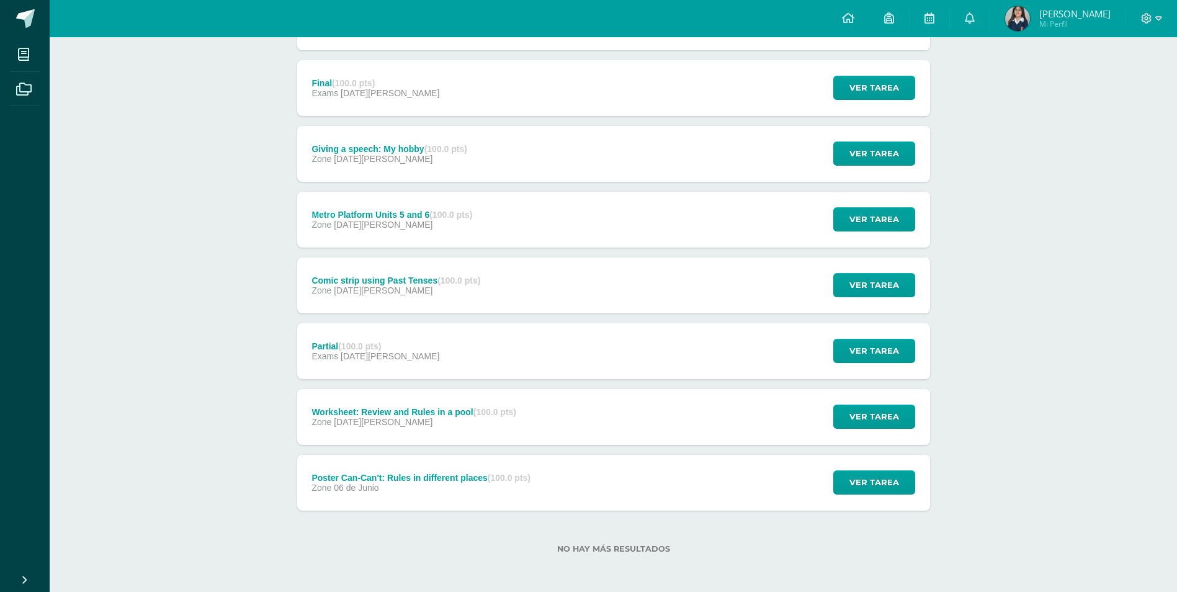
scroll to position [213, 0]
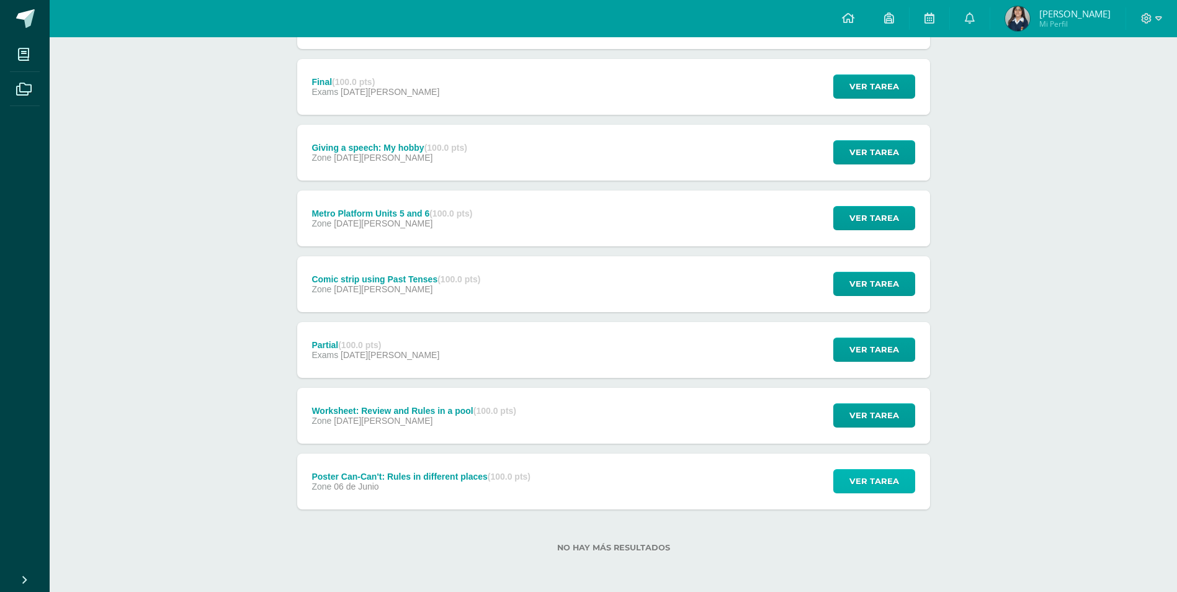
click at [888, 472] on span "Ver tarea" at bounding box center [874, 481] width 50 height 23
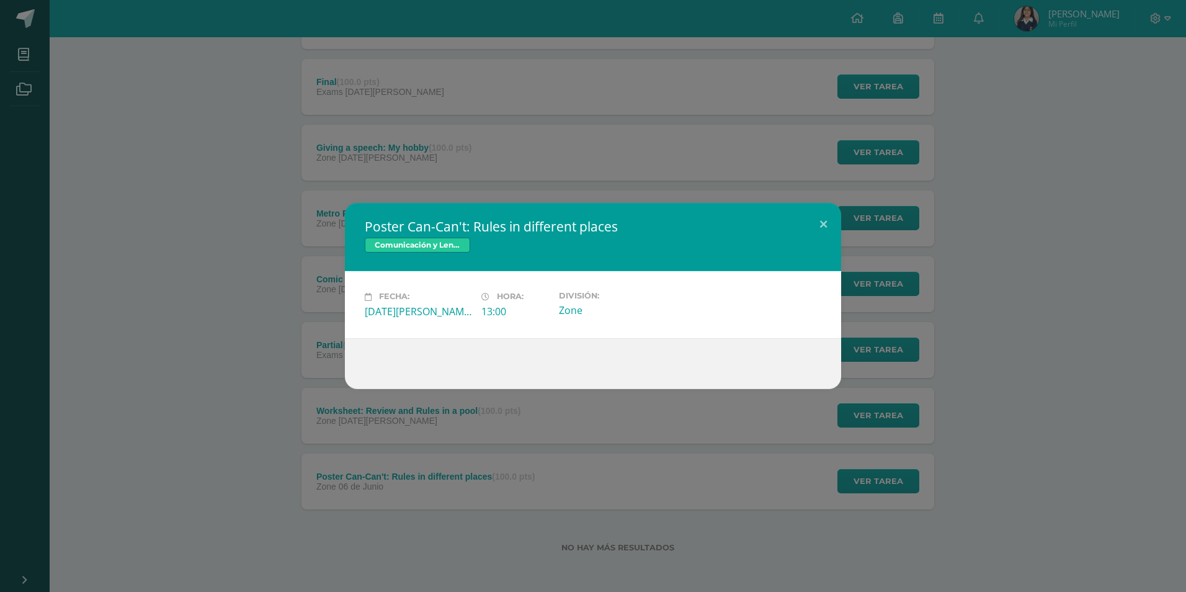
click at [874, 297] on div "Poster Can-Can't: Rules in different places Comunicación y Lenguaje Idioma Extr…" at bounding box center [593, 296] width 1176 height 186
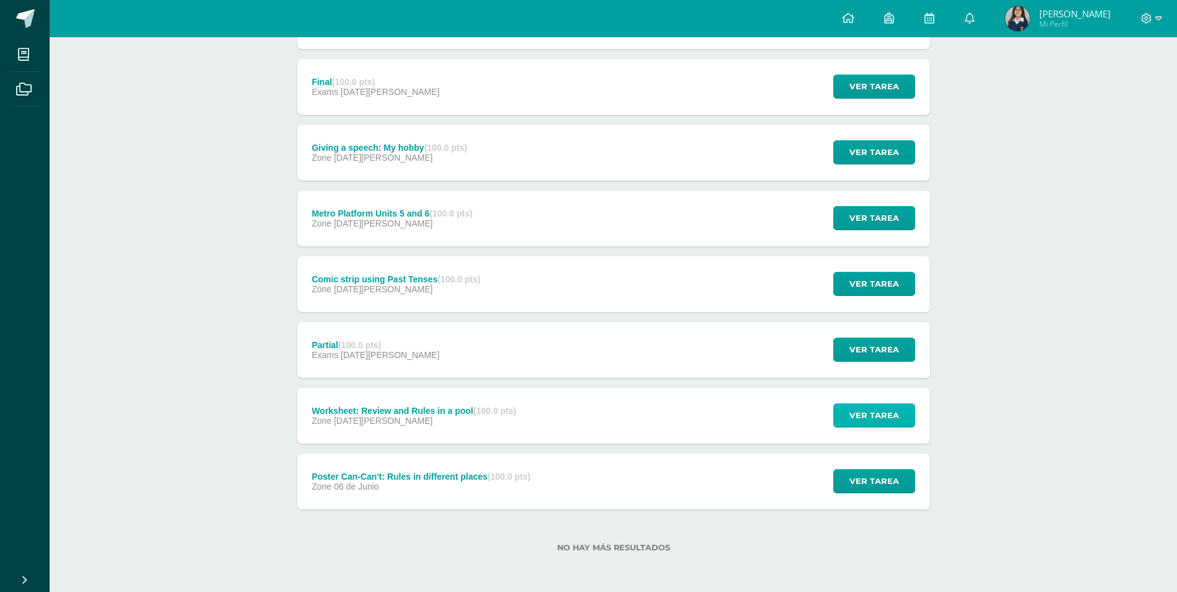
click at [867, 418] on span "Ver tarea" at bounding box center [874, 415] width 50 height 23
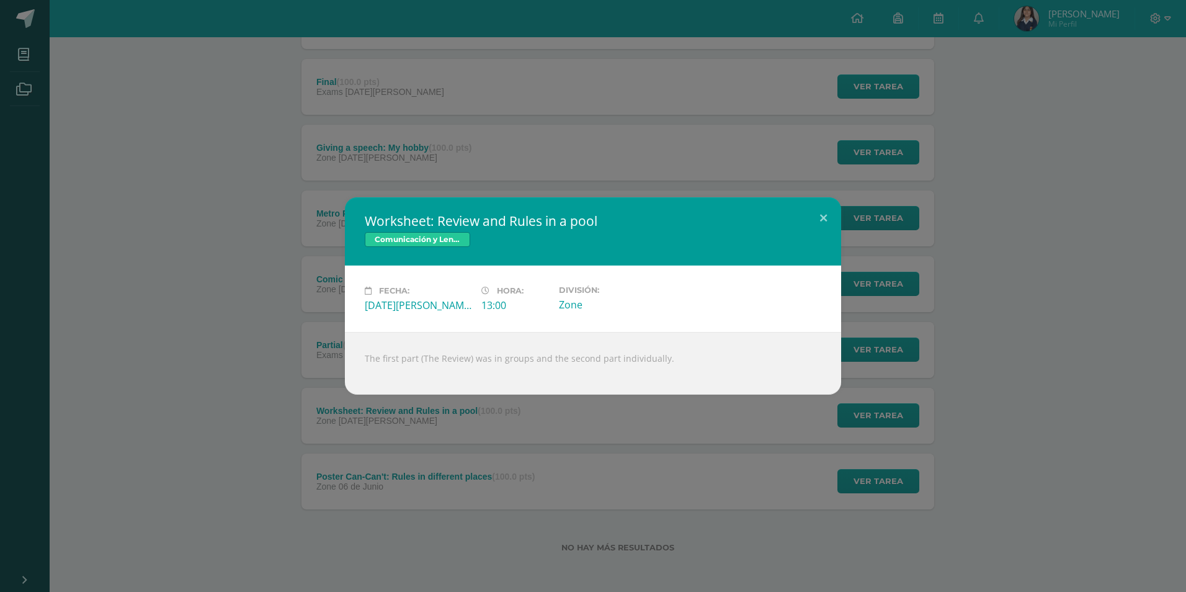
drag, startPoint x: 595, startPoint y: 223, endPoint x: 411, endPoint y: 225, distance: 183.7
click at [411, 225] on h2 "Worksheet: Review and Rules in a pool" at bounding box center [593, 220] width 457 height 17
click at [898, 471] on div "Worksheet: Review and Rules in a pool Comunicación y Lenguaje Idioma Extranjero…" at bounding box center [593, 296] width 1186 height 592
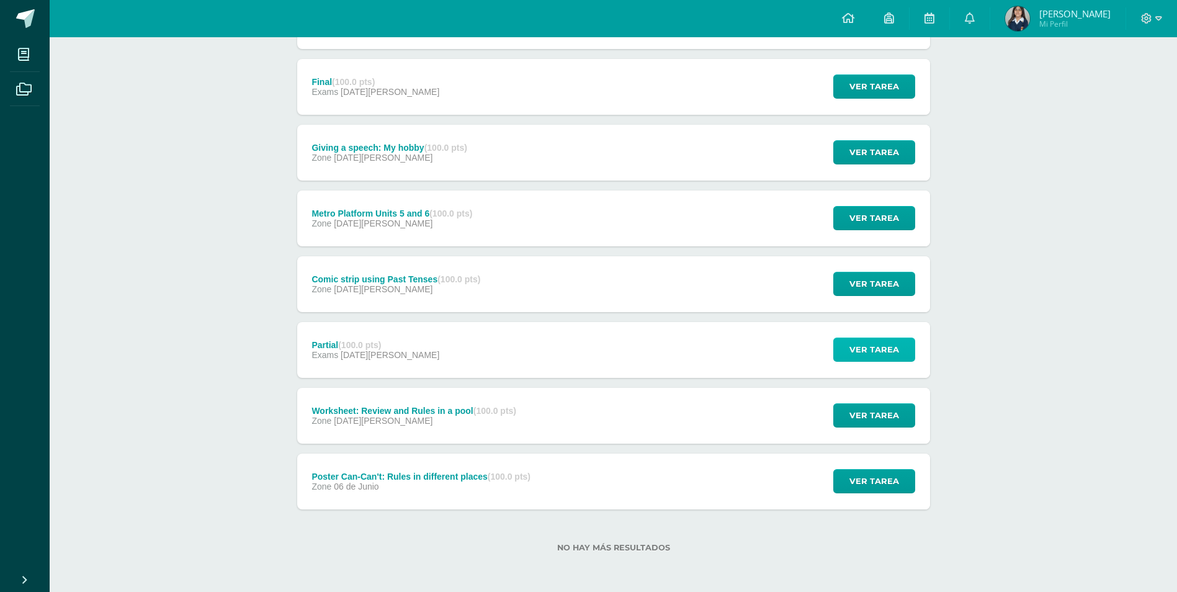
click at [869, 346] on span "Ver tarea" at bounding box center [874, 349] width 50 height 23
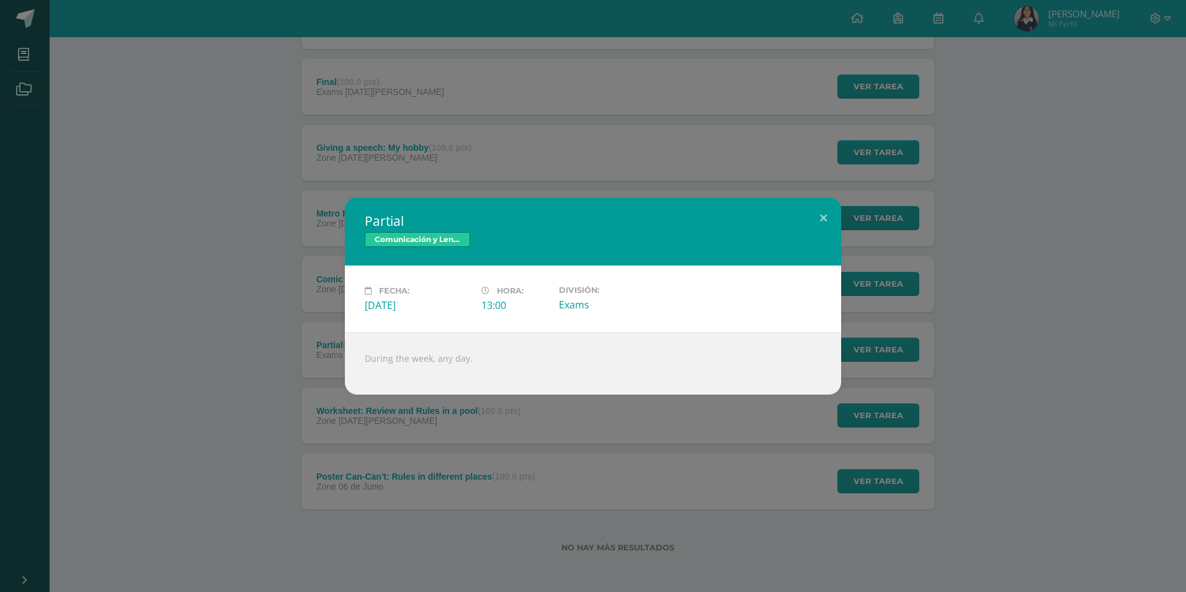
click at [1026, 432] on div "Partial Comunicación y Lenguaje Idioma Extranjero Inglés Fecha: [DATE][PERSON_N…" at bounding box center [593, 296] width 1186 height 592
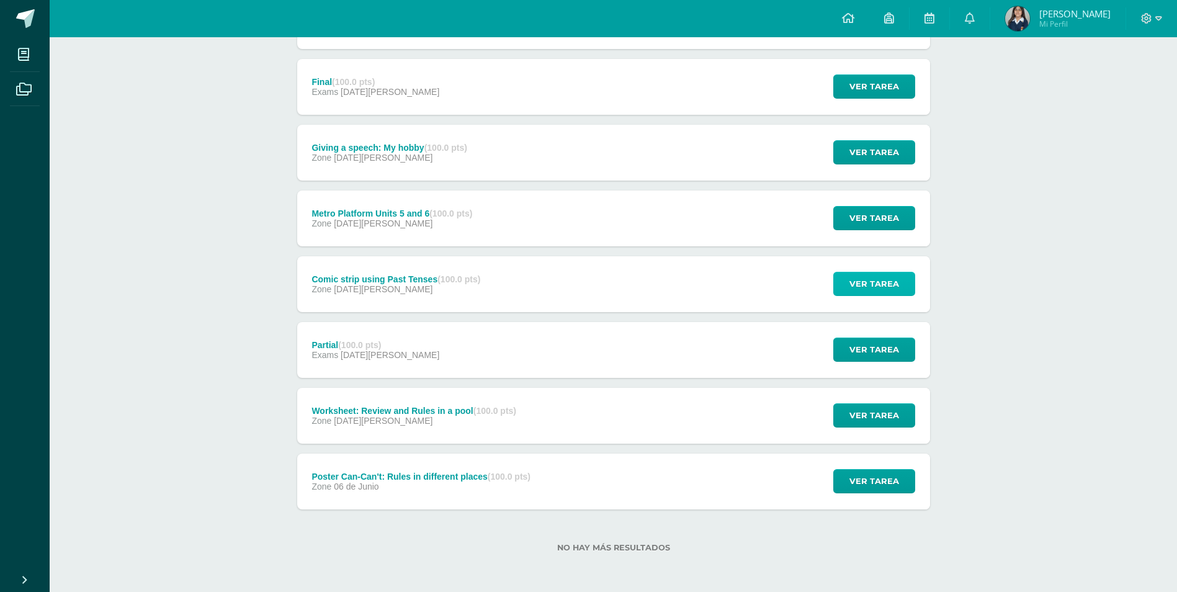
click at [861, 279] on span "Ver tarea" at bounding box center [874, 283] width 50 height 23
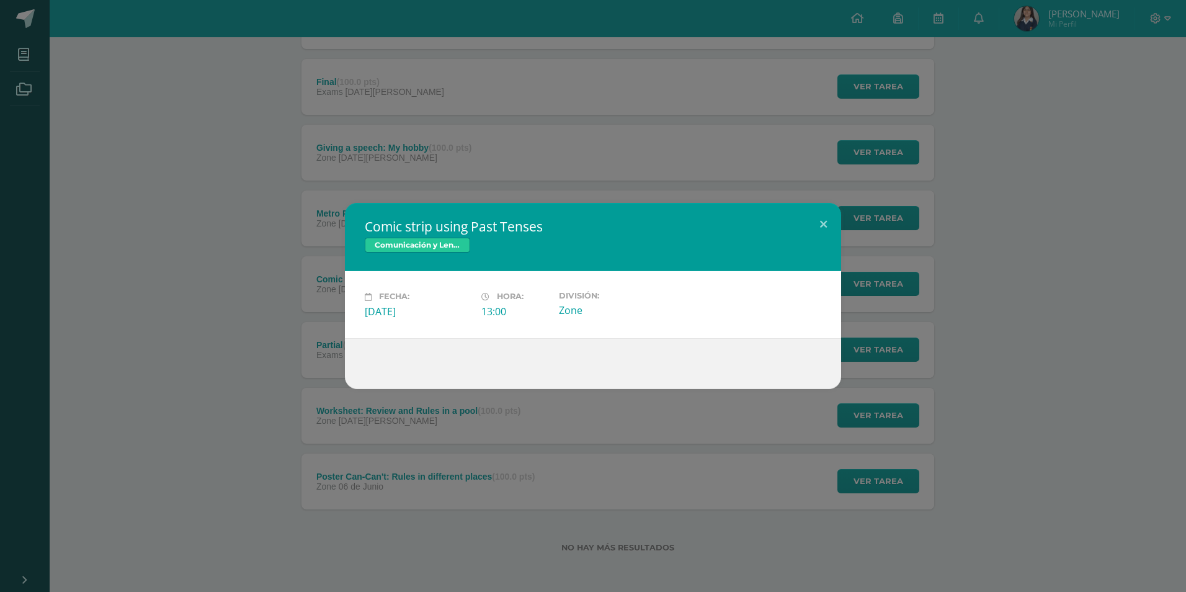
click at [1124, 243] on div "Comic strip using Past Tenses Comunicación y Lenguaje Idioma Extranjero Inglés …" at bounding box center [593, 296] width 1176 height 186
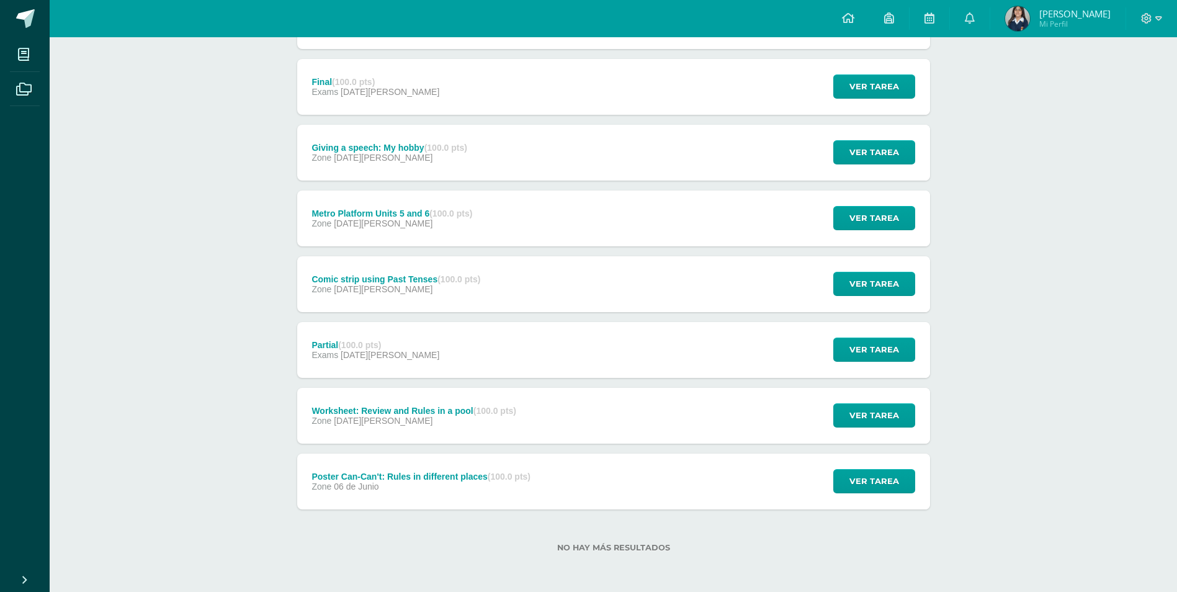
click at [983, 547] on div "Comunicación y Lenguaje Idioma Extranjero Inglés Segundo Básico "B" [GEOGRAPHIC…" at bounding box center [613, 208] width 1127 height 768
click at [862, 213] on span "Ver tarea" at bounding box center [874, 218] width 50 height 23
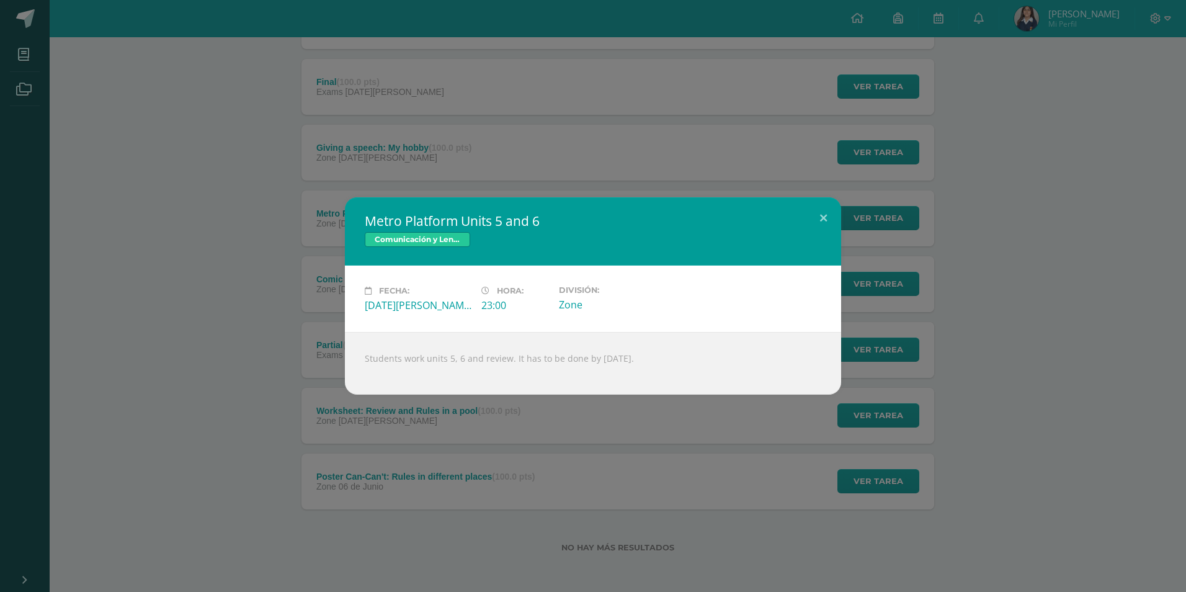
click at [1073, 428] on div "Metro Platform Units 5 and 6 Comunicación y Lenguaje Idioma Extranjero Inglés F…" at bounding box center [593, 296] width 1186 height 592
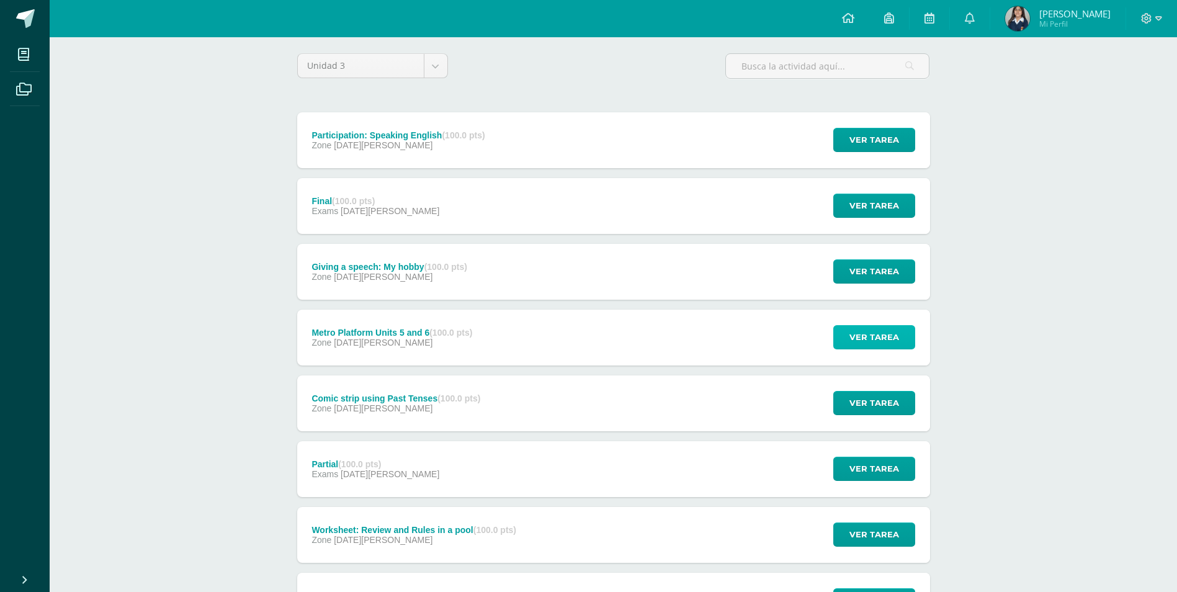
scroll to position [89, 0]
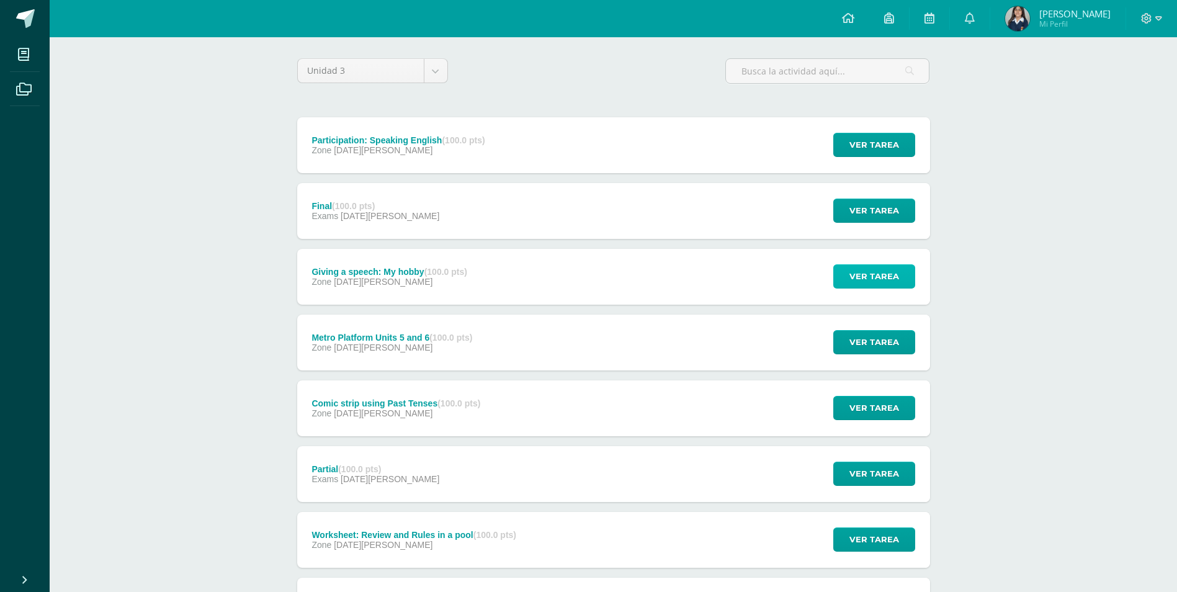
click at [893, 280] on span "Ver tarea" at bounding box center [874, 276] width 50 height 23
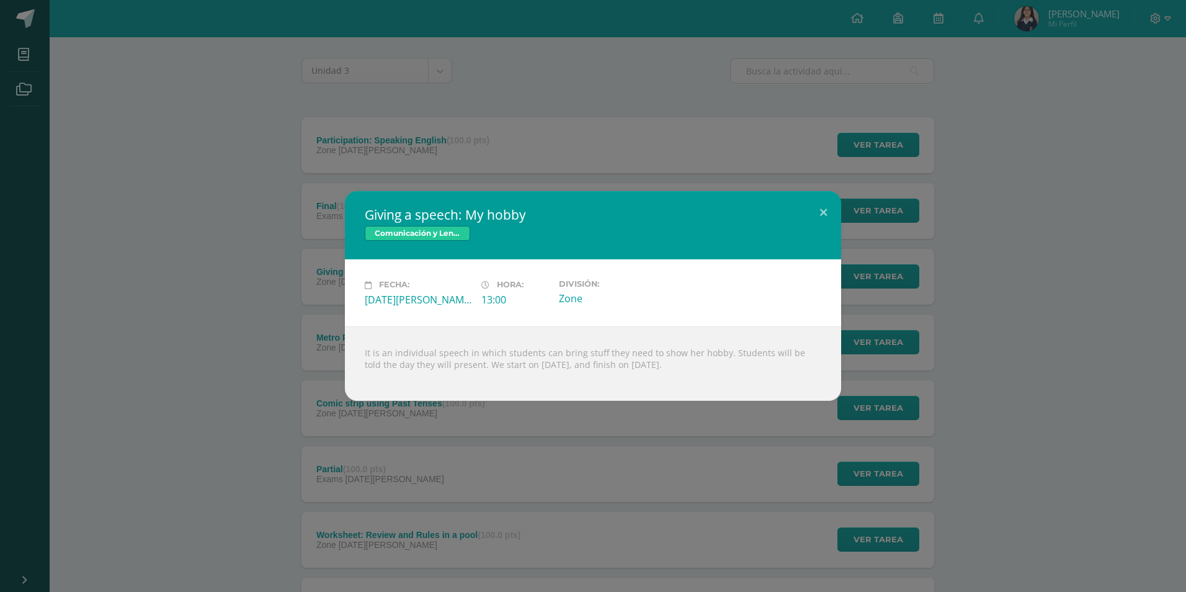
click at [1051, 486] on div "Giving a speech: My hobby Comunicación y Lenguaje Idioma Extranjero Inglés Fech…" at bounding box center [593, 296] width 1186 height 592
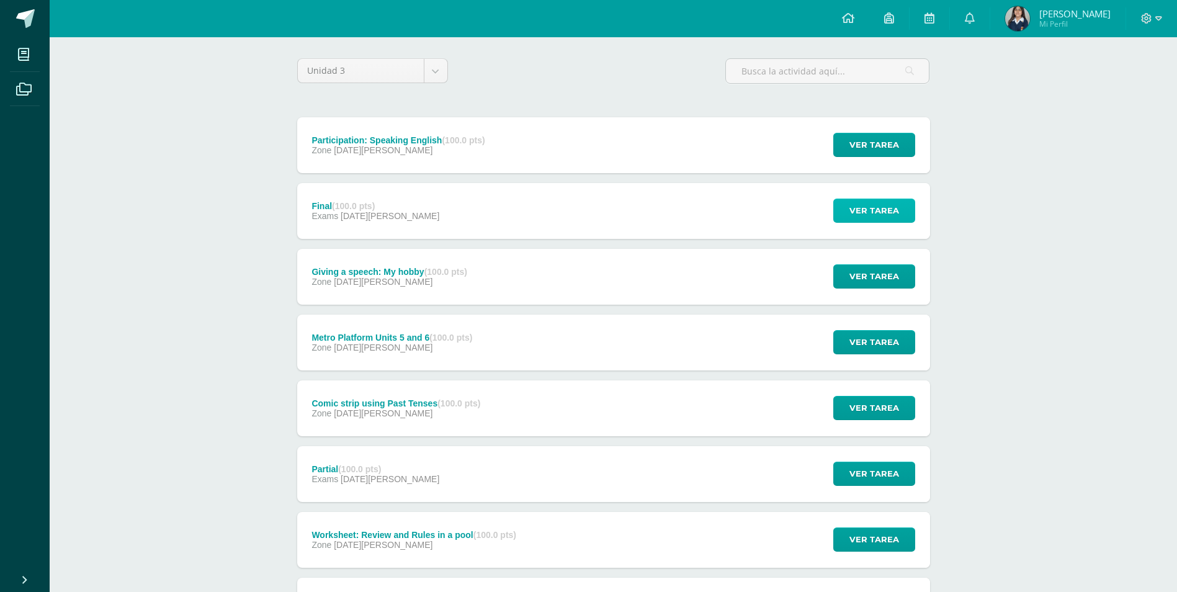
click at [892, 211] on span "Ver tarea" at bounding box center [874, 210] width 50 height 23
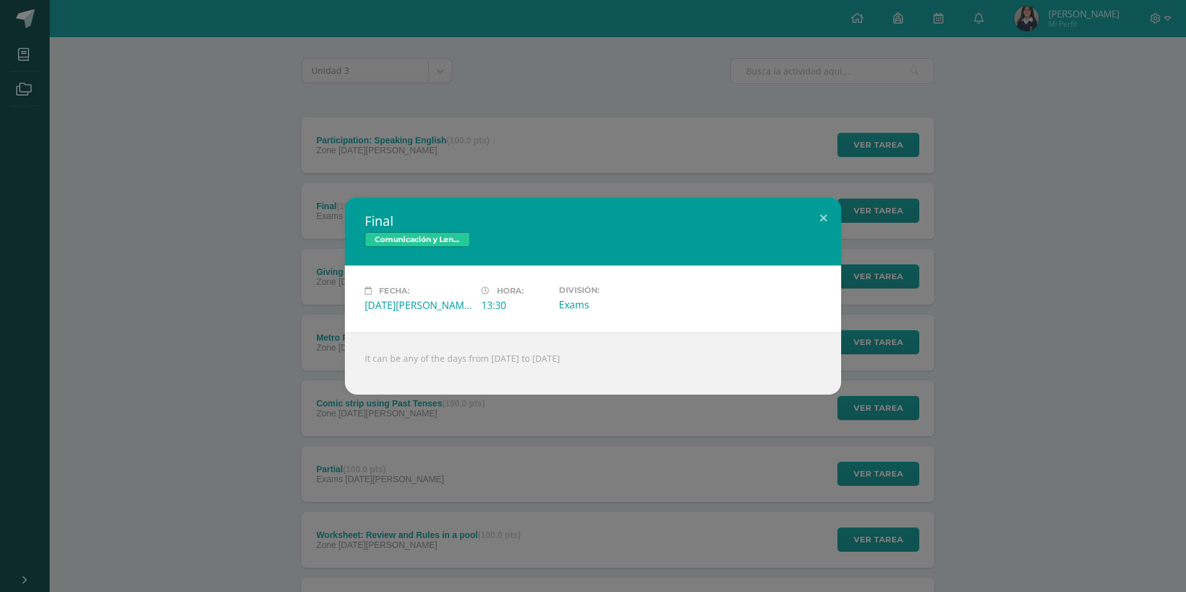
click at [944, 169] on div "Final Comunicación y Lenguaje Idioma Extranjero Inglés Fecha: [DATE][PERSON_NAM…" at bounding box center [593, 296] width 1186 height 592
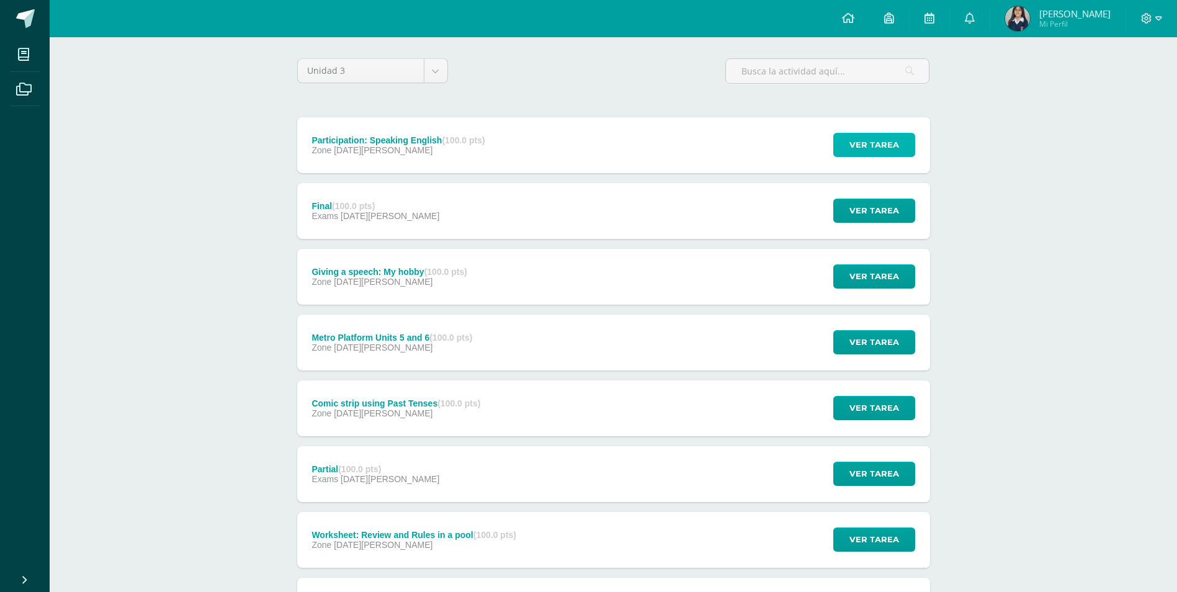
click at [902, 148] on button "Ver tarea" at bounding box center [874, 145] width 82 height 24
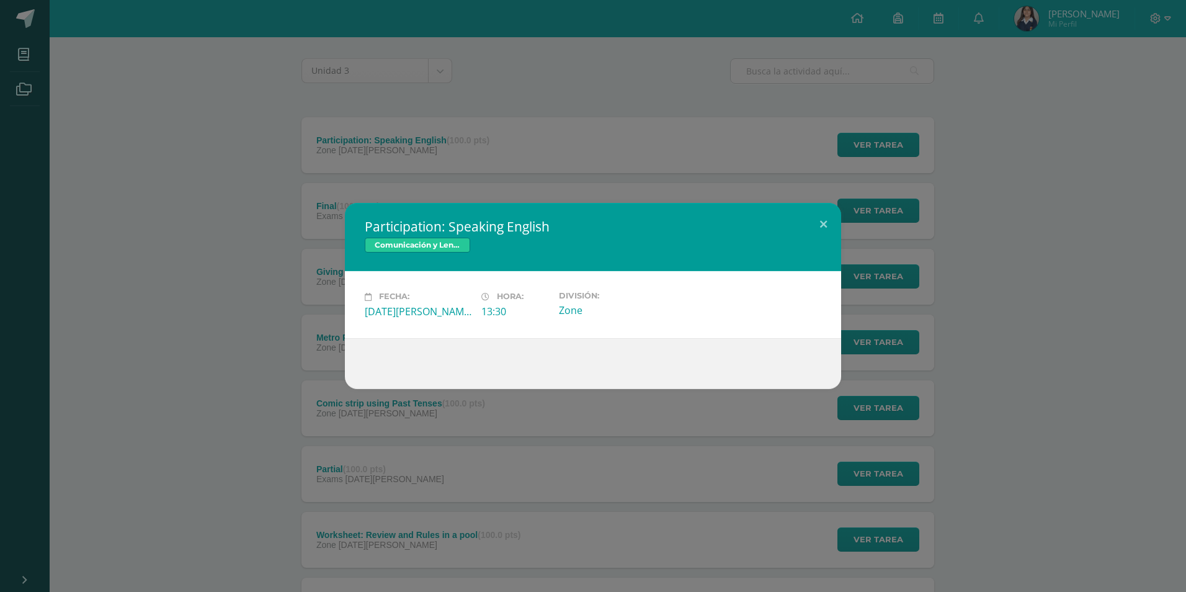
click at [878, 285] on div "Participation: Speaking English Comunicación y Lenguaje Idioma Extranjero Inglé…" at bounding box center [593, 296] width 1176 height 186
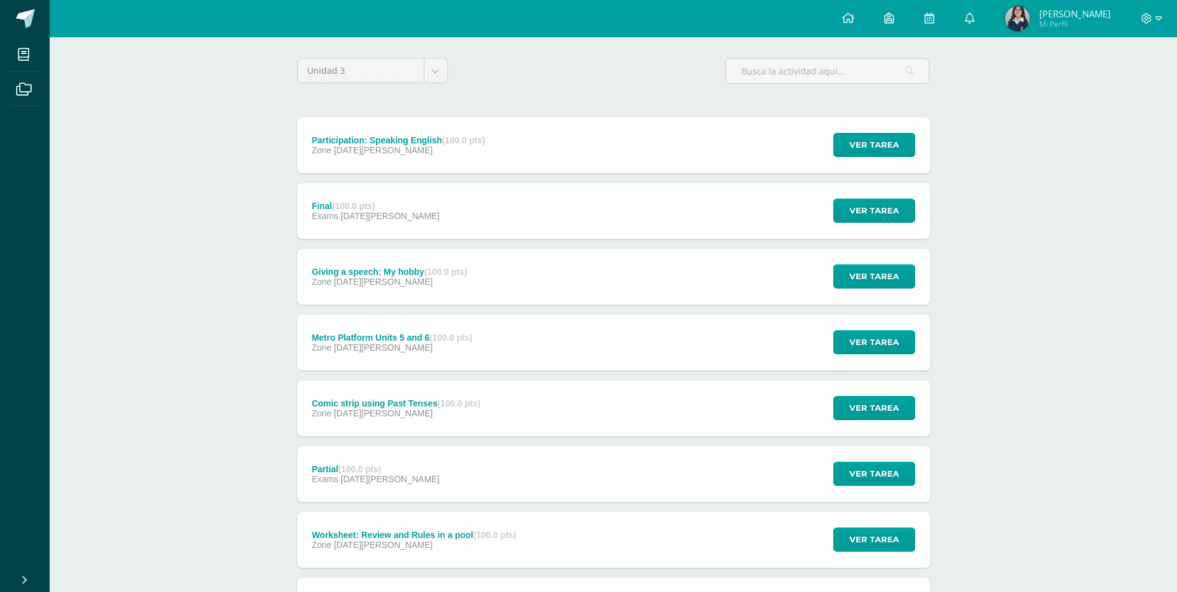
click at [991, 536] on div "Comunicación y Lenguaje Idioma Extranjero Inglés Segundo Básico "B" [GEOGRAPHIC…" at bounding box center [613, 332] width 1127 height 768
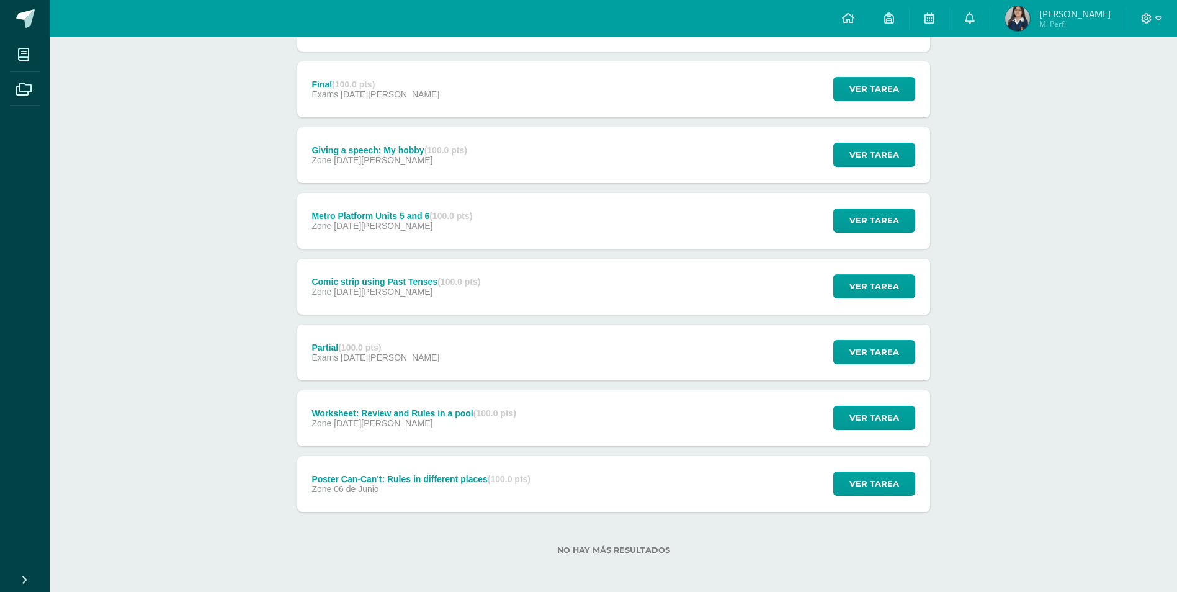
scroll to position [213, 0]
